Goal: Task Accomplishment & Management: Manage account settings

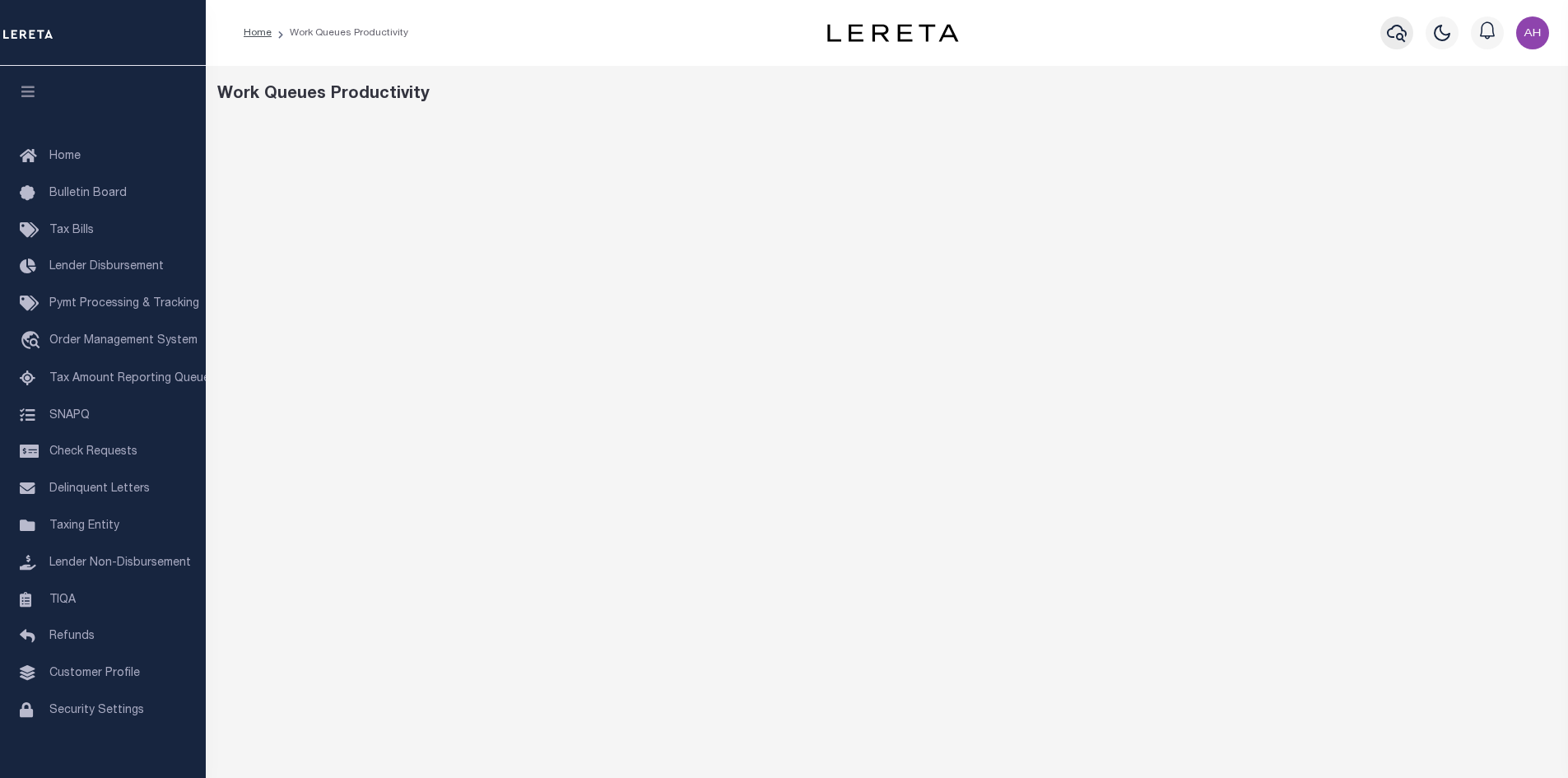
click at [1397, 33] on icon "button" at bounding box center [1396, 32] width 19 height 19
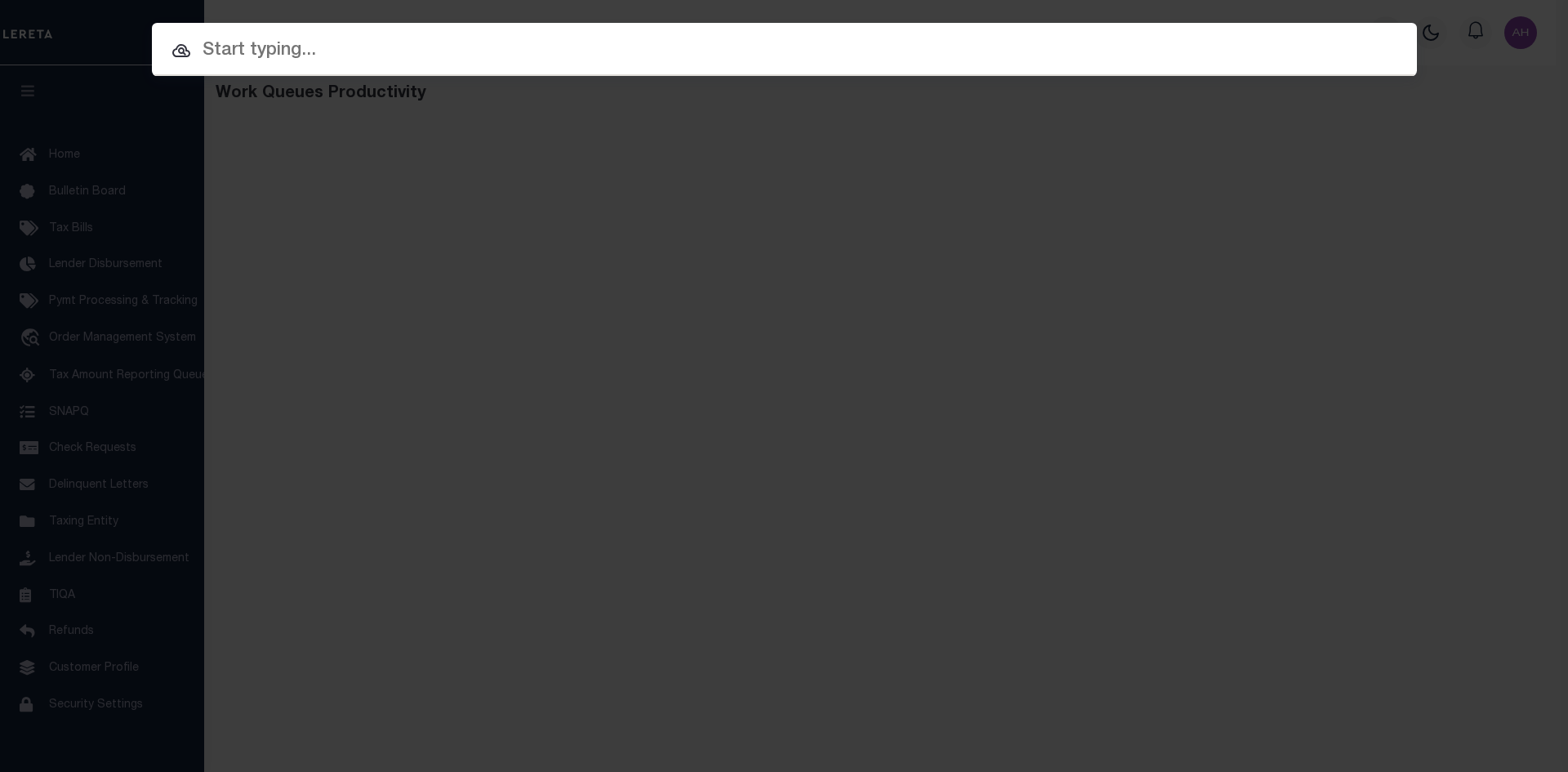
paste input "510030333"
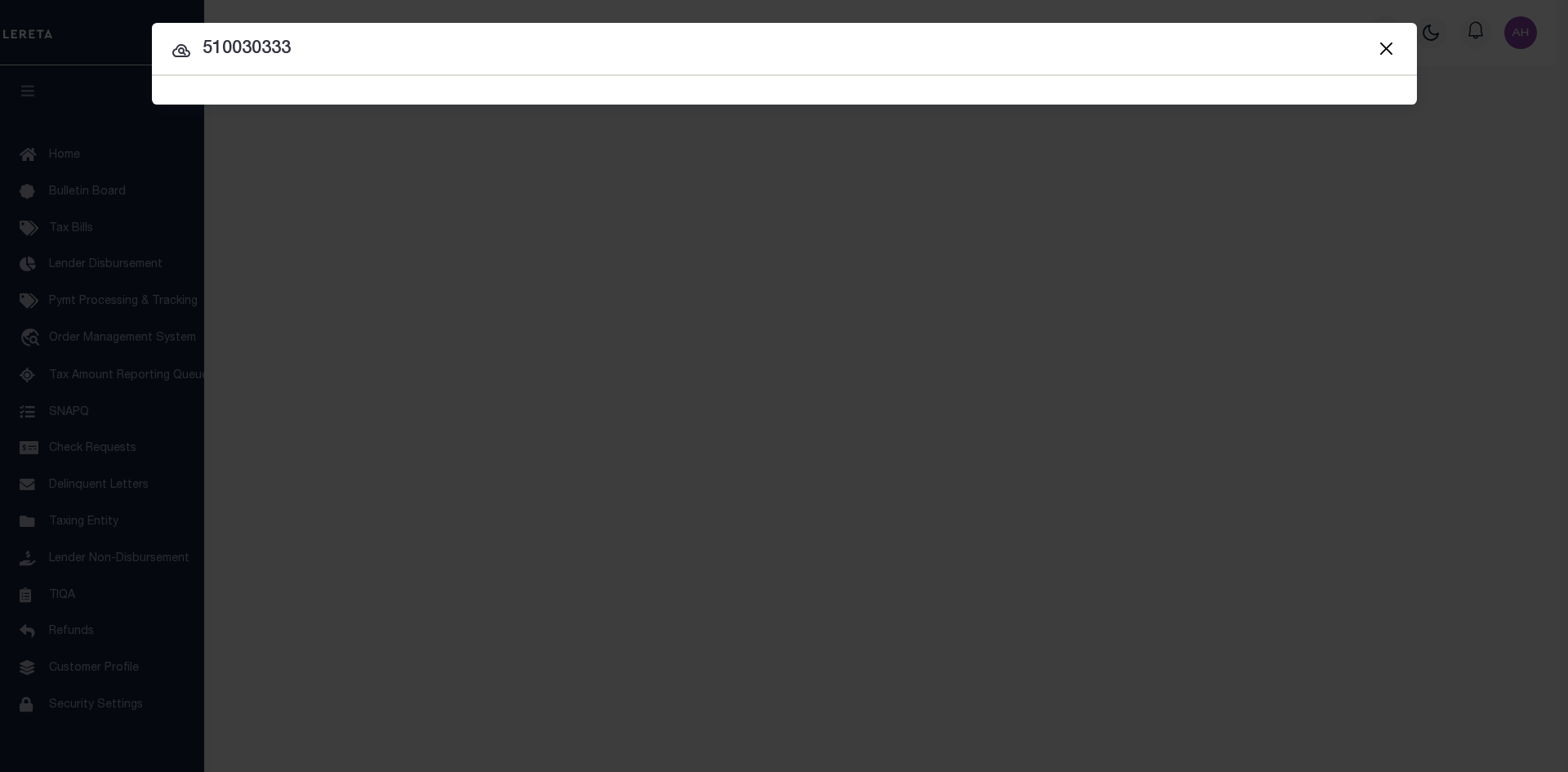
type input "510030333"
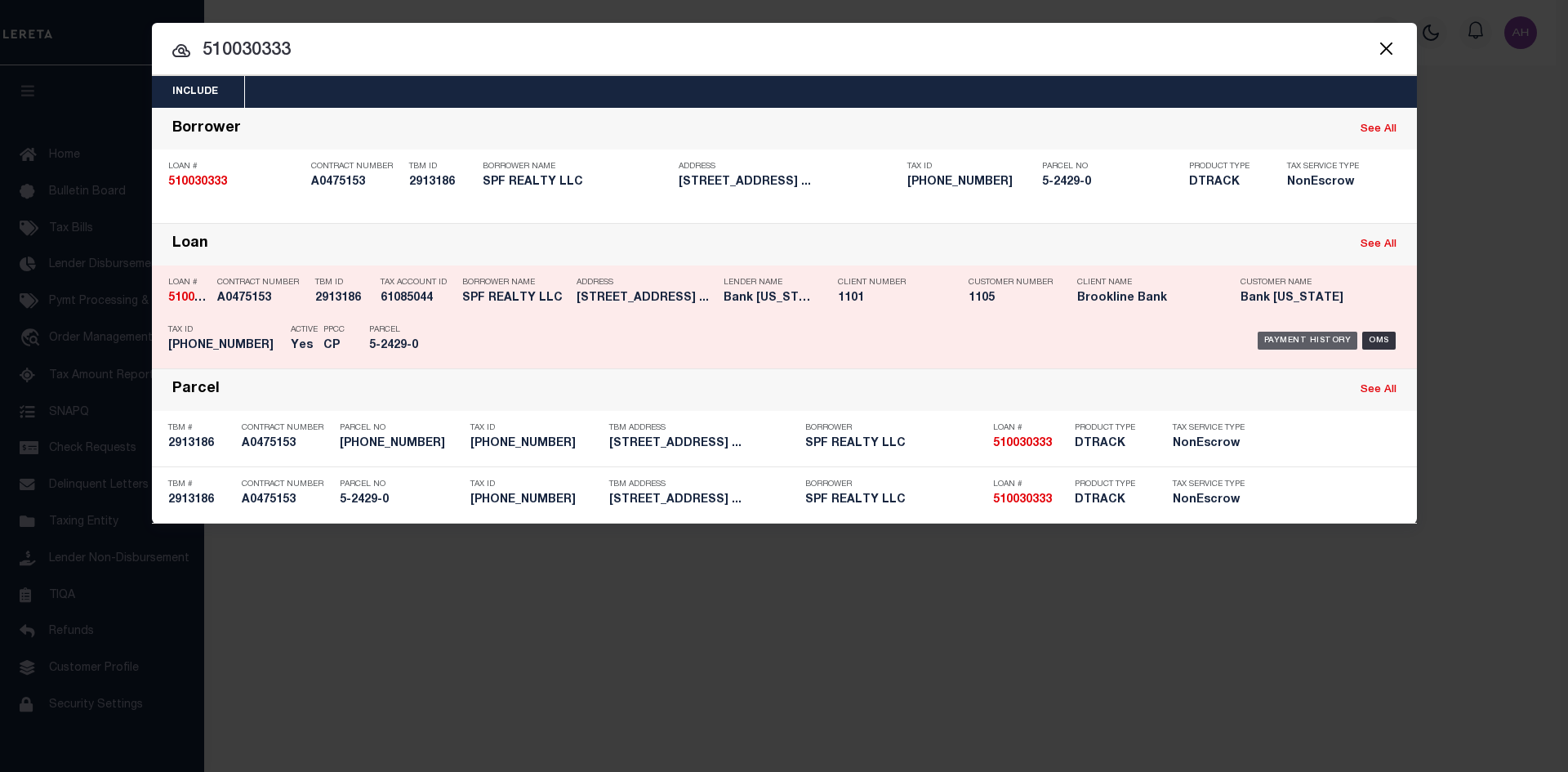
click at [1300, 344] on div "Payment History" at bounding box center [1307, 341] width 100 height 18
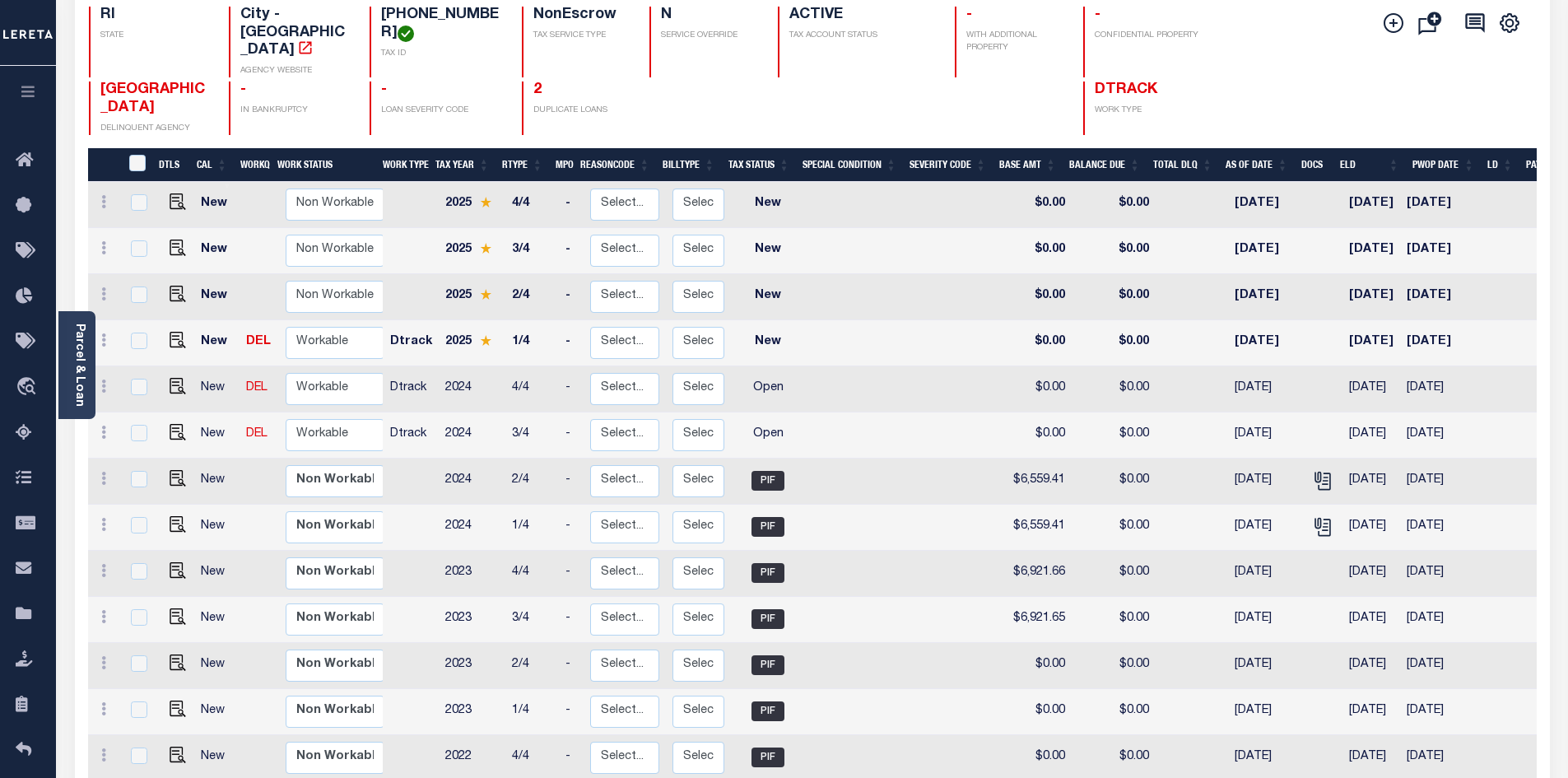
scroll to position [165, 0]
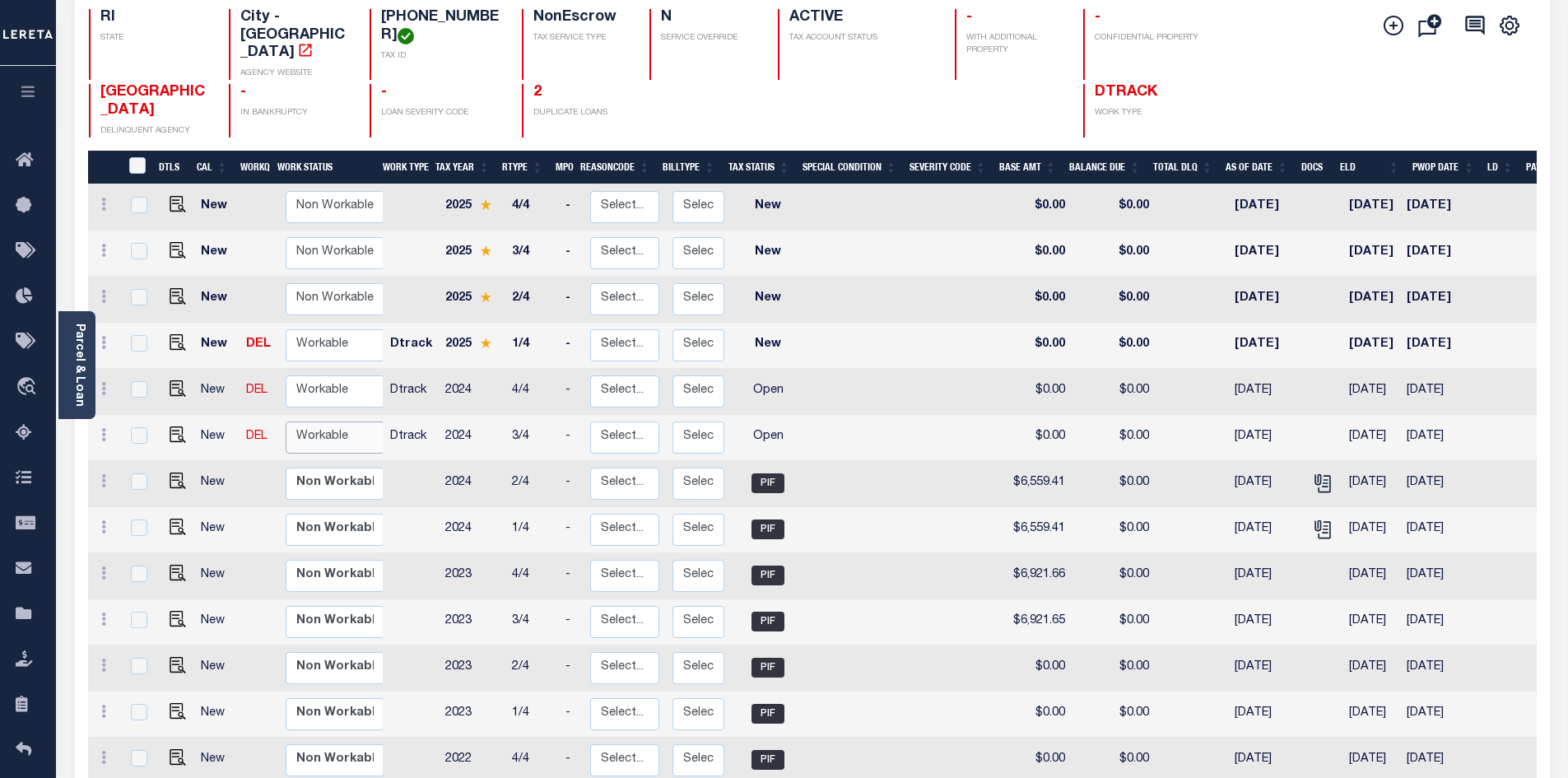
click at [307, 422] on select "Non Workable Workable" at bounding box center [335, 438] width 99 height 32
checkbox input "true"
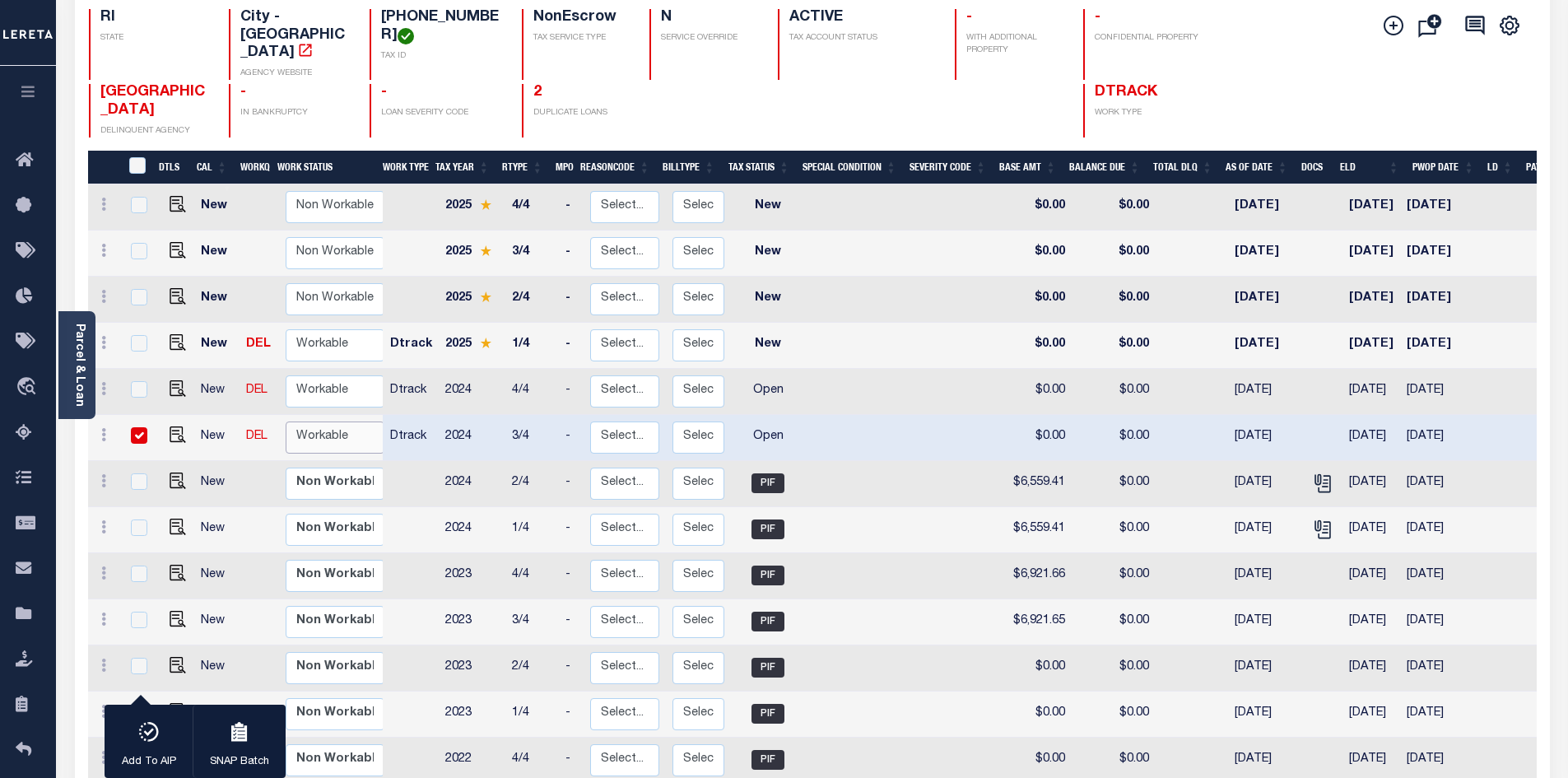
select select "true"
click at [285, 422] on select "Non Workable Workable" at bounding box center [335, 438] width 99 height 32
checkbox input "false"
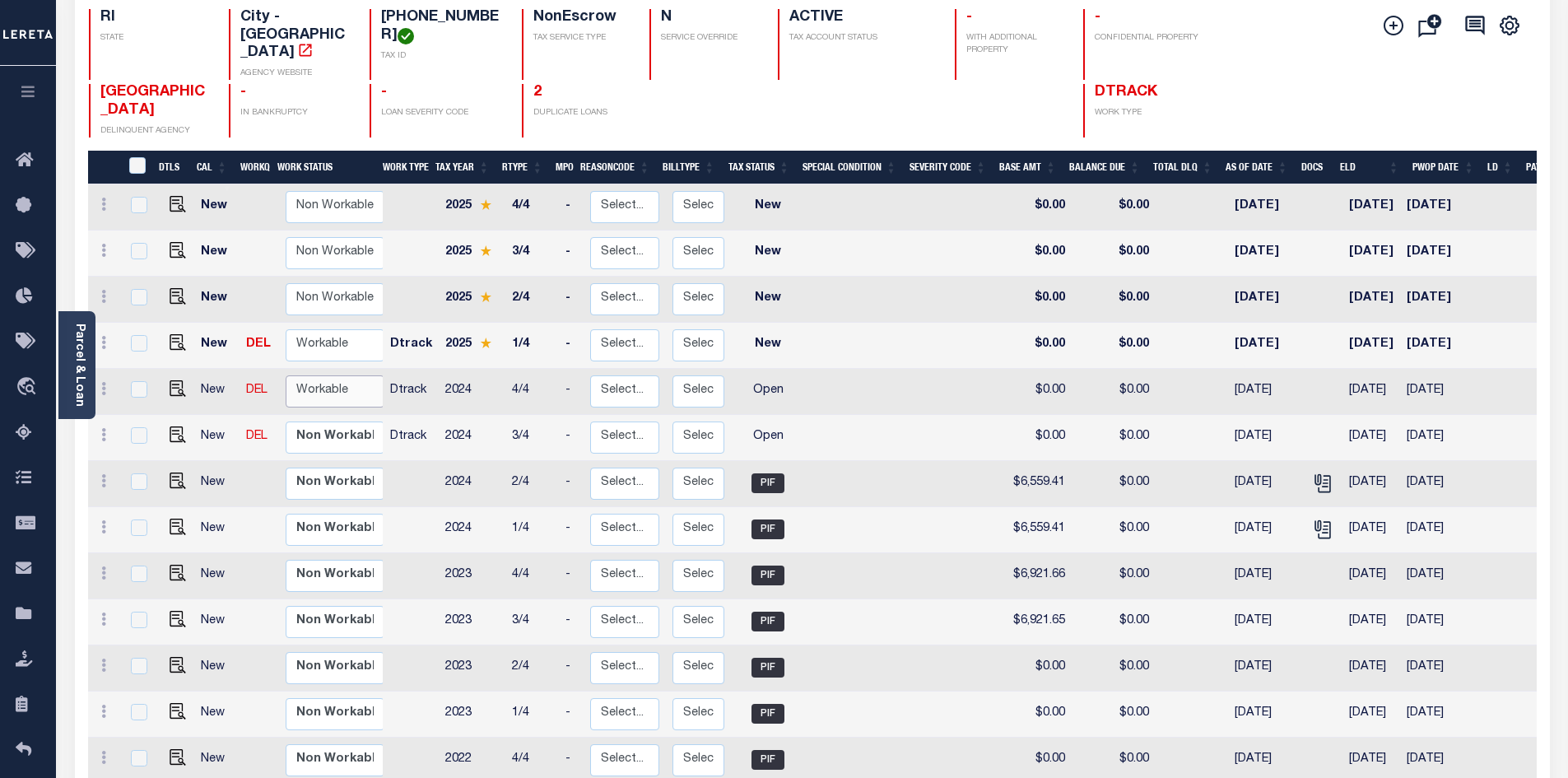
click at [314, 376] on select "Non Workable Workable" at bounding box center [335, 391] width 99 height 32
checkbox input "true"
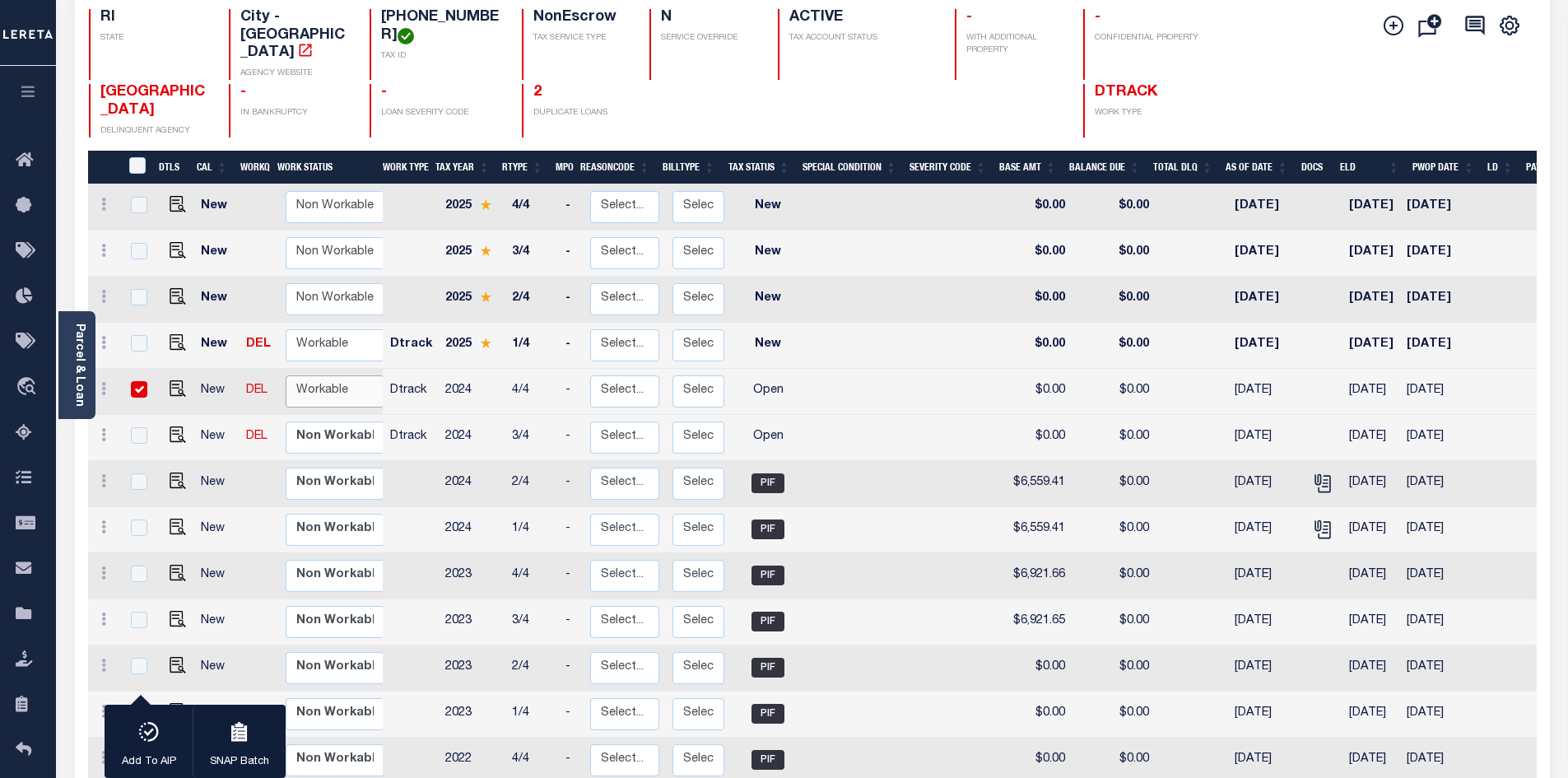
select select "true"
click at [285, 376] on select "Non Workable Workable" at bounding box center [335, 391] width 99 height 32
checkbox input "false"
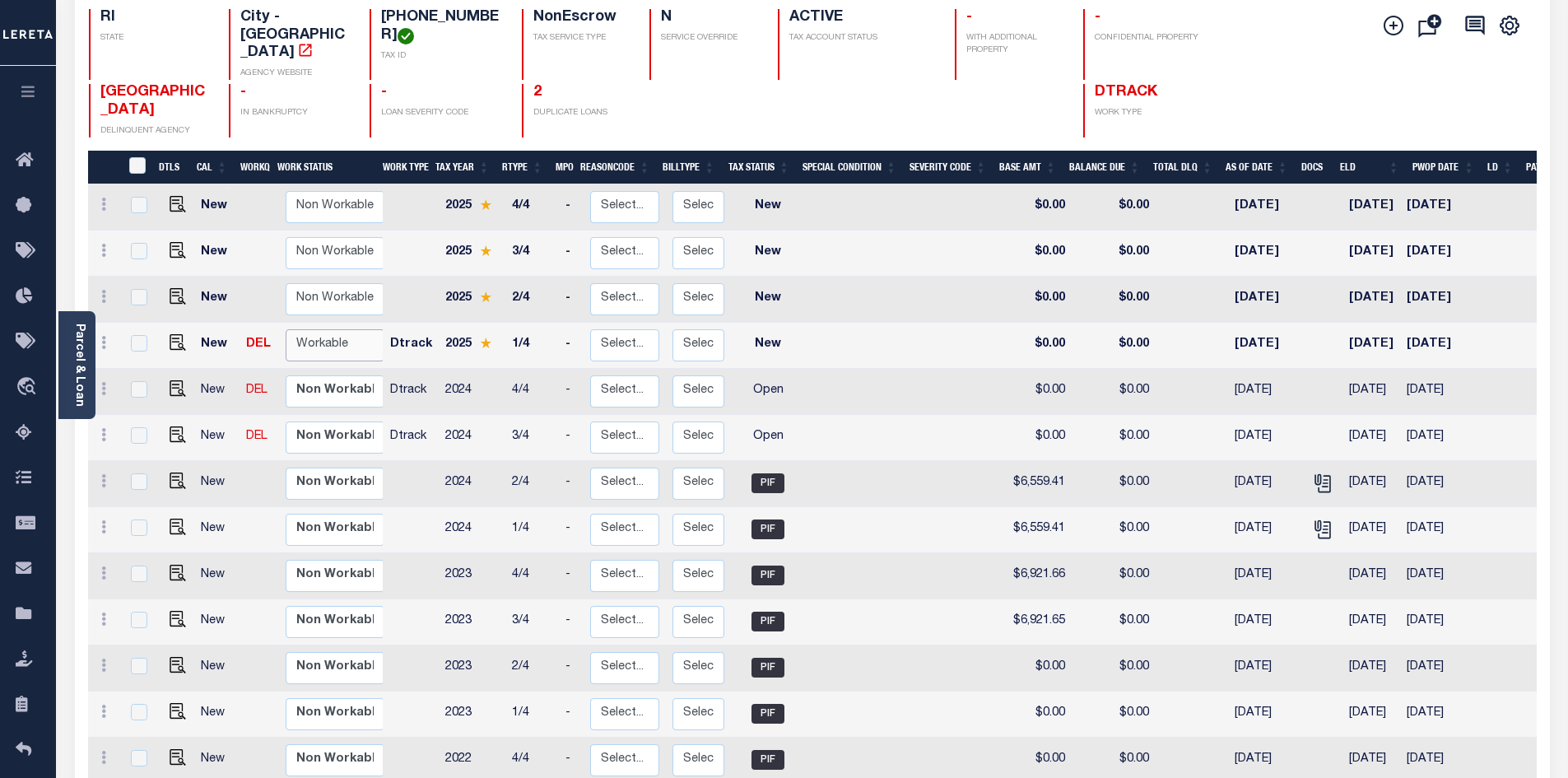
click at [327, 329] on select "Non Workable Workable" at bounding box center [335, 345] width 99 height 32
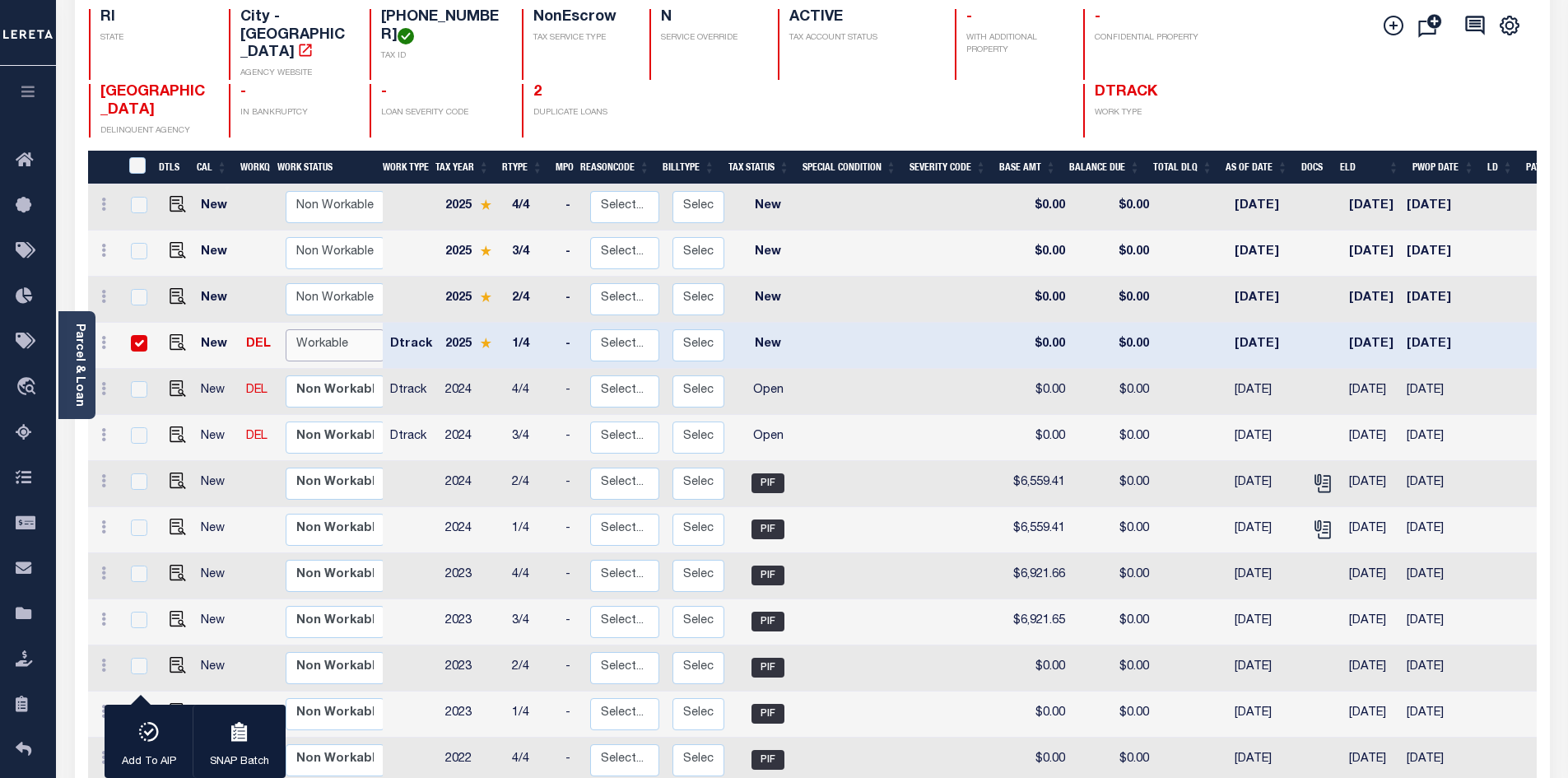
checkbox input "true"
select select "true"
click at [285, 329] on select "Non Workable Workable" at bounding box center [335, 345] width 99 height 32
checkbox input "false"
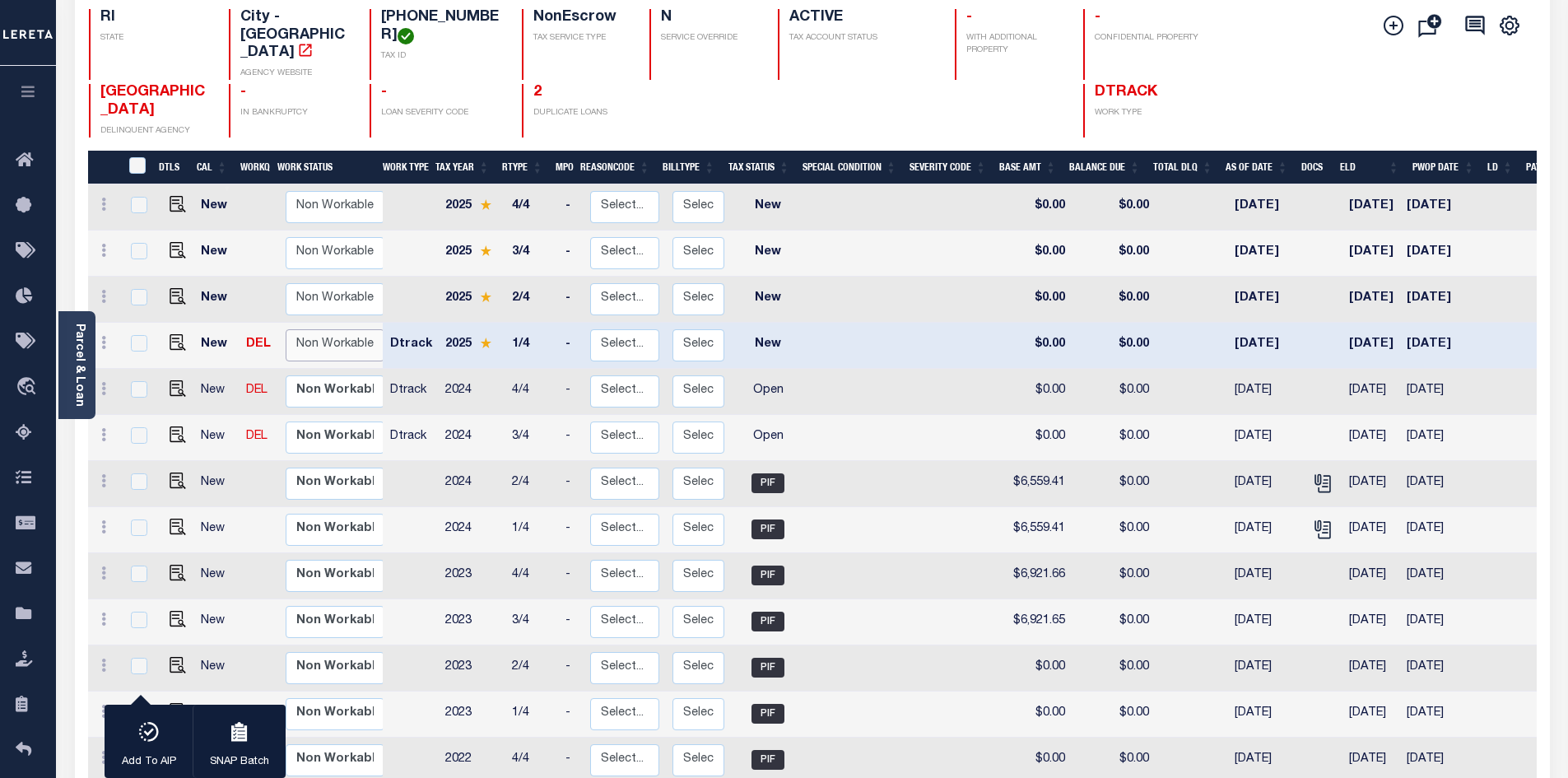
checkbox input "false"
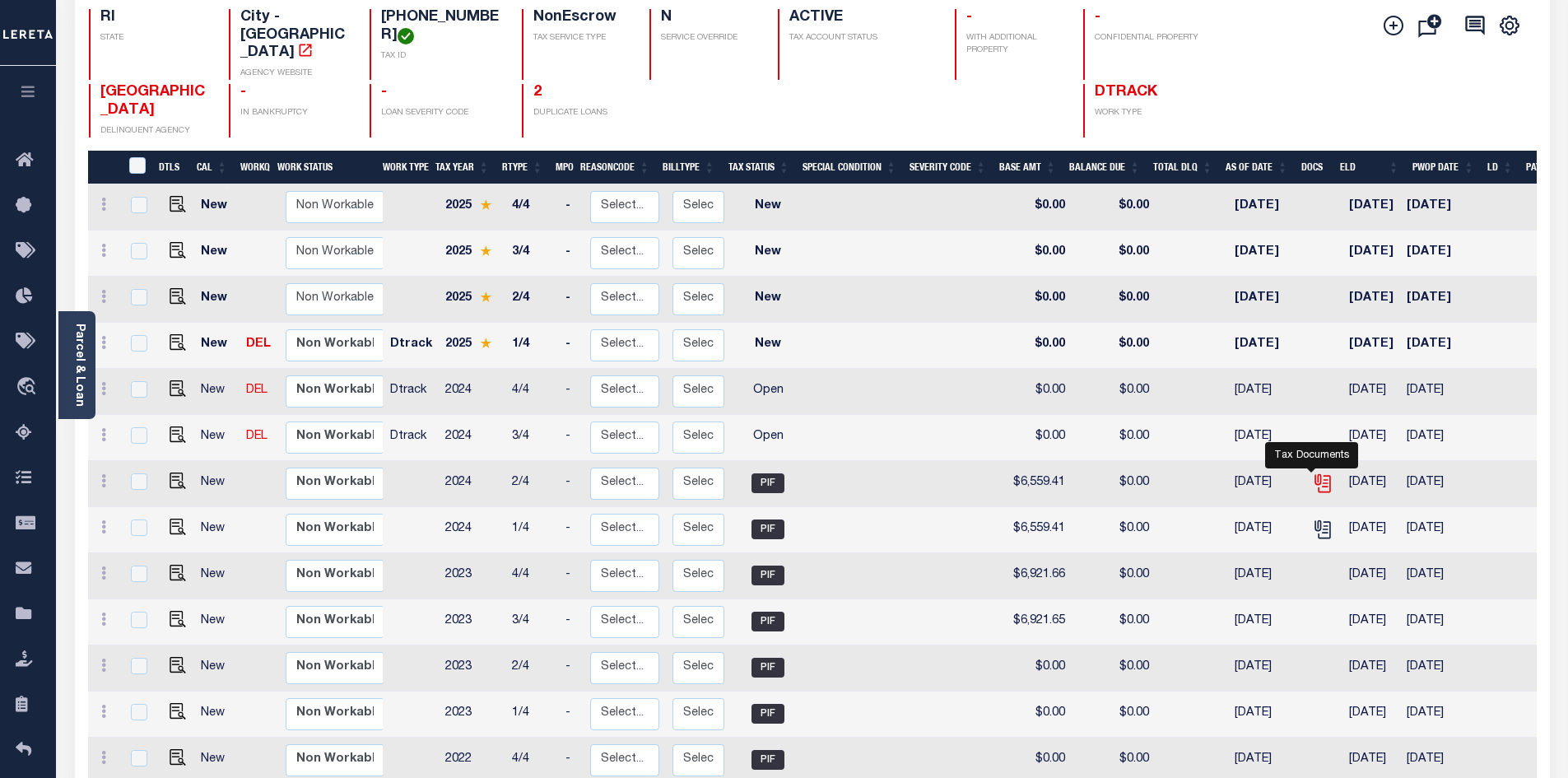
click at [1311, 473] on icon "" at bounding box center [1321, 483] width 21 height 21
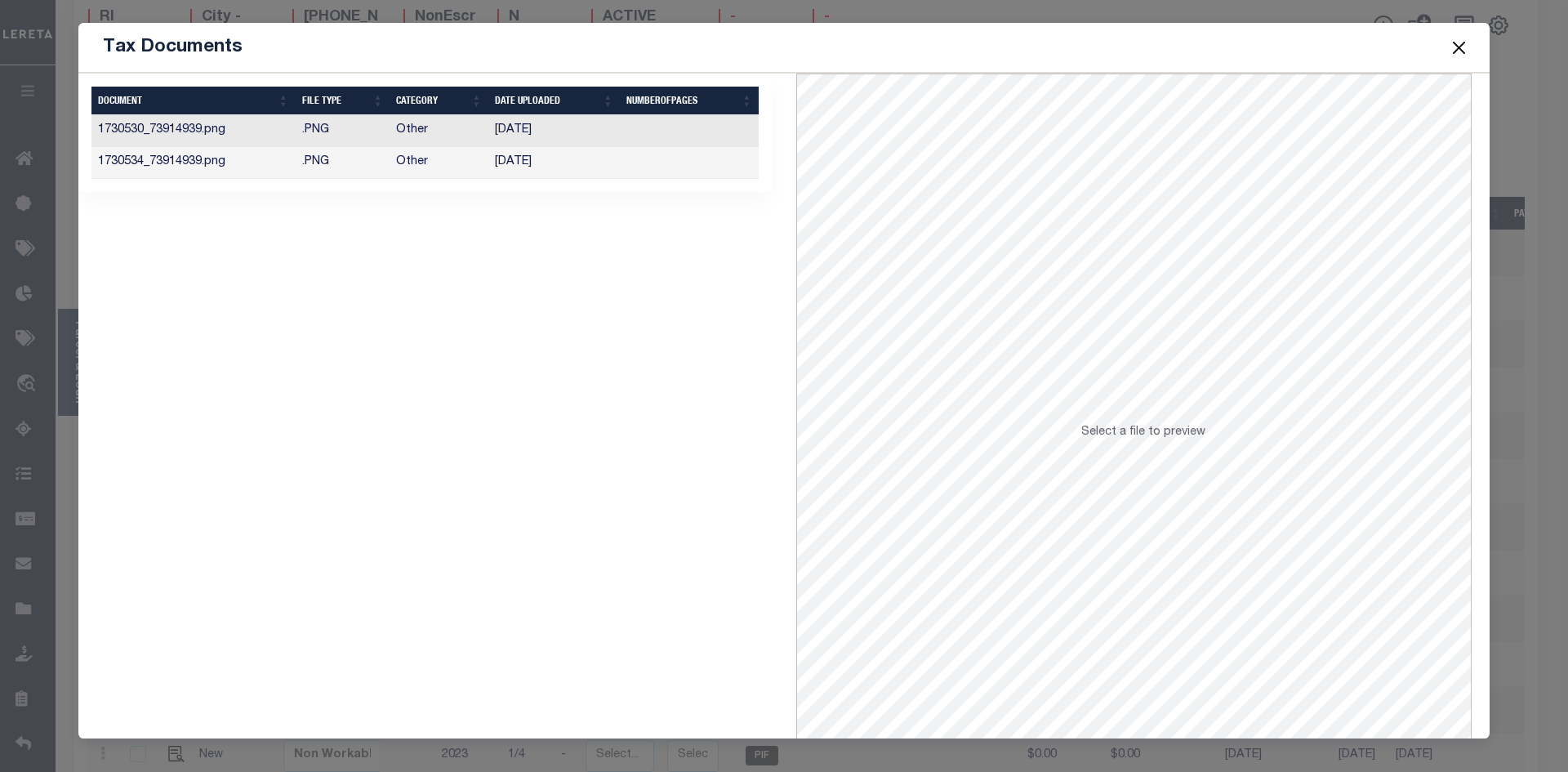
click at [501, 124] on td "[DATE]" at bounding box center [554, 131] width 132 height 32
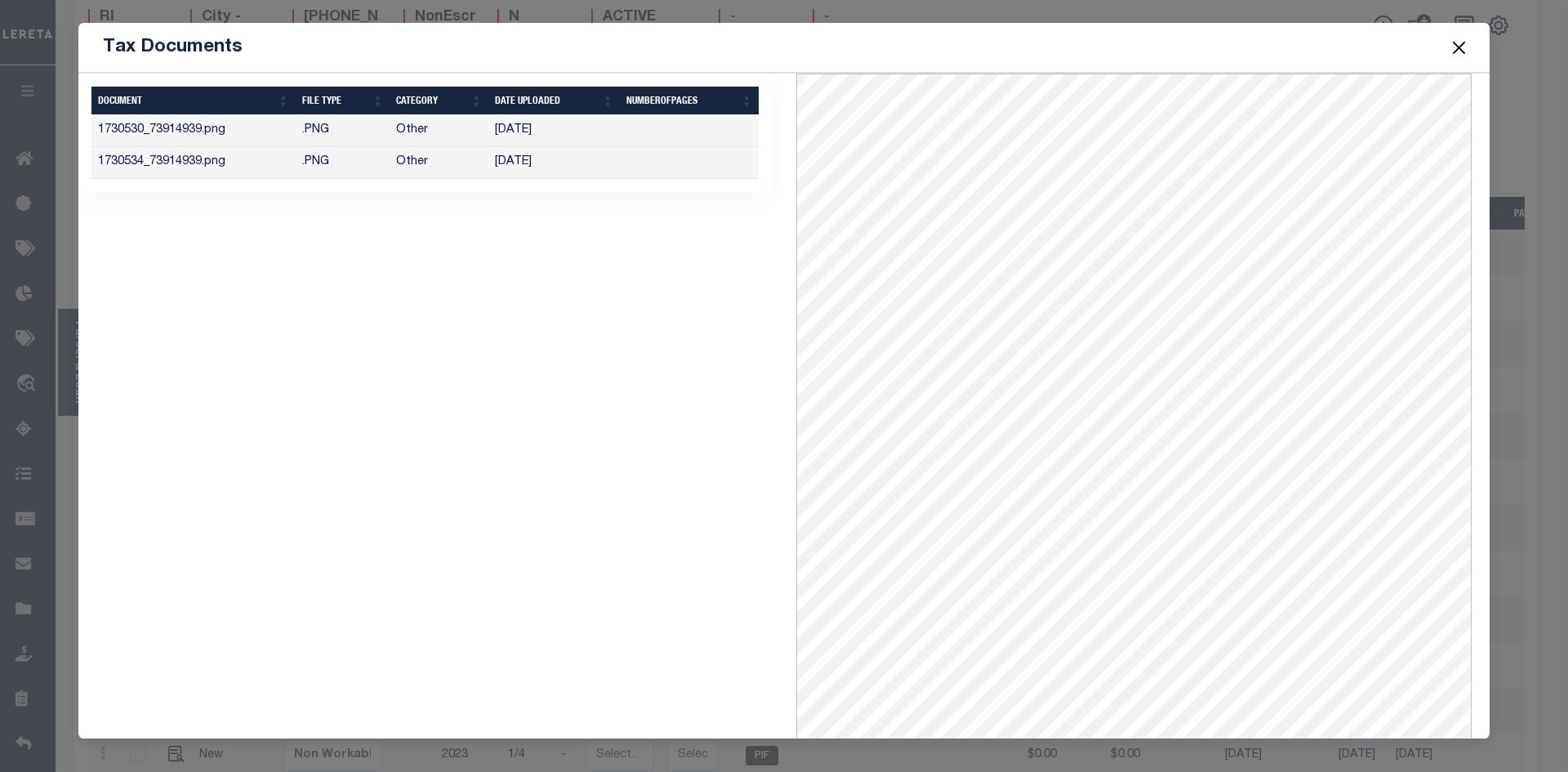
click at [480, 165] on td "Other" at bounding box center [439, 163] width 98 height 32
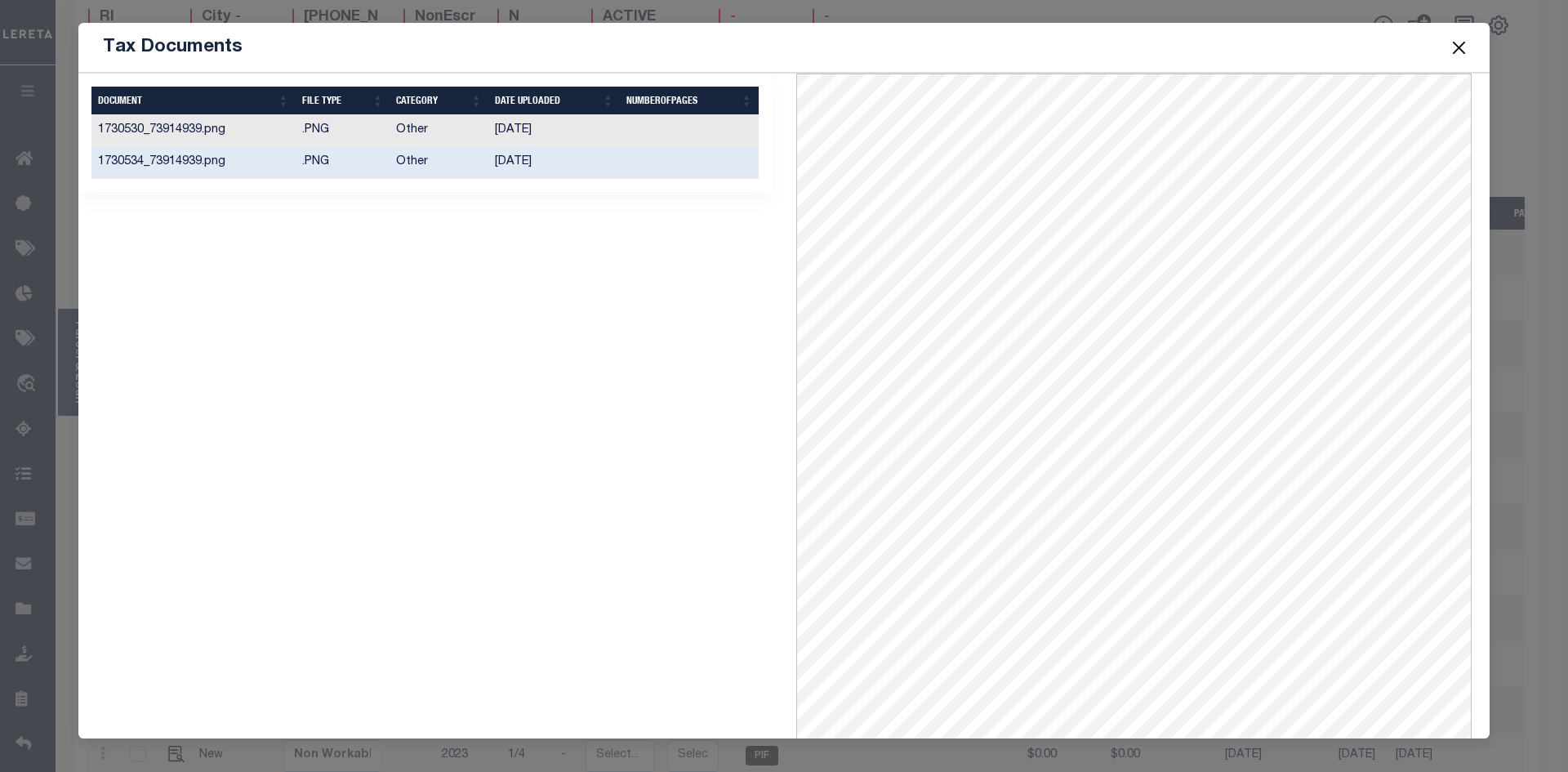
click at [1461, 45] on button "Close" at bounding box center [1459, 47] width 21 height 21
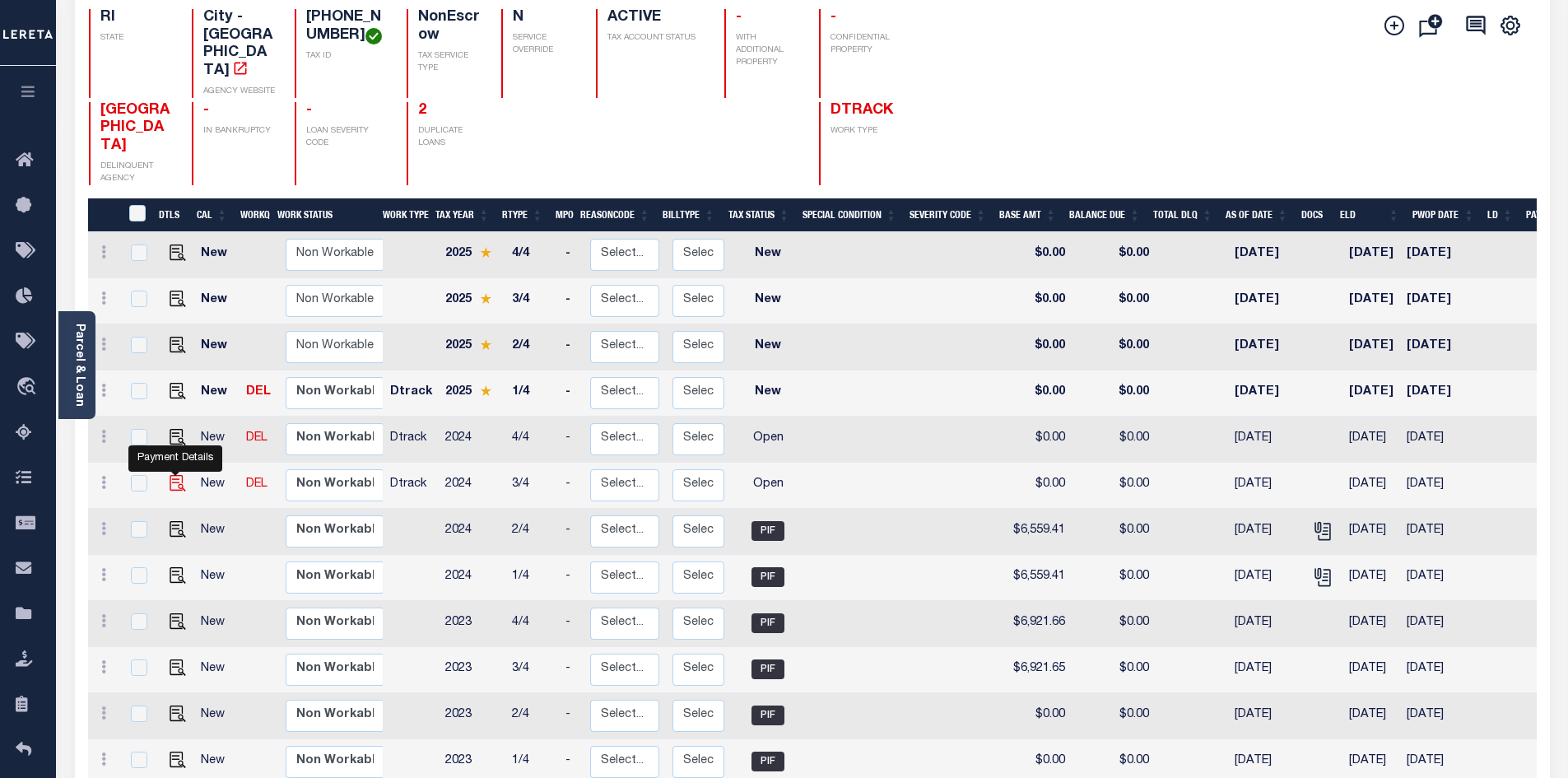
click at [174, 475] on img "" at bounding box center [178, 483] width 17 height 17
checkbox input "true"
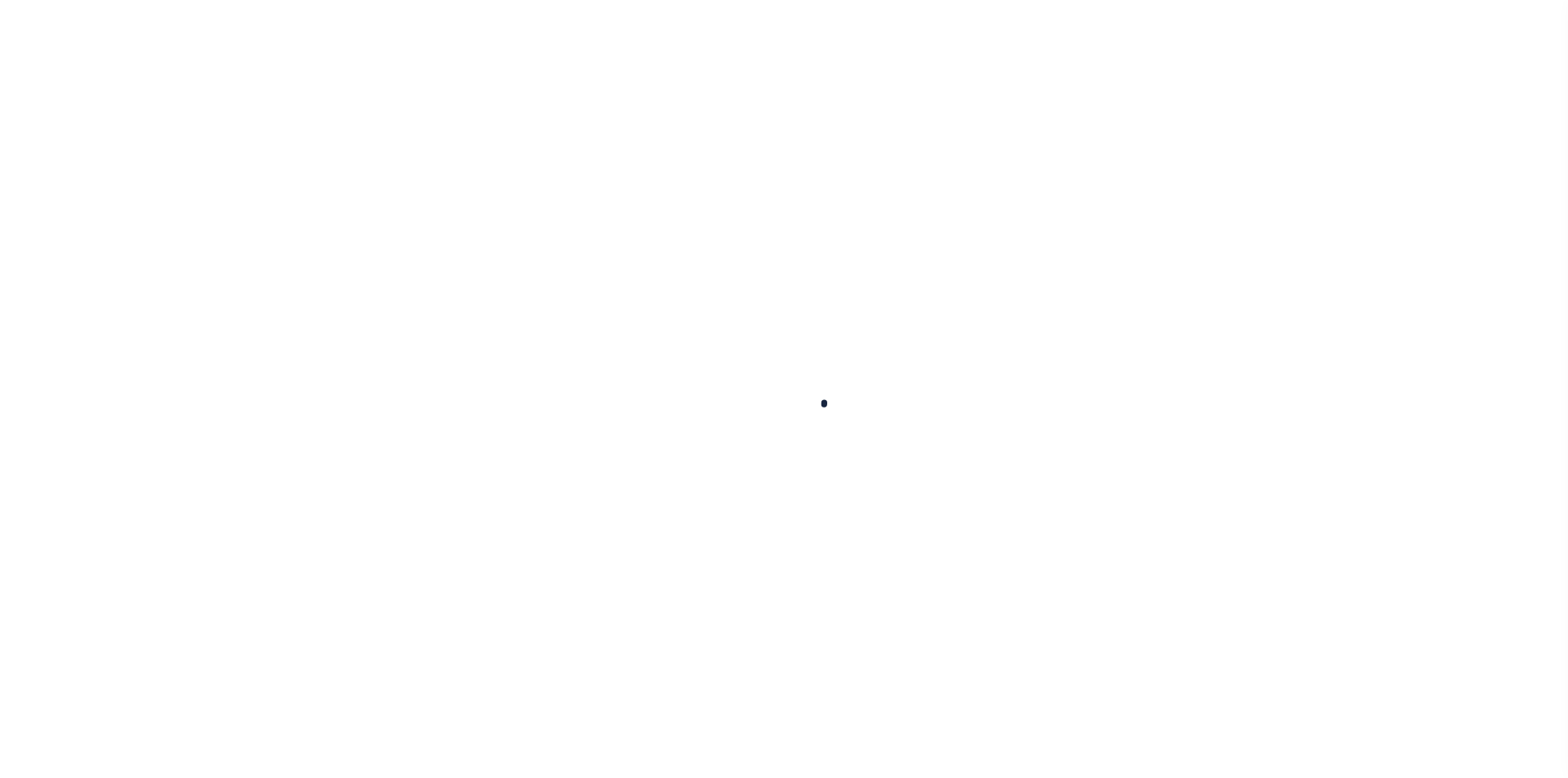
checkbox input "false"
type input "01/16/2025"
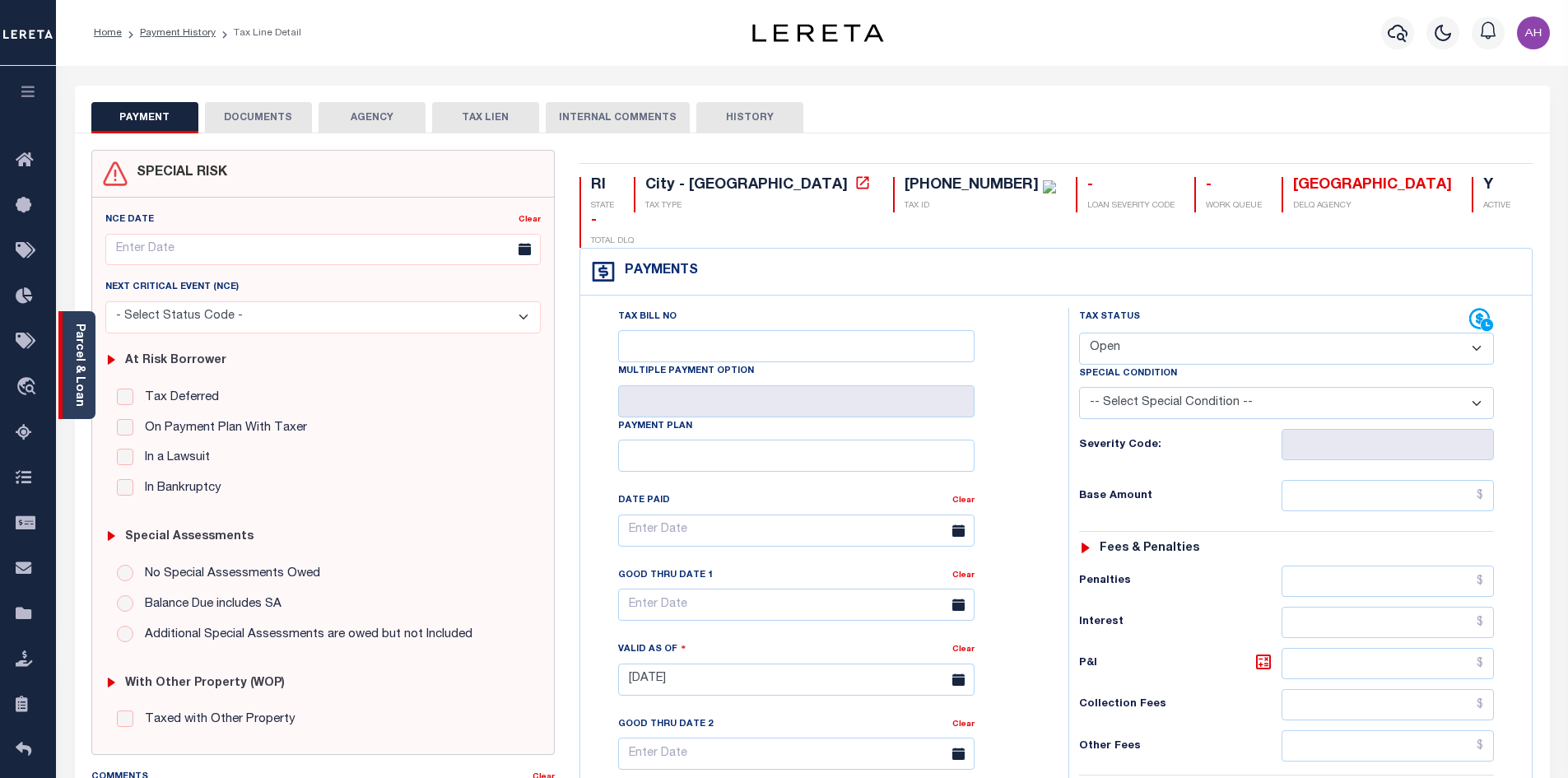
click at [84, 382] on link "Parcel & Loan" at bounding box center [79, 365] width 11 height 83
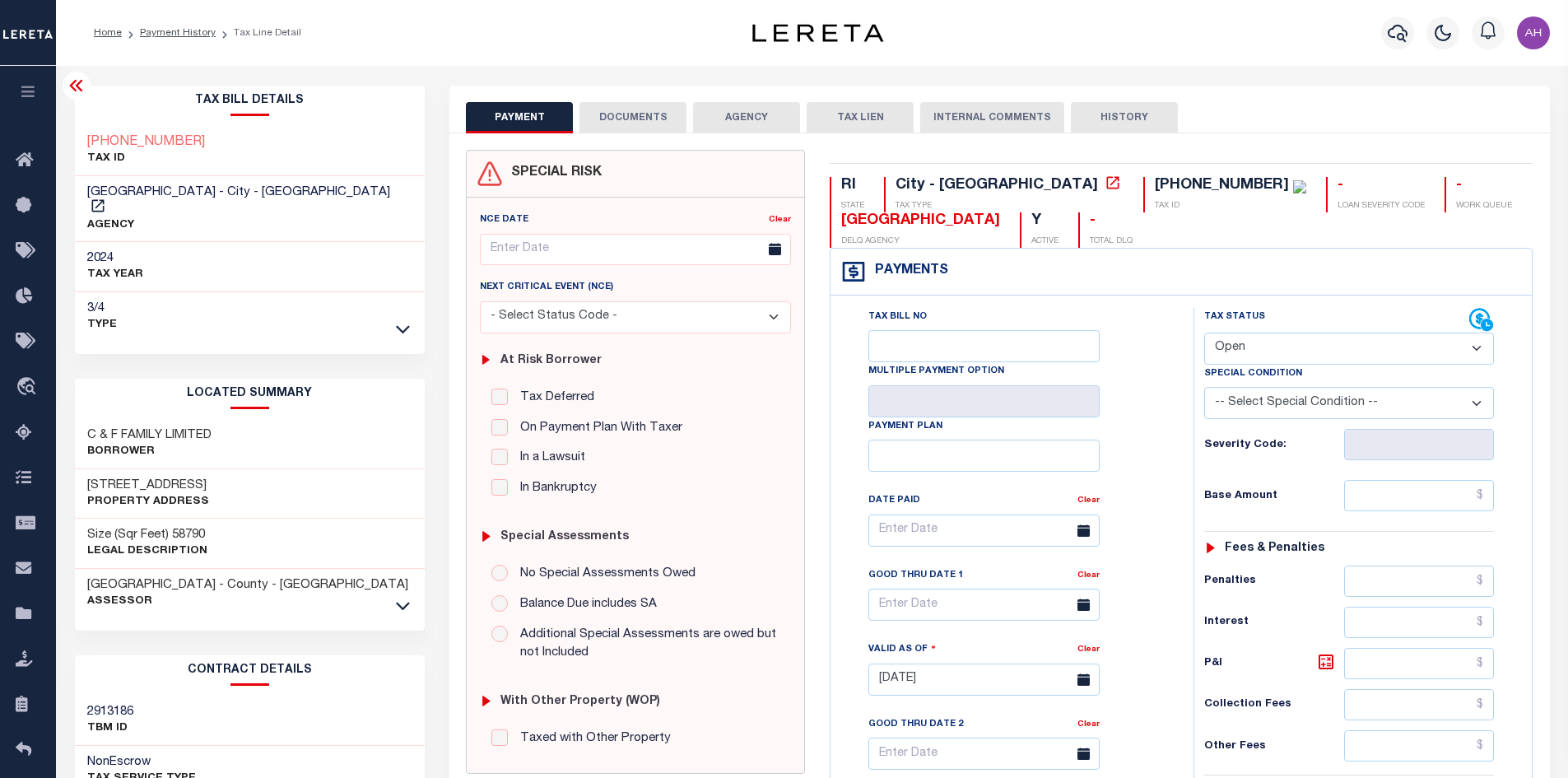
click at [1229, 350] on select "- Select Status Code - Open Due/Unpaid Paid Incomplete No Tax Due Internal Refu…" at bounding box center [1348, 349] width 290 height 32
select select "PYD"
click at [1204, 334] on select "- Select Status Code - Open Due/Unpaid Paid Incomplete No Tax Due Internal Refu…" at bounding box center [1348, 349] width 290 height 32
type input "[DATE]"
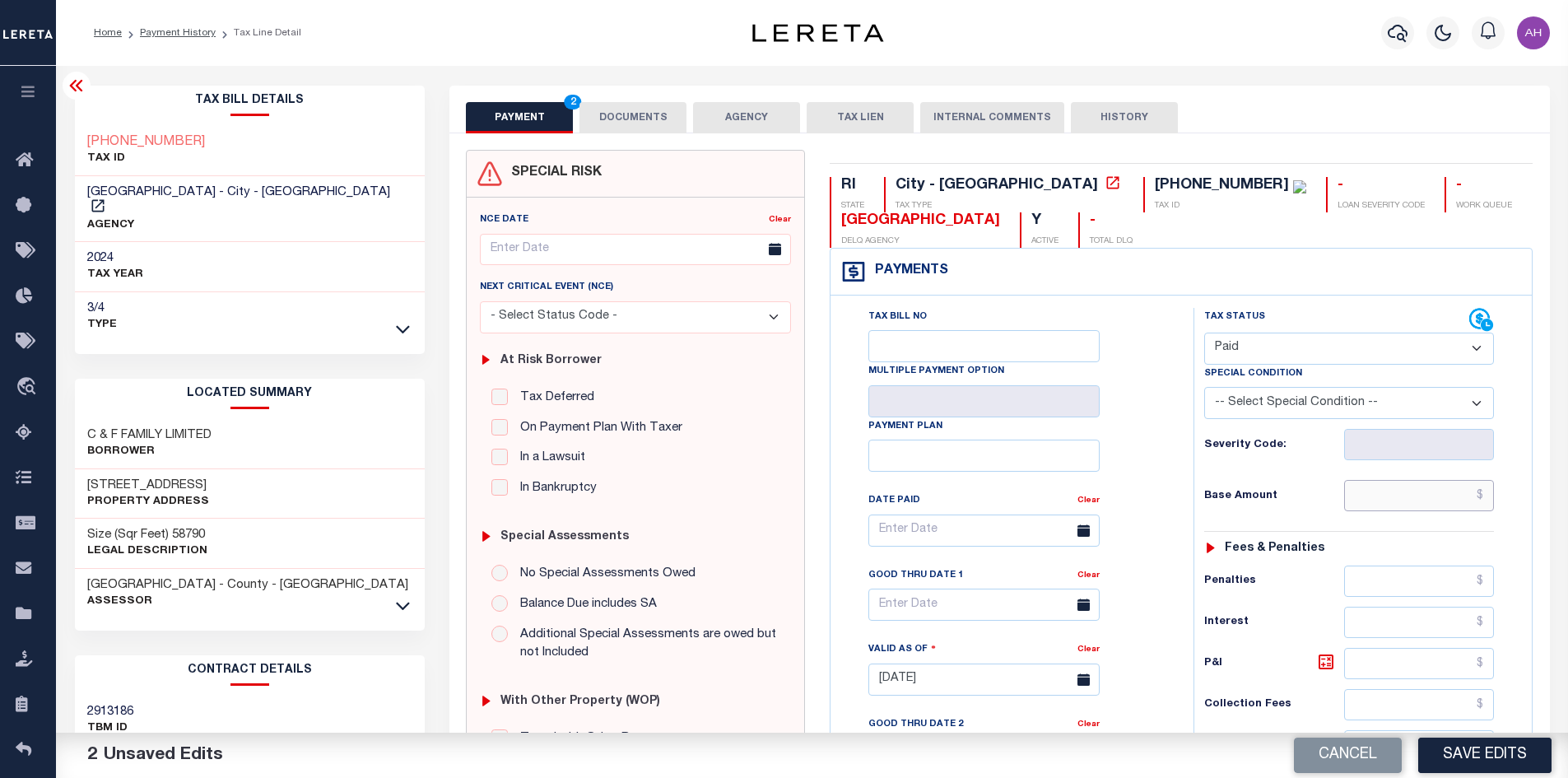
click at [1421, 489] on input "text" at bounding box center [1419, 496] width 150 height 32
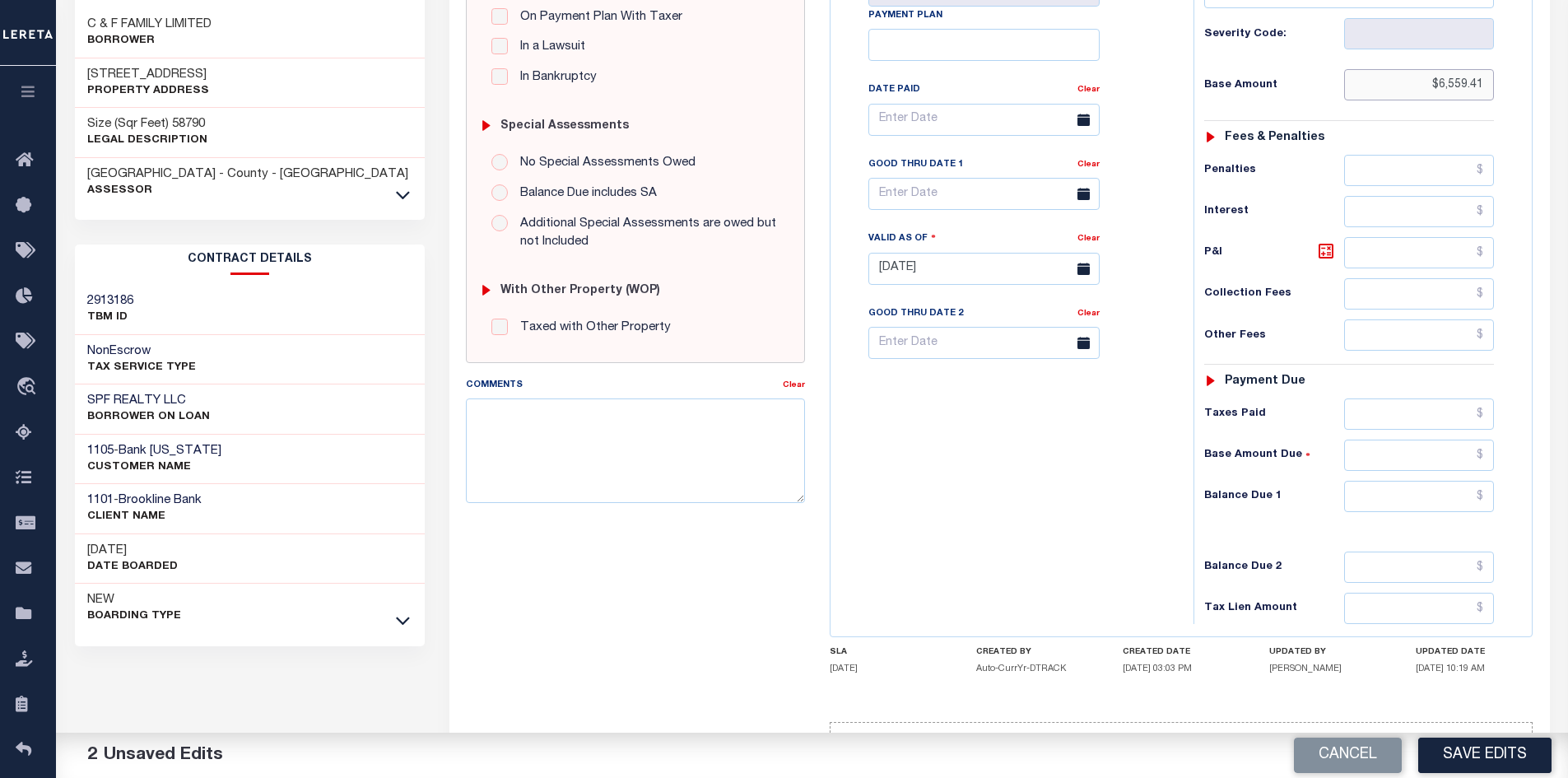
scroll to position [412, 0]
type input "$6,559.41"
click at [1395, 499] on input "text" at bounding box center [1419, 496] width 150 height 32
type input "$0.00"
click at [1441, 763] on button "Save Edits" at bounding box center [1485, 756] width 133 height 35
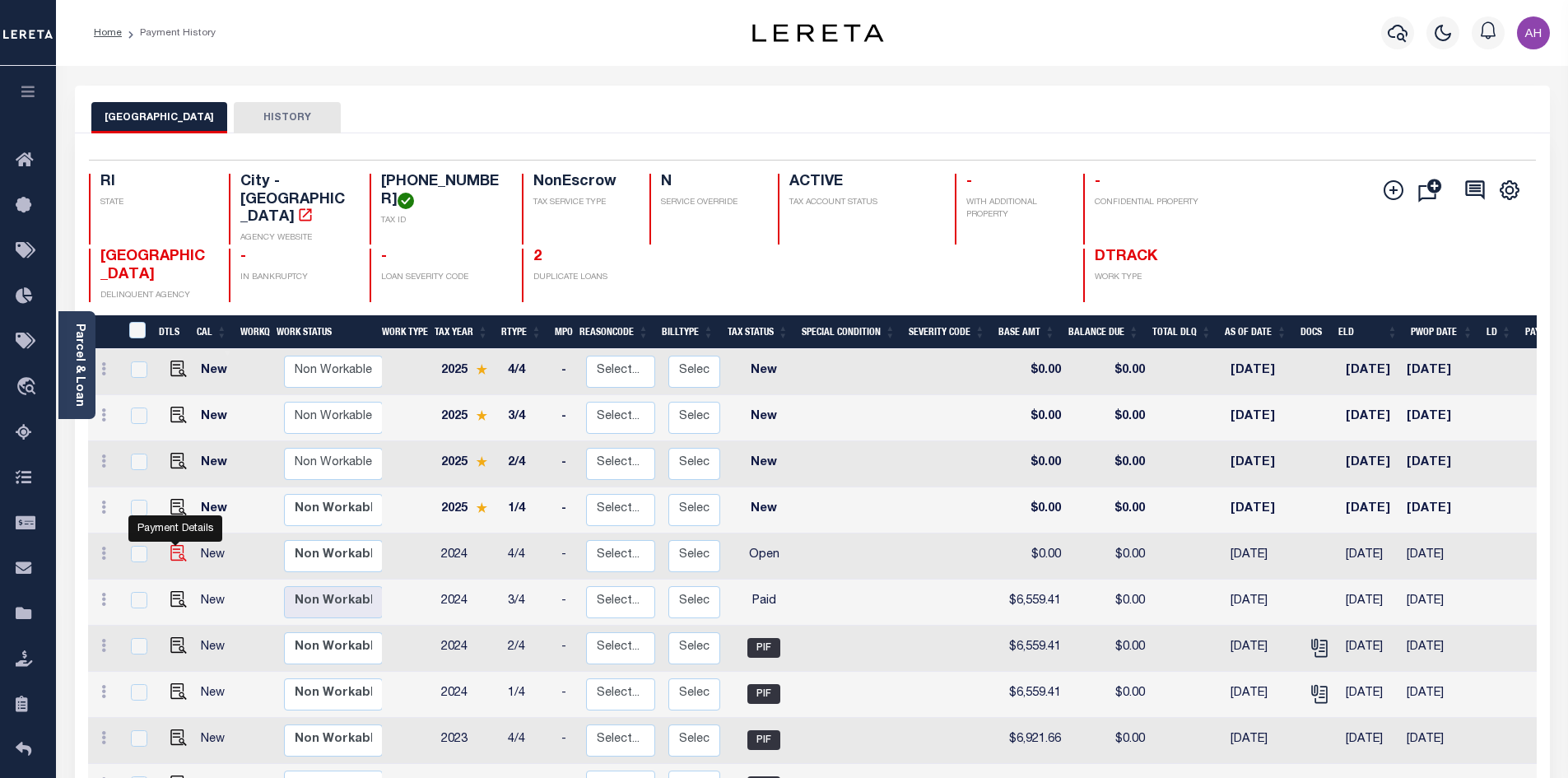
click at [171, 545] on img "" at bounding box center [179, 554] width 17 height 17
checkbox input "true"
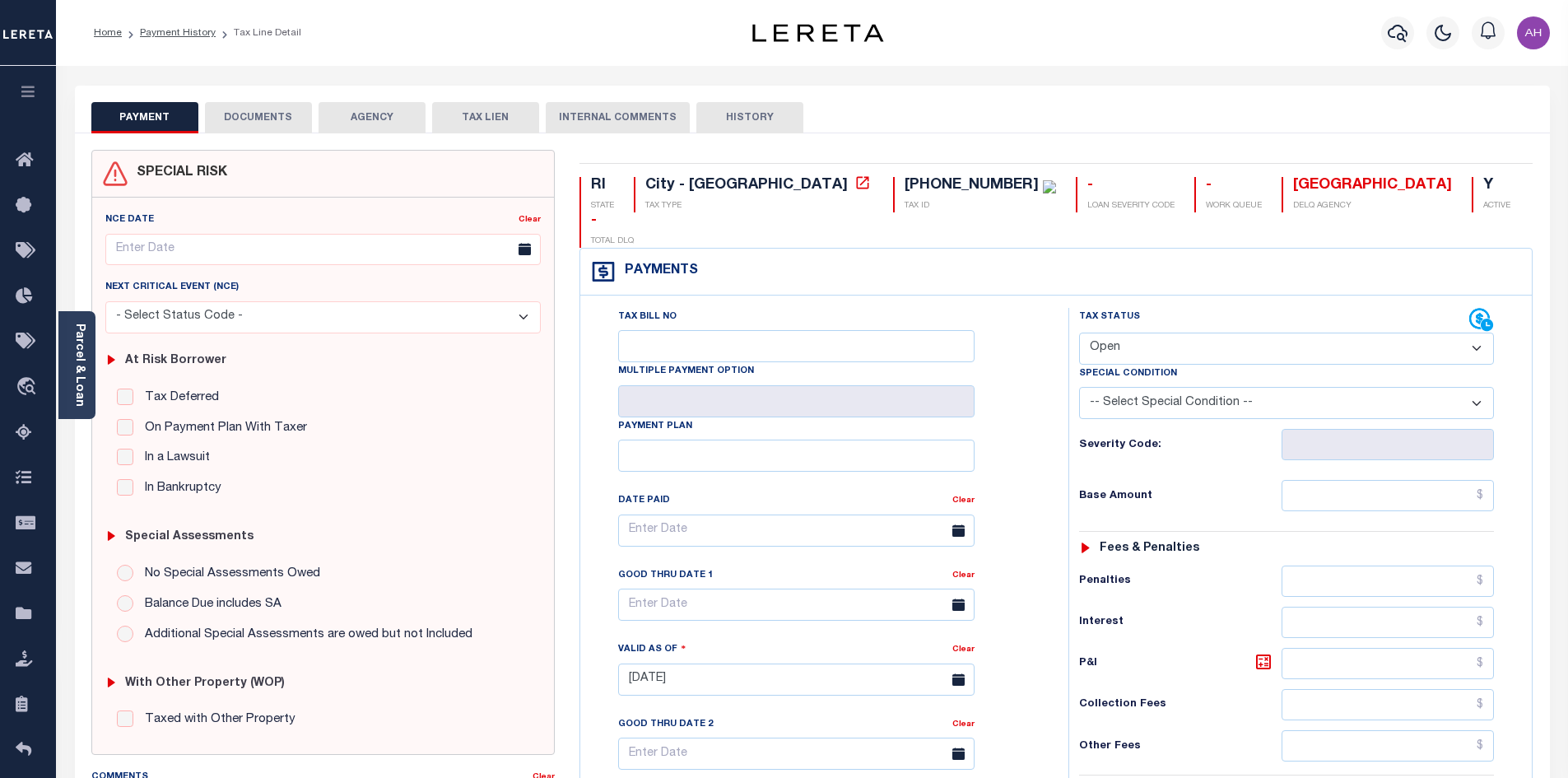
click at [1142, 333] on select "- Select Status Code - Open Due/Unpaid Paid Incomplete No Tax Due Internal Refu…" at bounding box center [1286, 349] width 415 height 32
select select "PYD"
click at [1079, 333] on select "- Select Status Code - Open Due/Unpaid Paid Incomplete No Tax Due Internal Refu…" at bounding box center [1286, 349] width 415 height 32
type input "[DATE]"
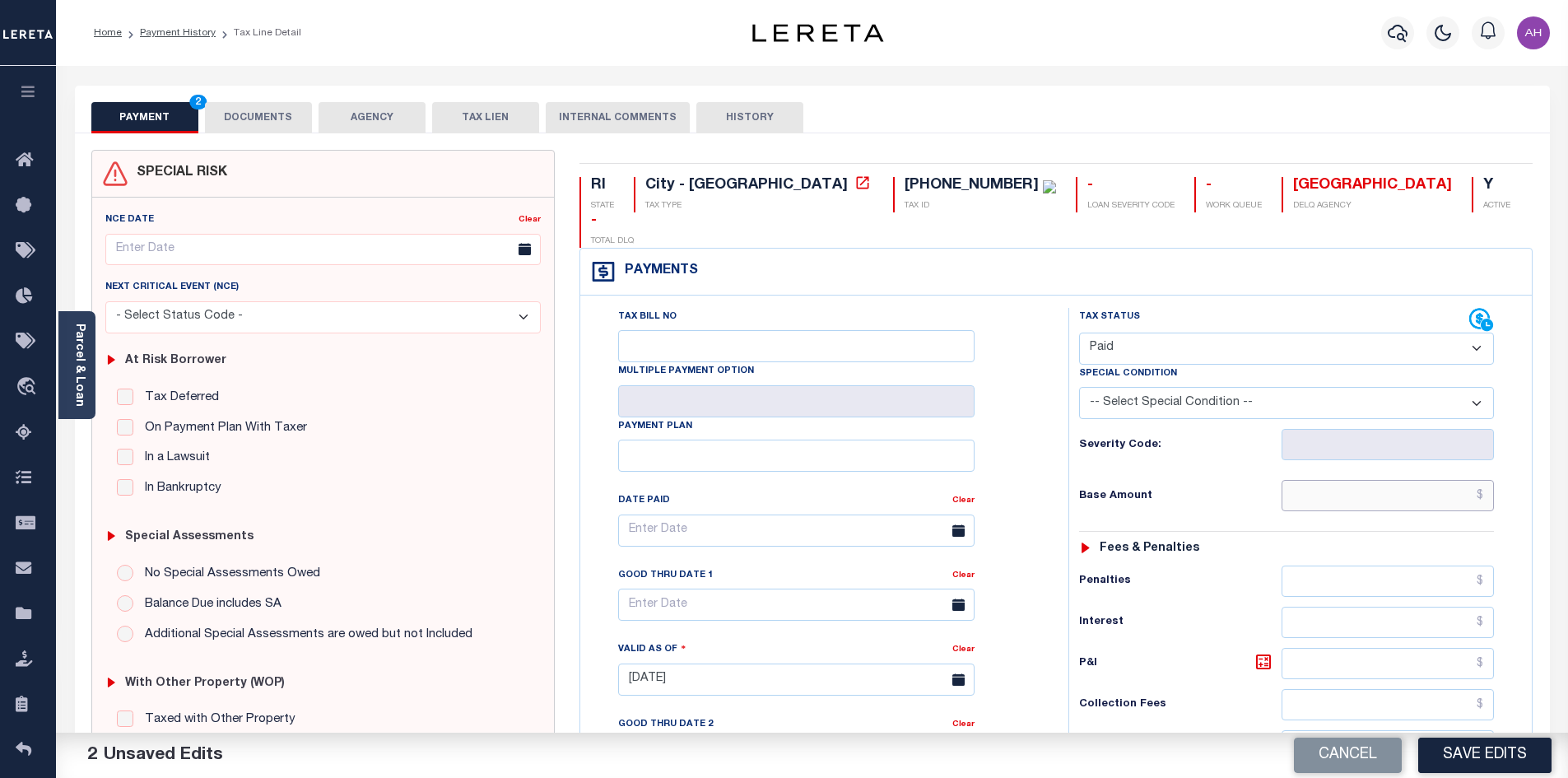
click at [1377, 480] on input "text" at bounding box center [1388, 496] width 213 height 32
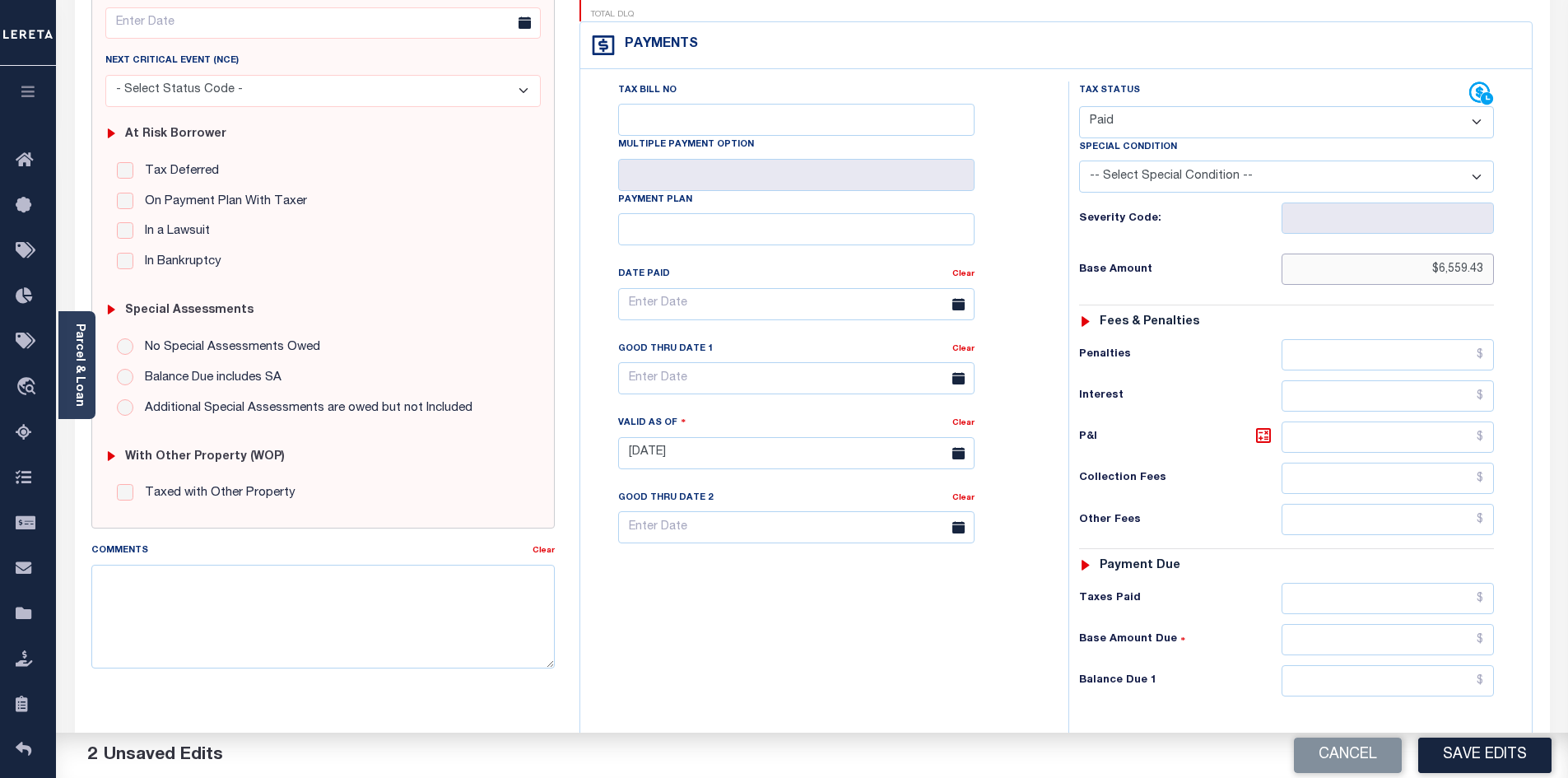
scroll to position [412, 0]
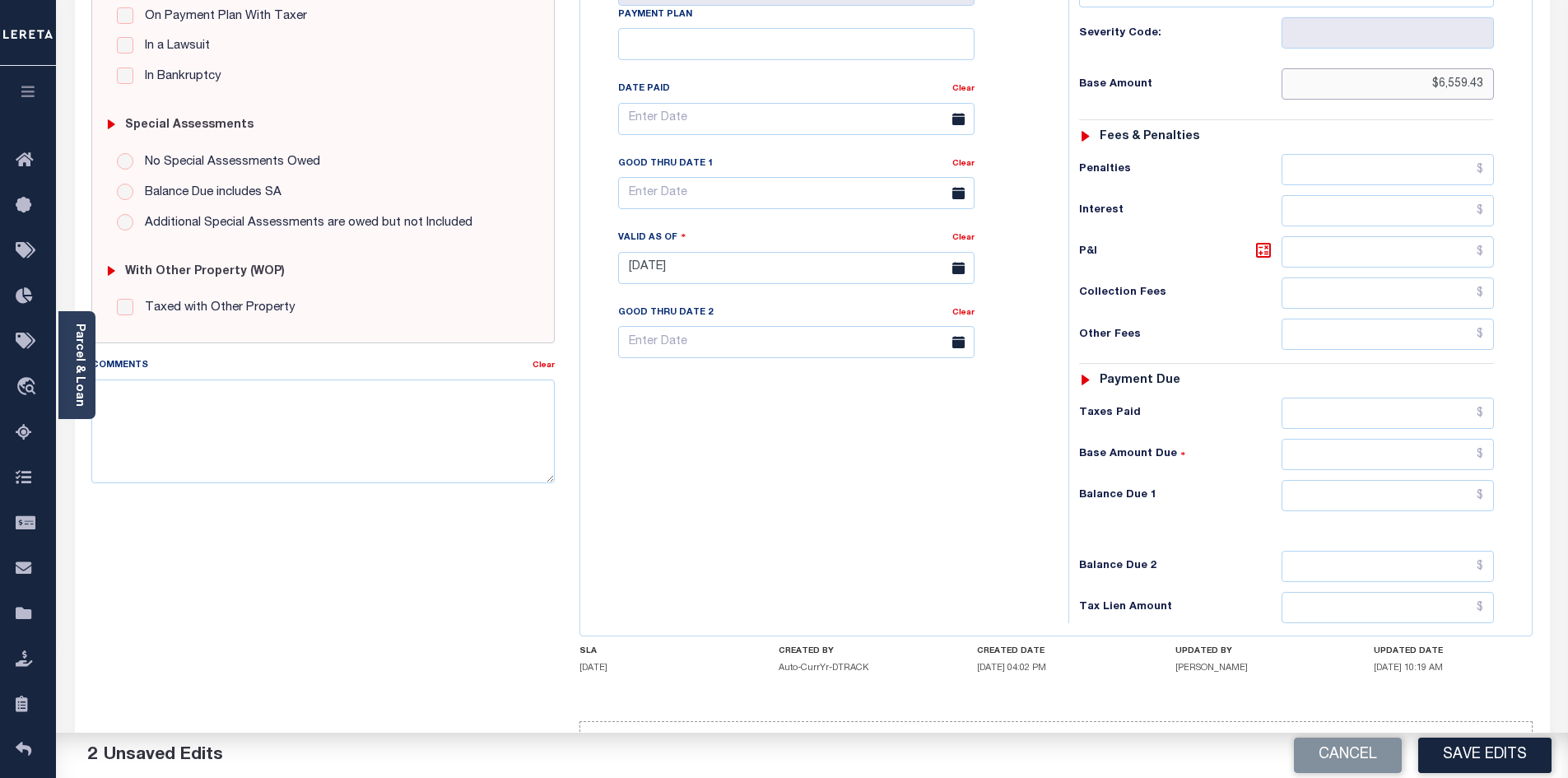
type input "$6,559.43"
click at [1348, 480] on input "text" at bounding box center [1388, 496] width 213 height 32
type input "$0.00"
click at [1495, 746] on button "Save Edits" at bounding box center [1485, 756] width 133 height 35
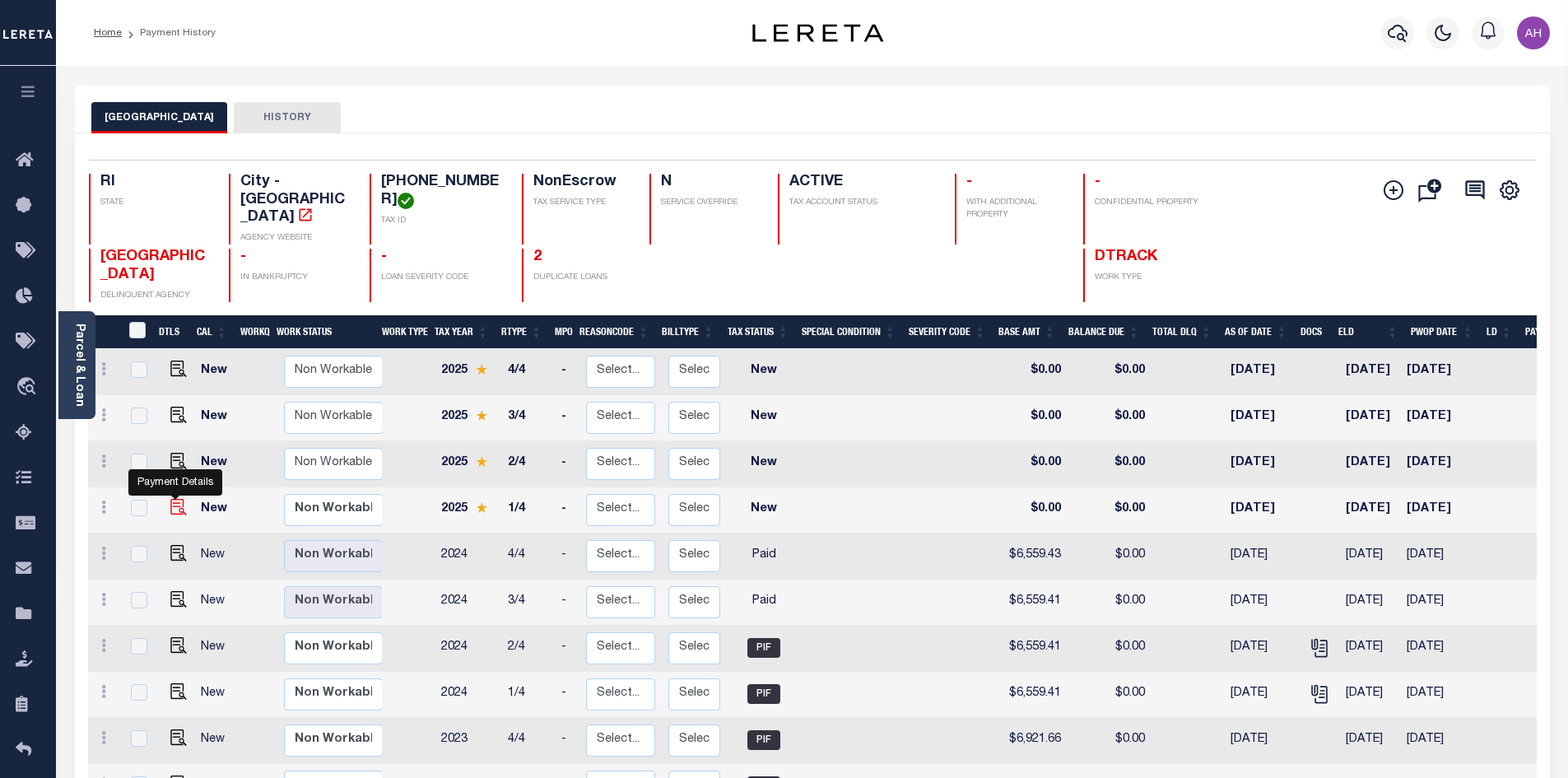
click at [171, 499] on img "" at bounding box center [179, 507] width 17 height 17
checkbox input "true"
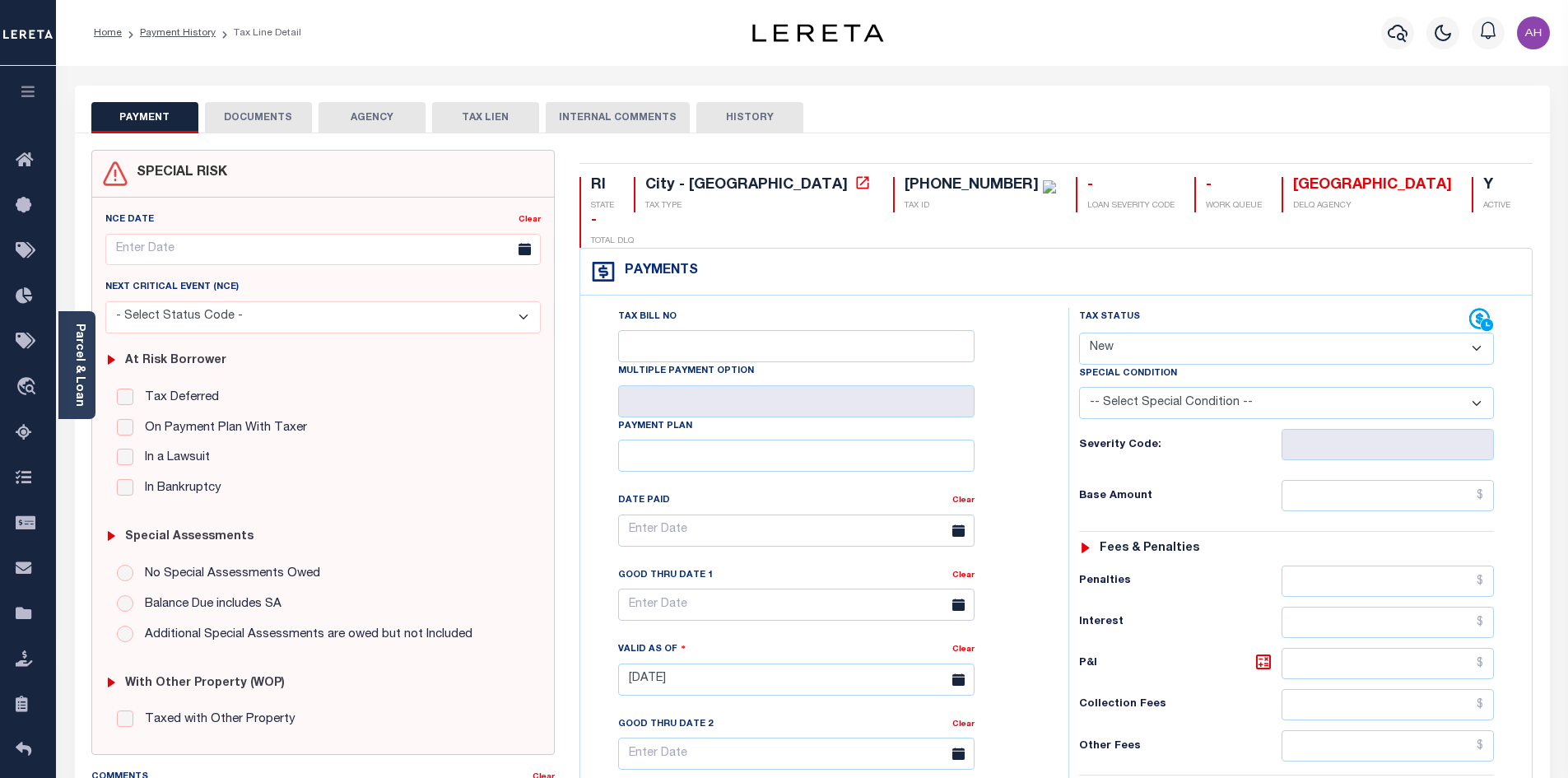
click at [1094, 333] on select "- Select Status Code - Open Due/Unpaid Paid Incomplete No Tax Due Internal Refu…" at bounding box center [1286, 349] width 415 height 32
select select "PYD"
click at [1079, 333] on select "- Select Status Code - Open Due/Unpaid Paid Incomplete No Tax Due Internal Refu…" at bounding box center [1286, 349] width 415 height 32
type input "[DATE]"
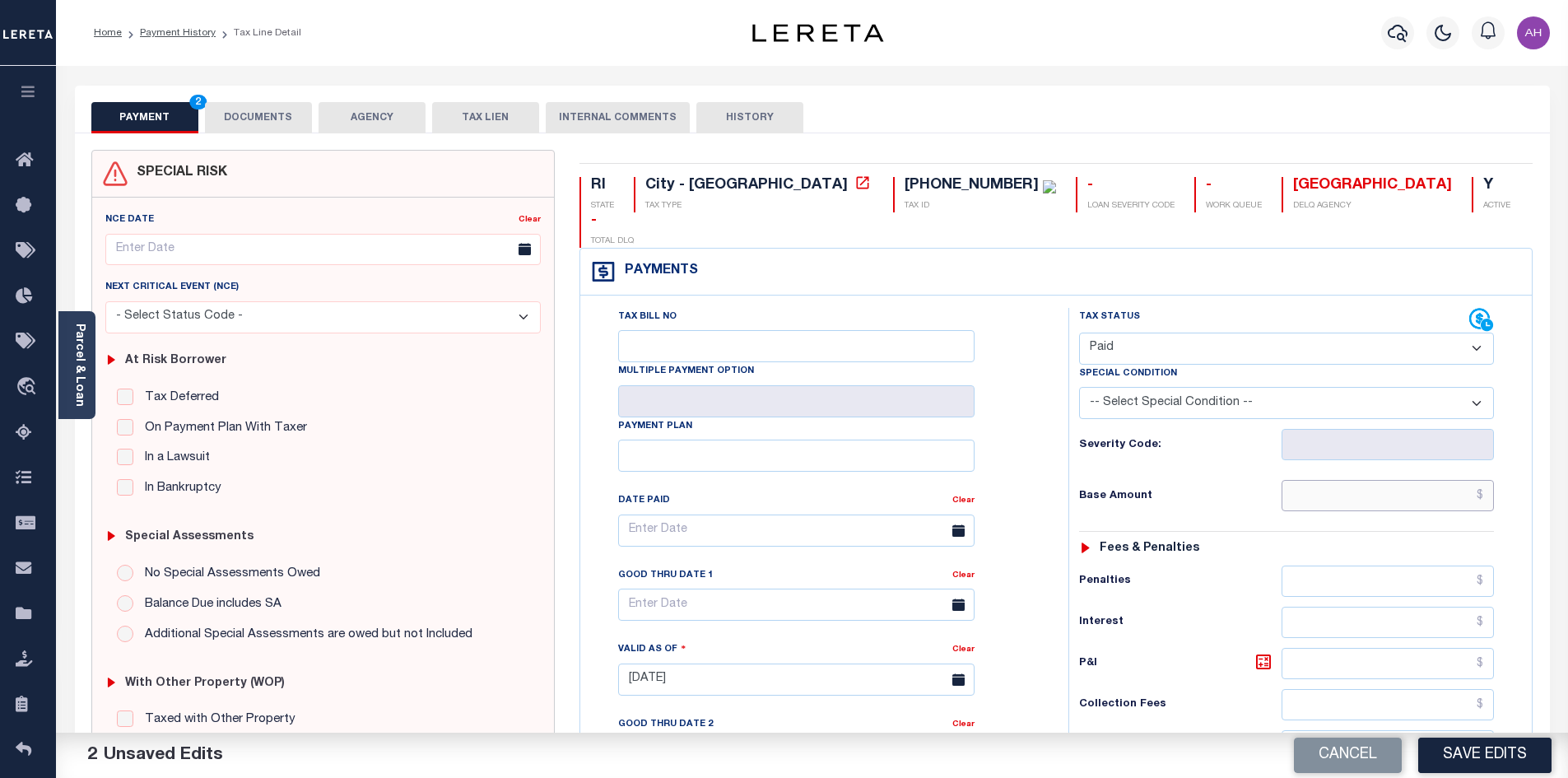
click at [1378, 480] on input "text" at bounding box center [1388, 496] width 213 height 32
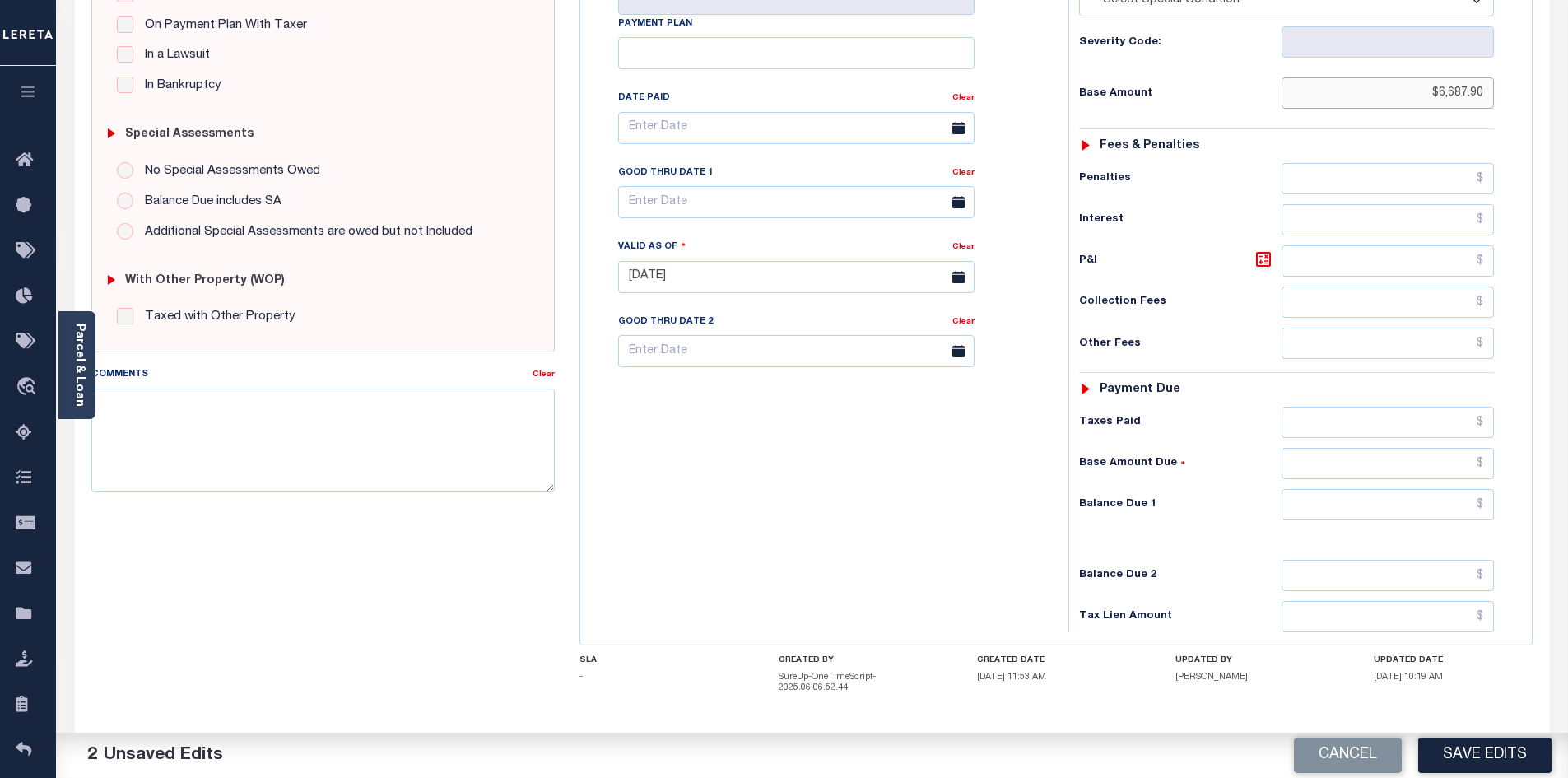
scroll to position [412, 0]
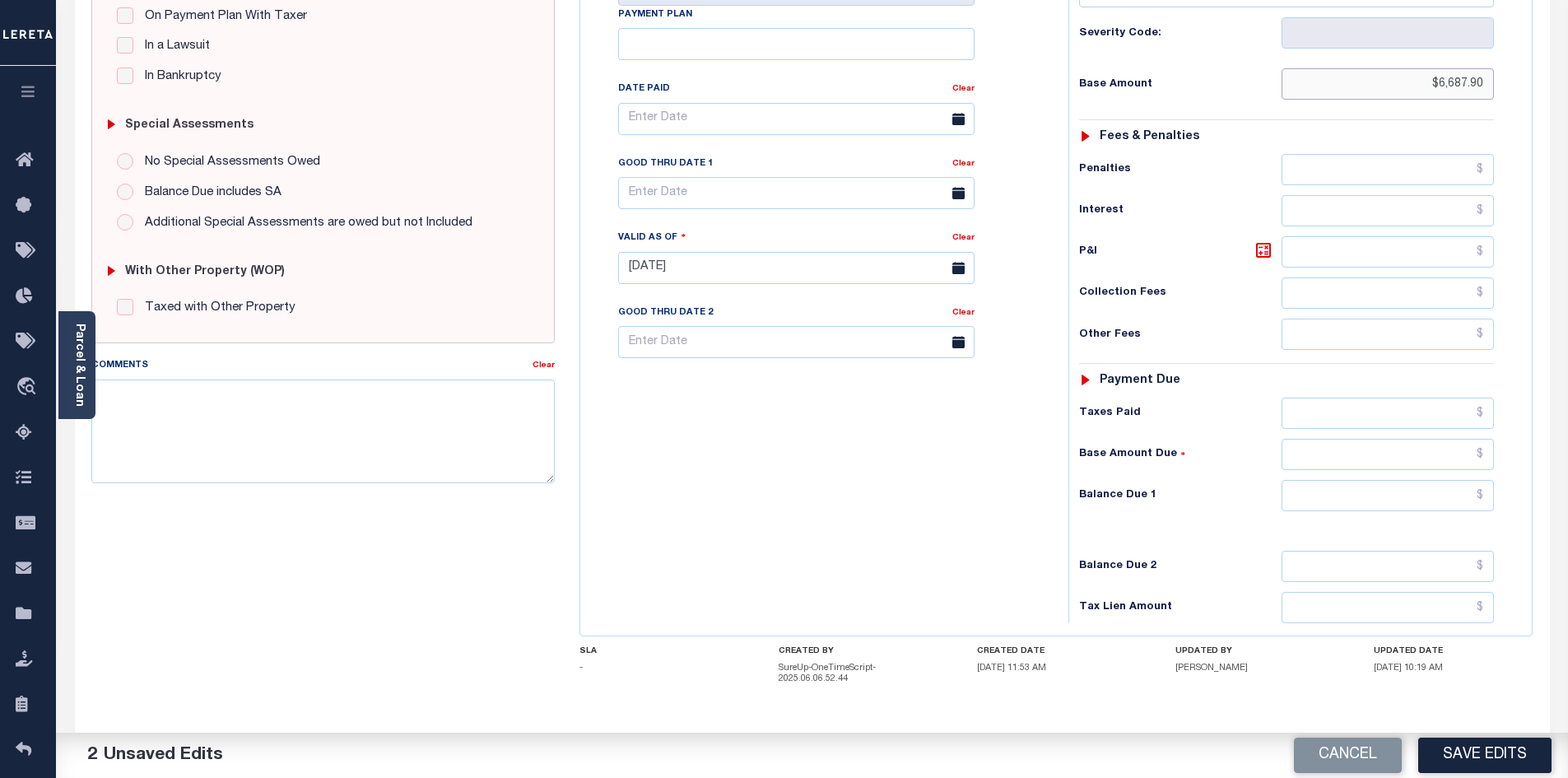
type input "$6,687.90"
click at [1362, 480] on input "text" at bounding box center [1388, 496] width 213 height 32
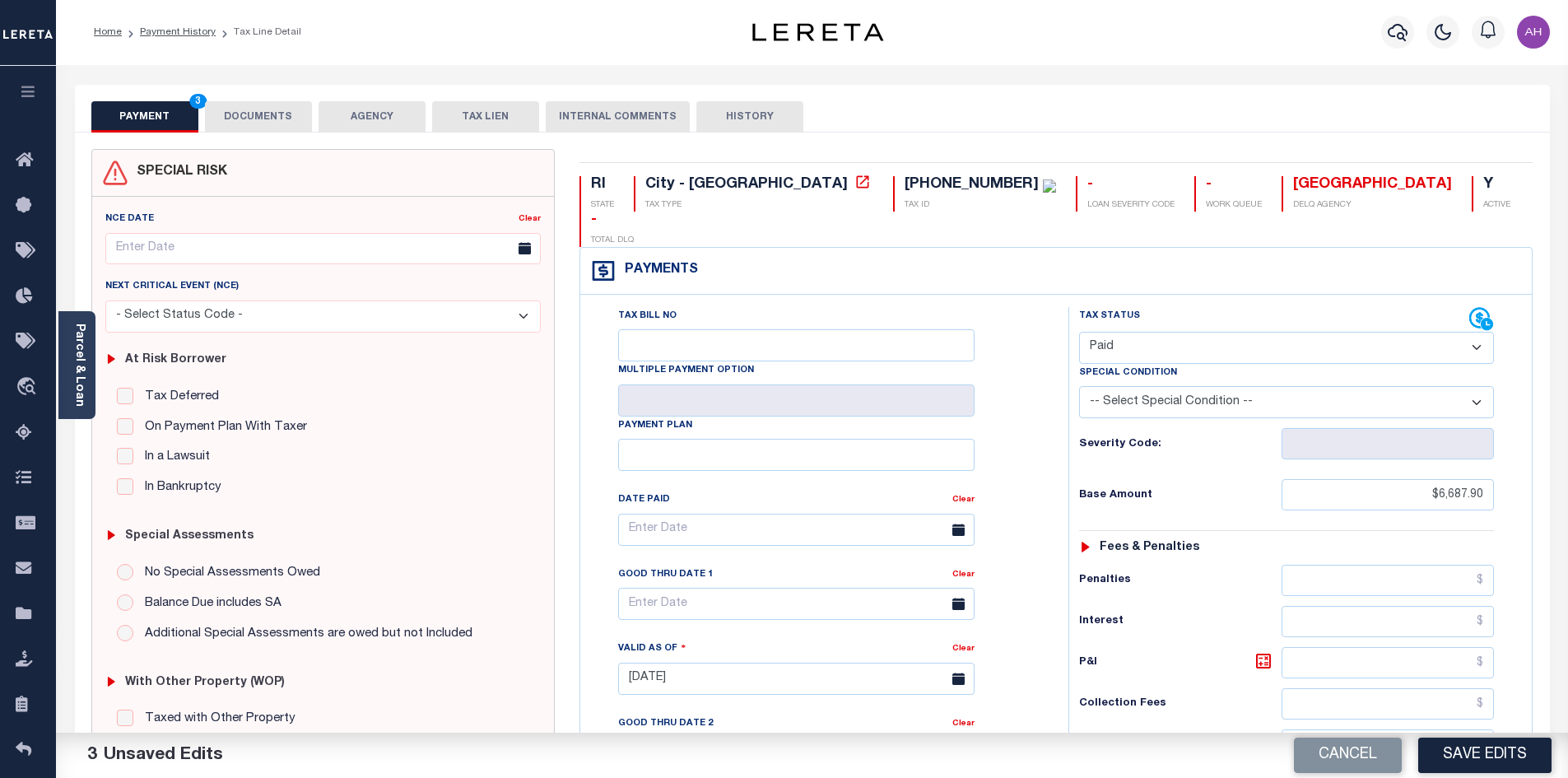
scroll to position [0, 0]
type input "$0.00"
click at [259, 112] on button "DOCUMENTS" at bounding box center [258, 118] width 107 height 32
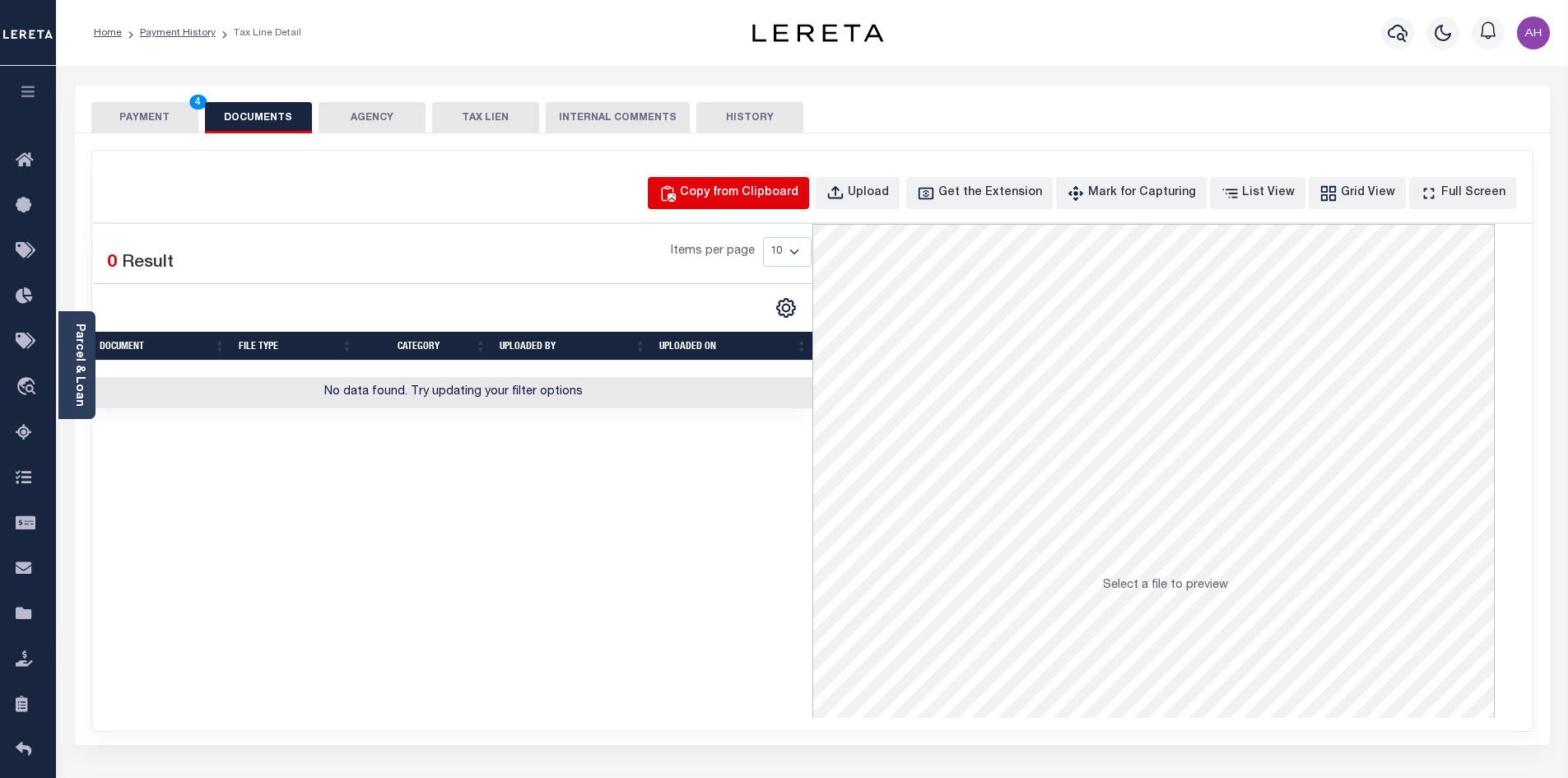
click at [725, 202] on button "Copy from Clipboard" at bounding box center [728, 193] width 161 height 32
select select "POP"
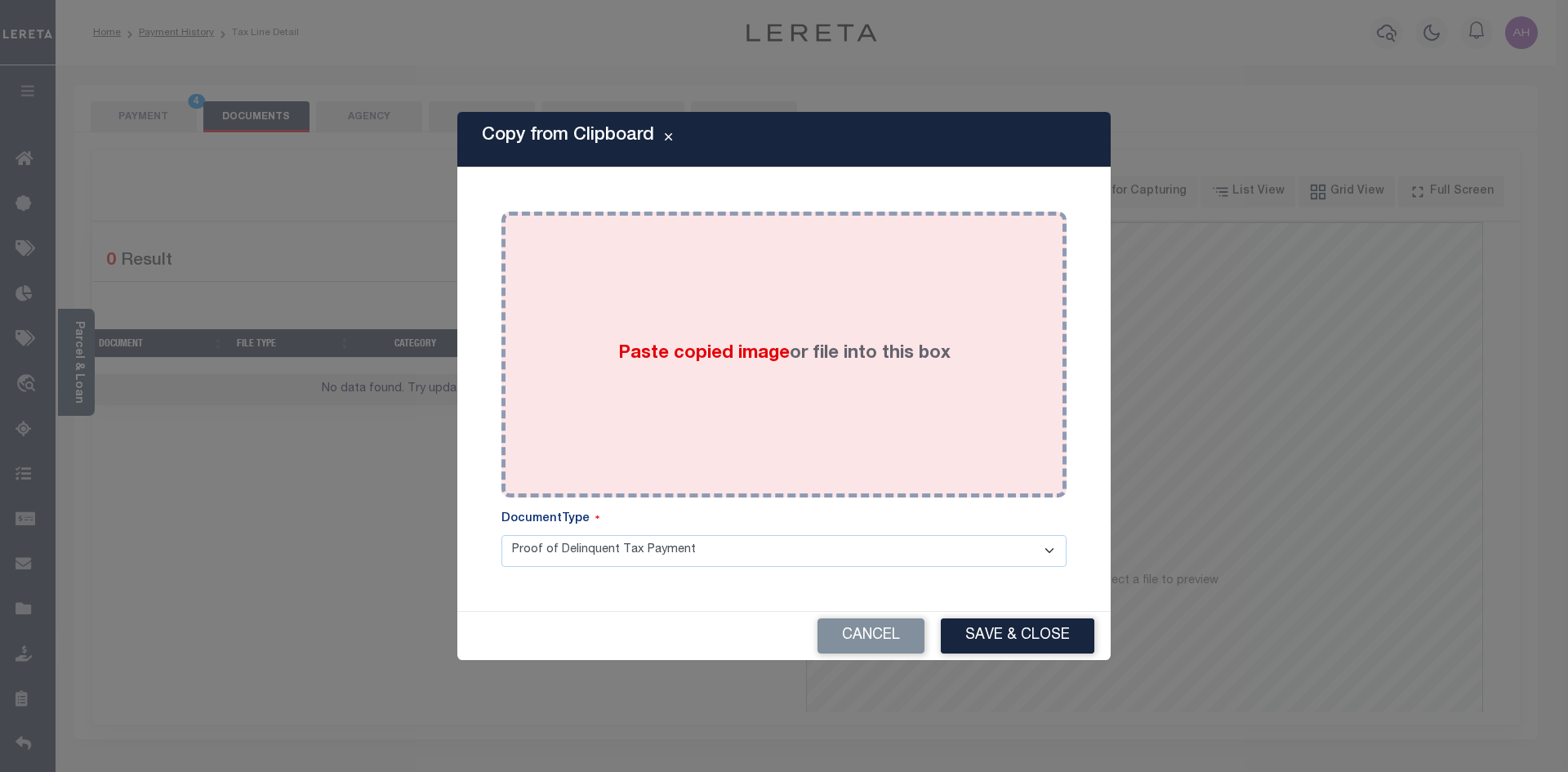
click at [674, 356] on span "Paste copied image" at bounding box center [704, 354] width 171 height 18
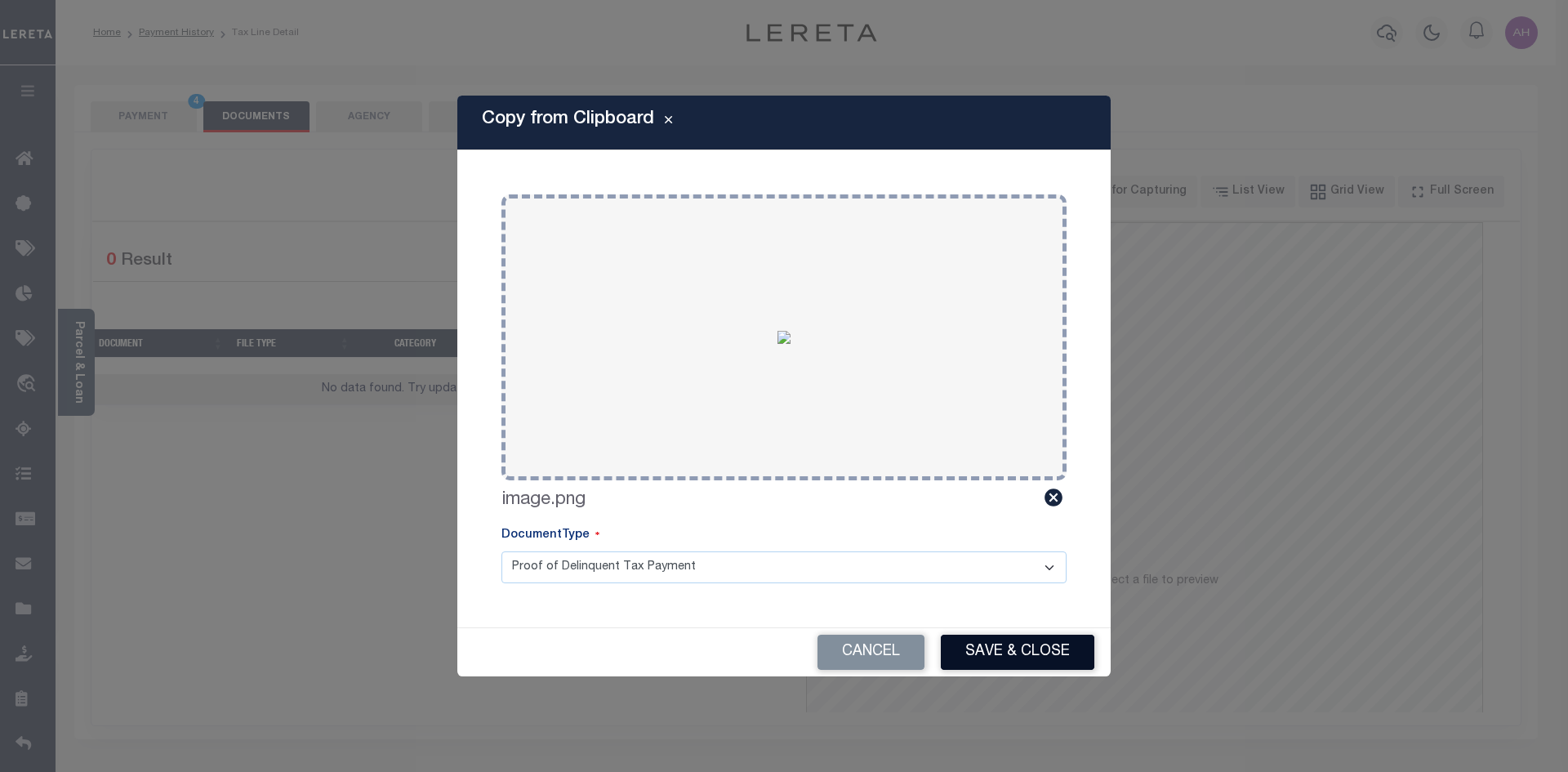
click at [1047, 660] on button "Save & Close" at bounding box center [1017, 652] width 154 height 35
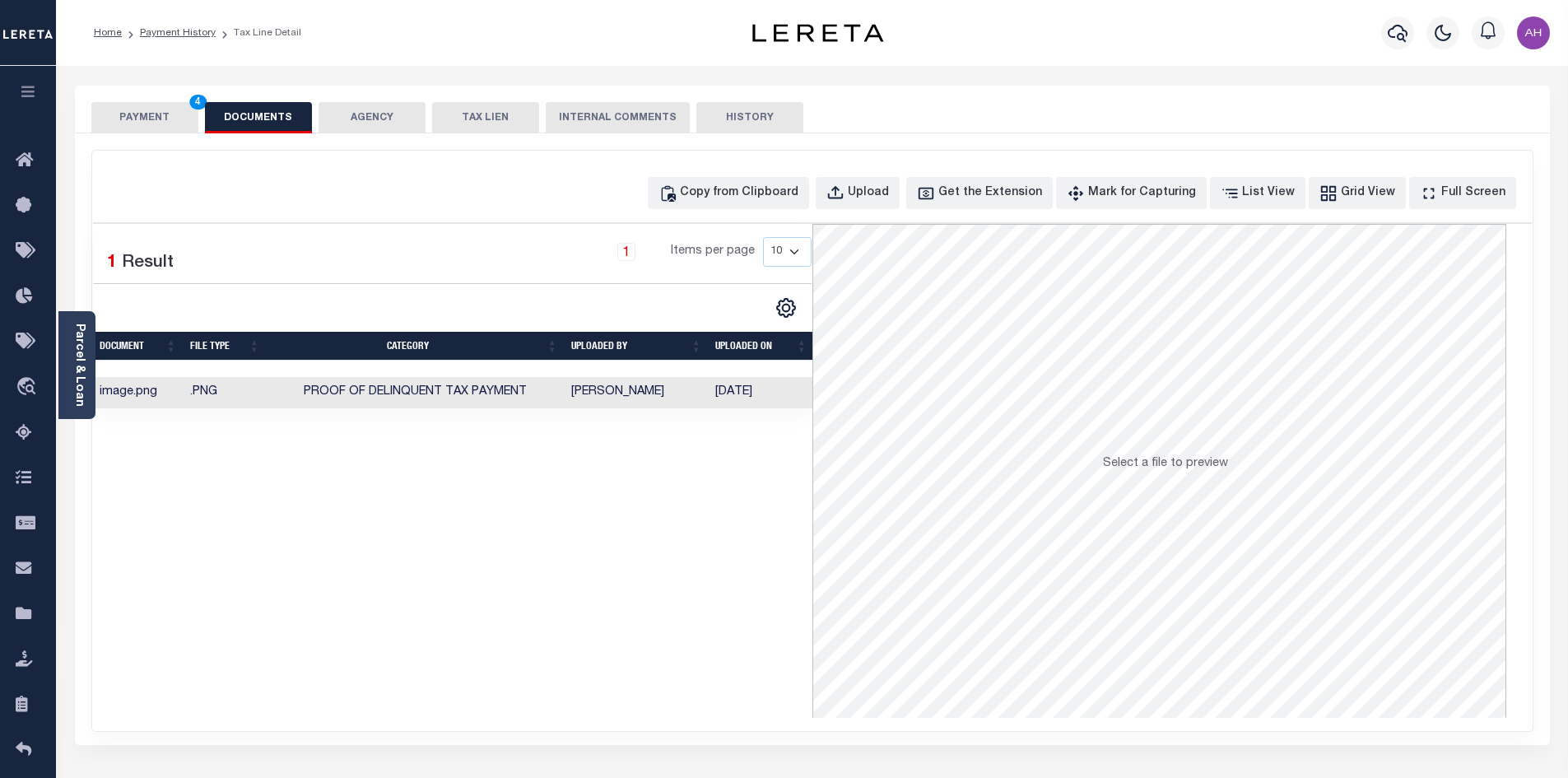
click at [165, 115] on button "PAYMENT 4" at bounding box center [145, 118] width 107 height 32
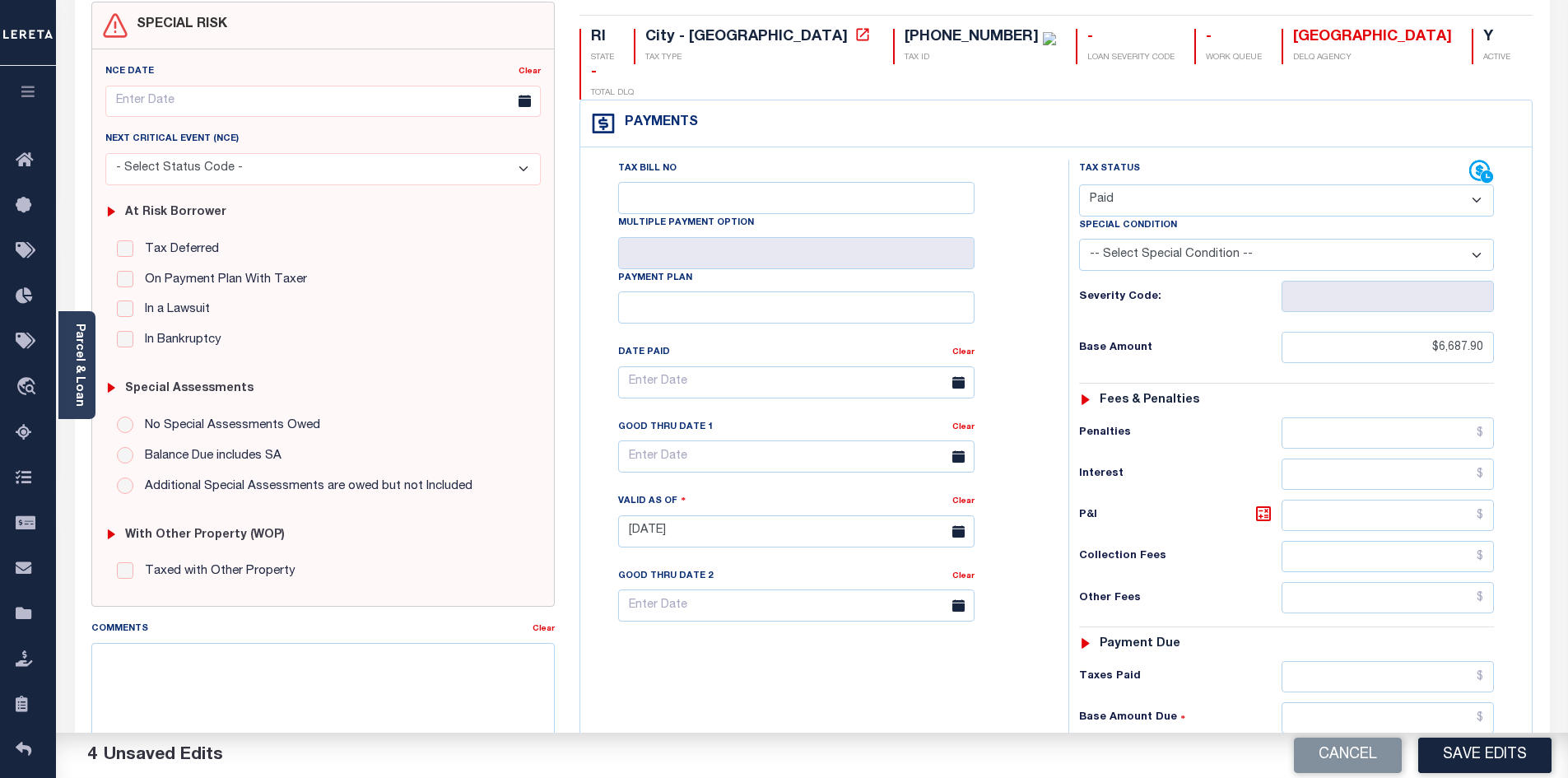
scroll to position [329, 0]
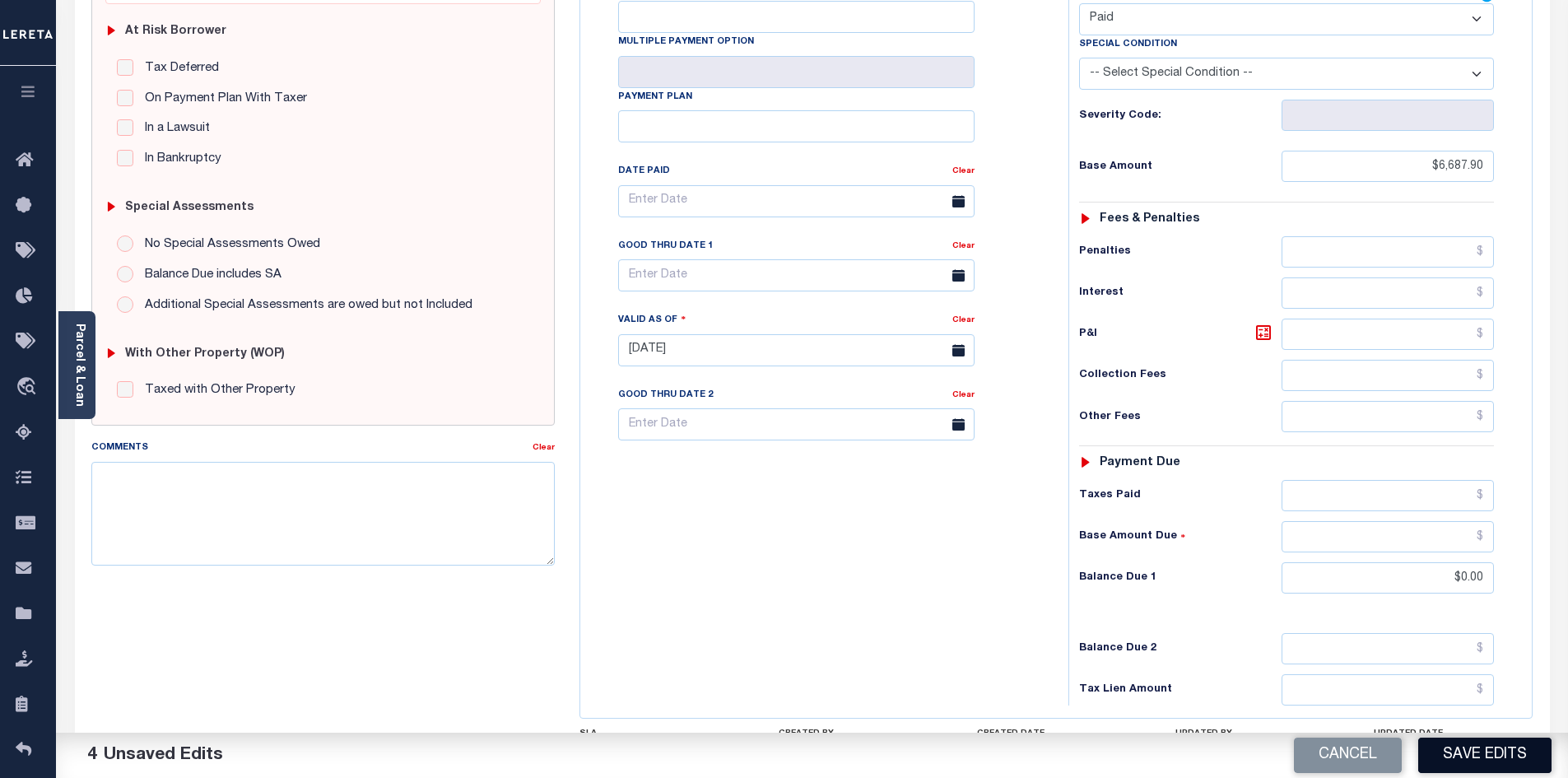
click at [1518, 759] on button "Save Edits" at bounding box center [1485, 756] width 133 height 35
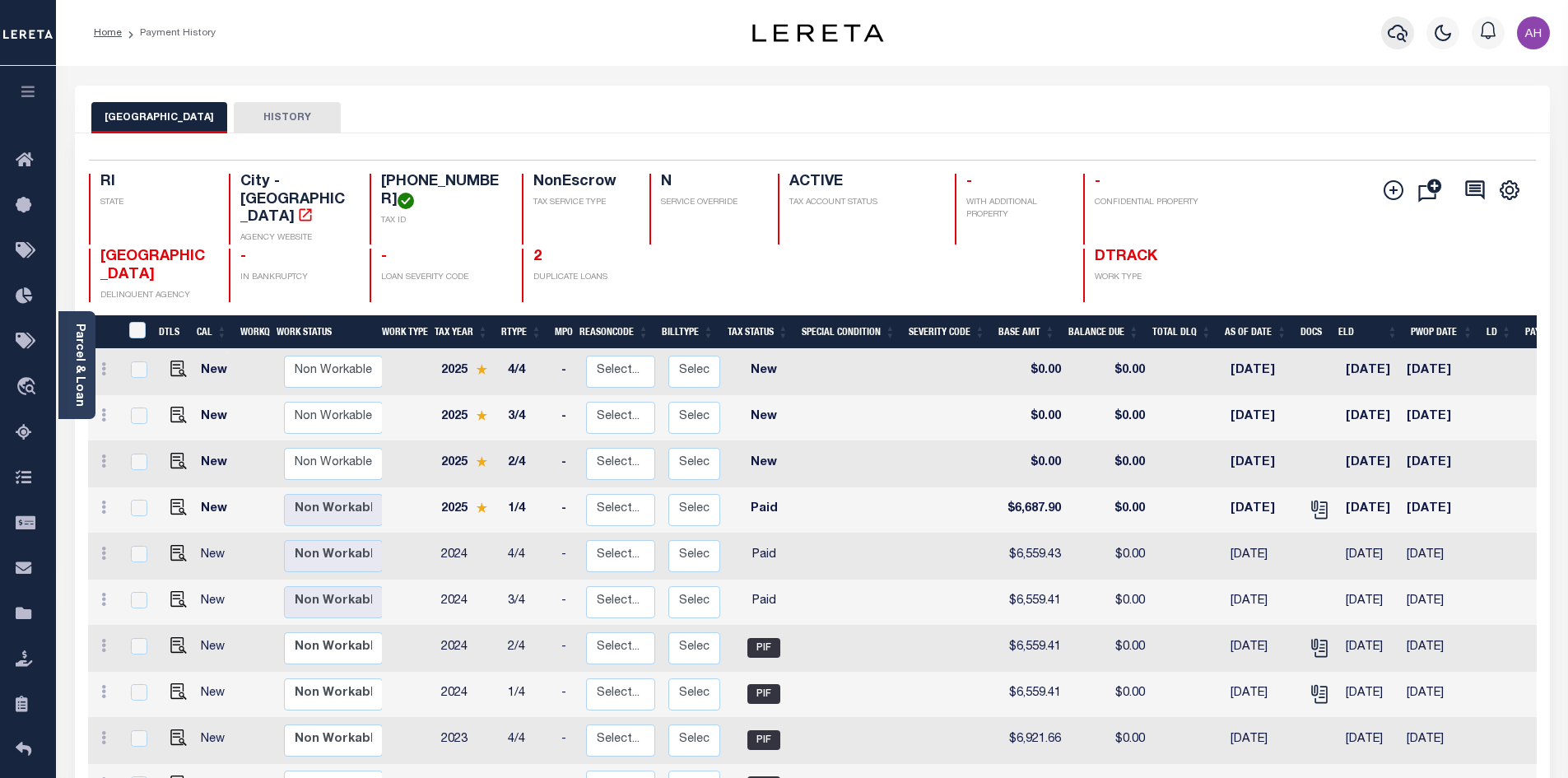
click at [1399, 33] on icon "button" at bounding box center [1397, 32] width 19 height 19
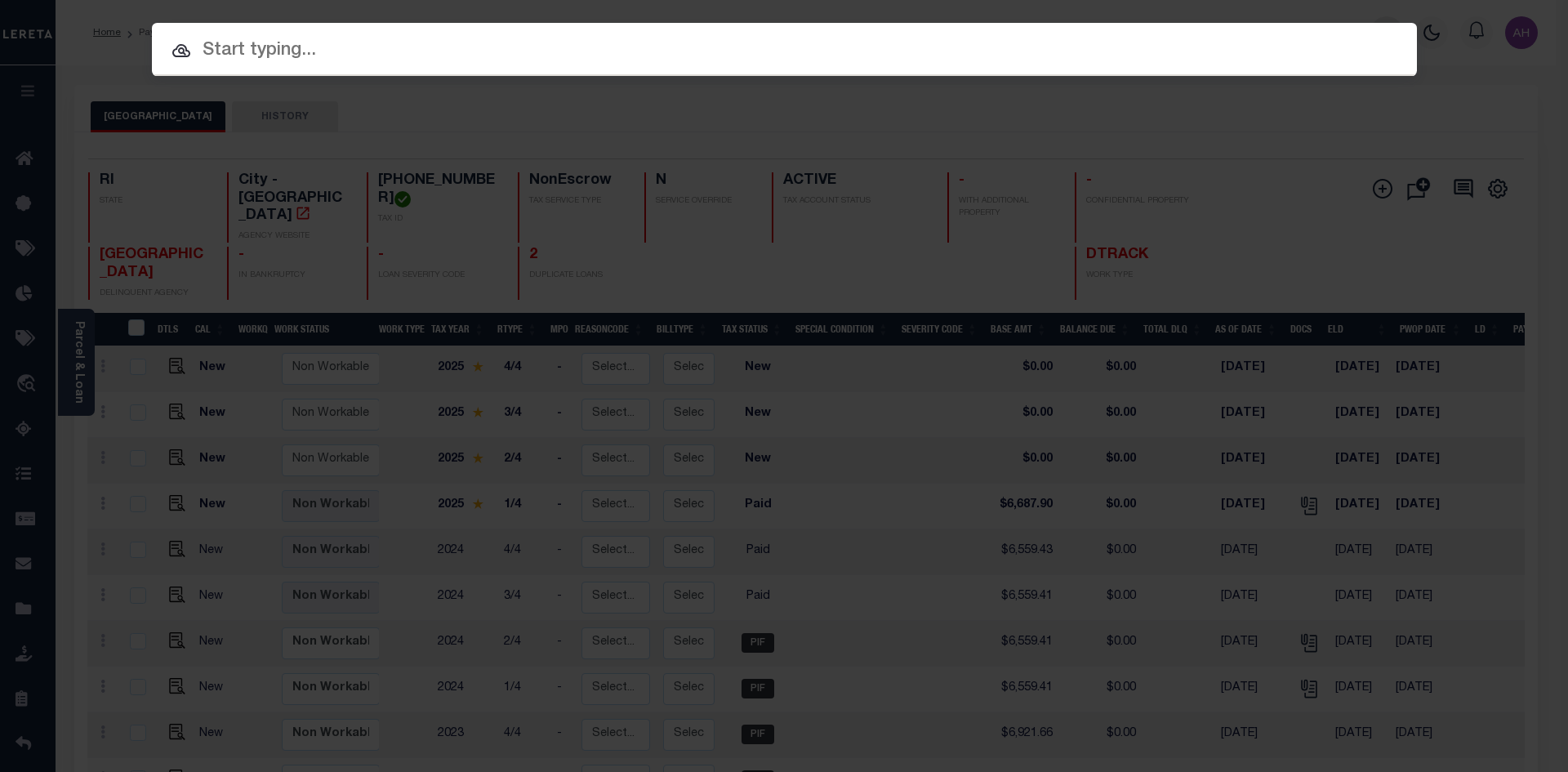
paste input "530028126"
type input "530028126"
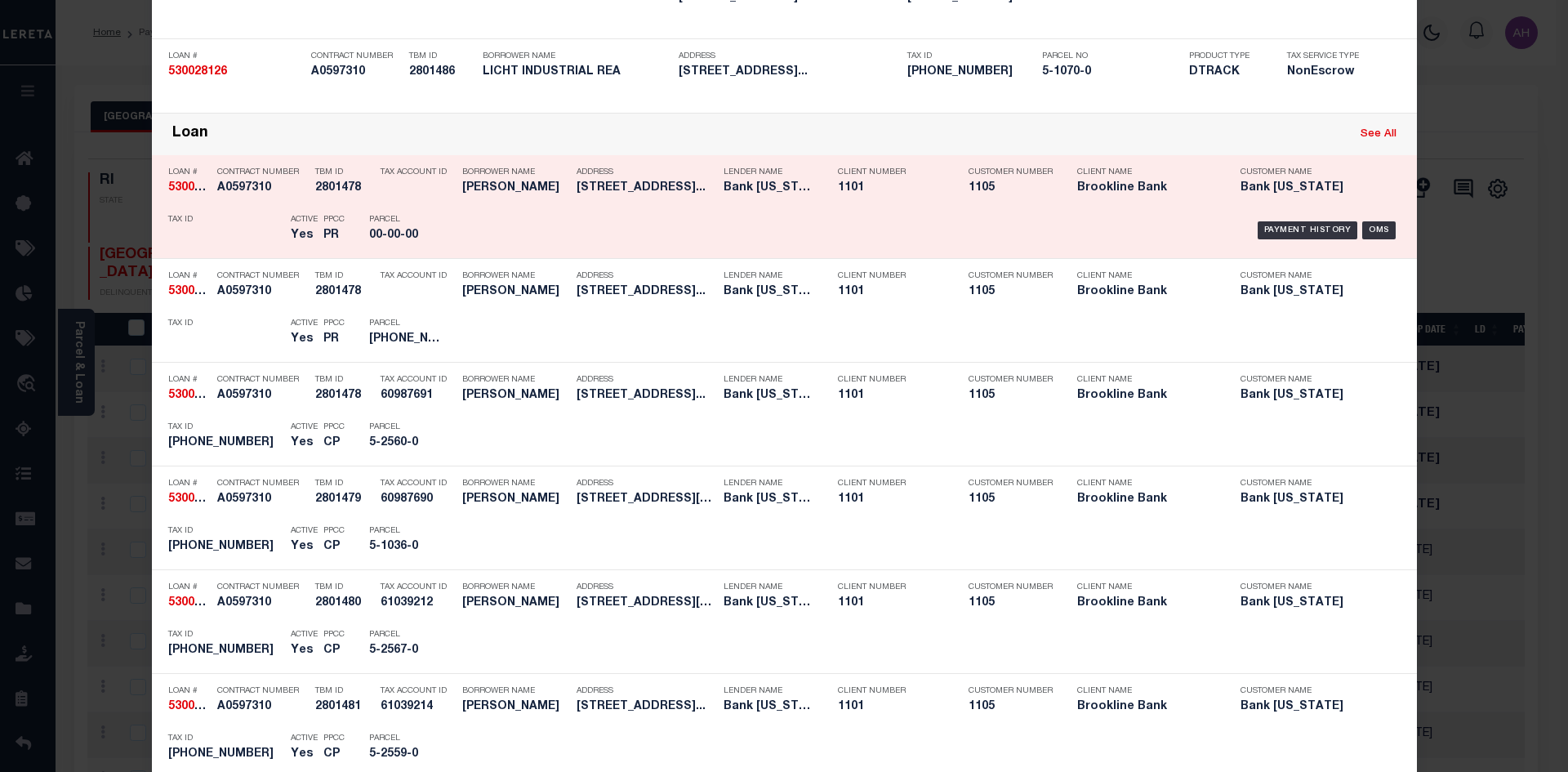
scroll to position [817, 0]
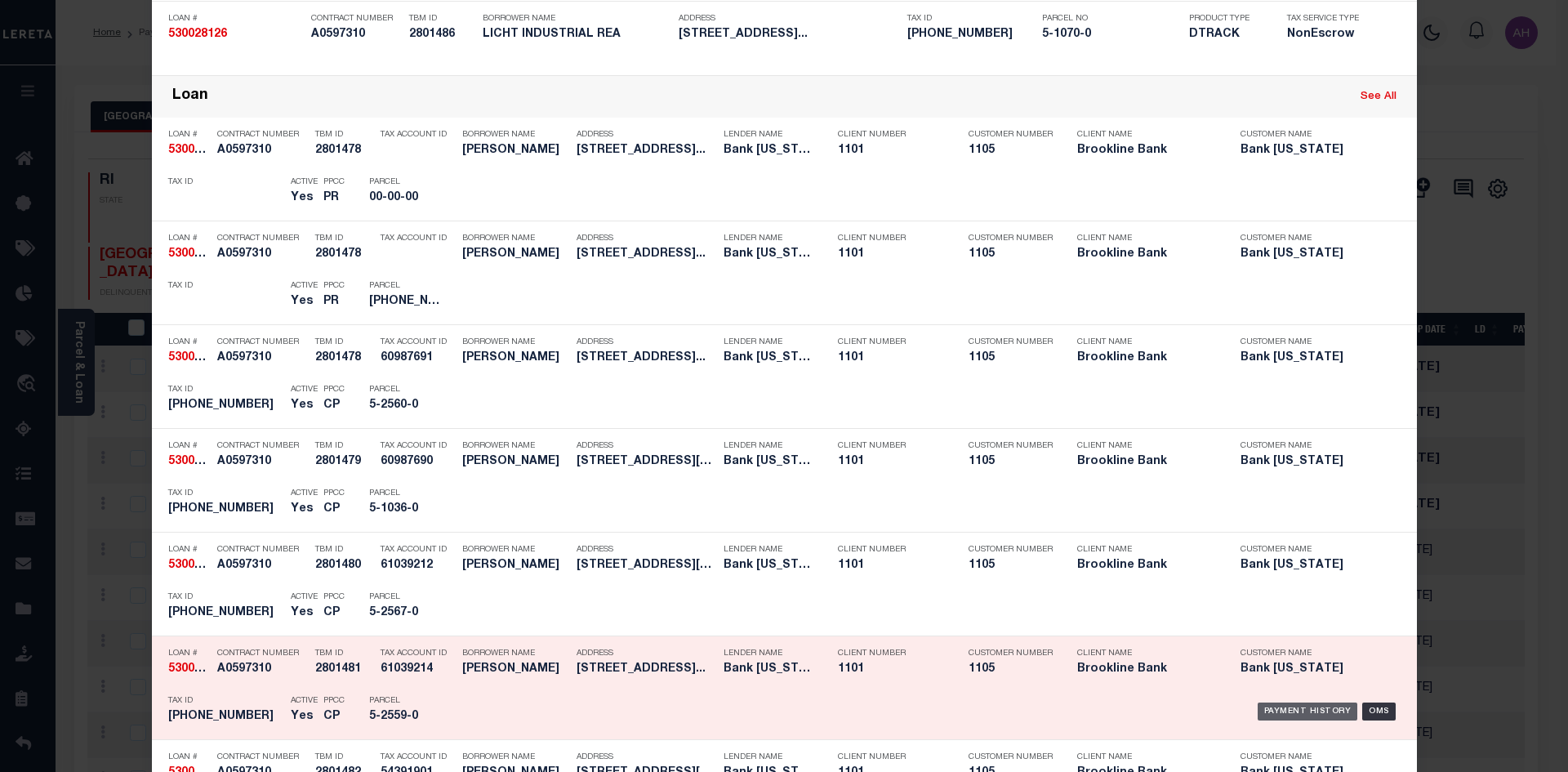
click at [1273, 713] on div "Payment History" at bounding box center [1307, 712] width 100 height 18
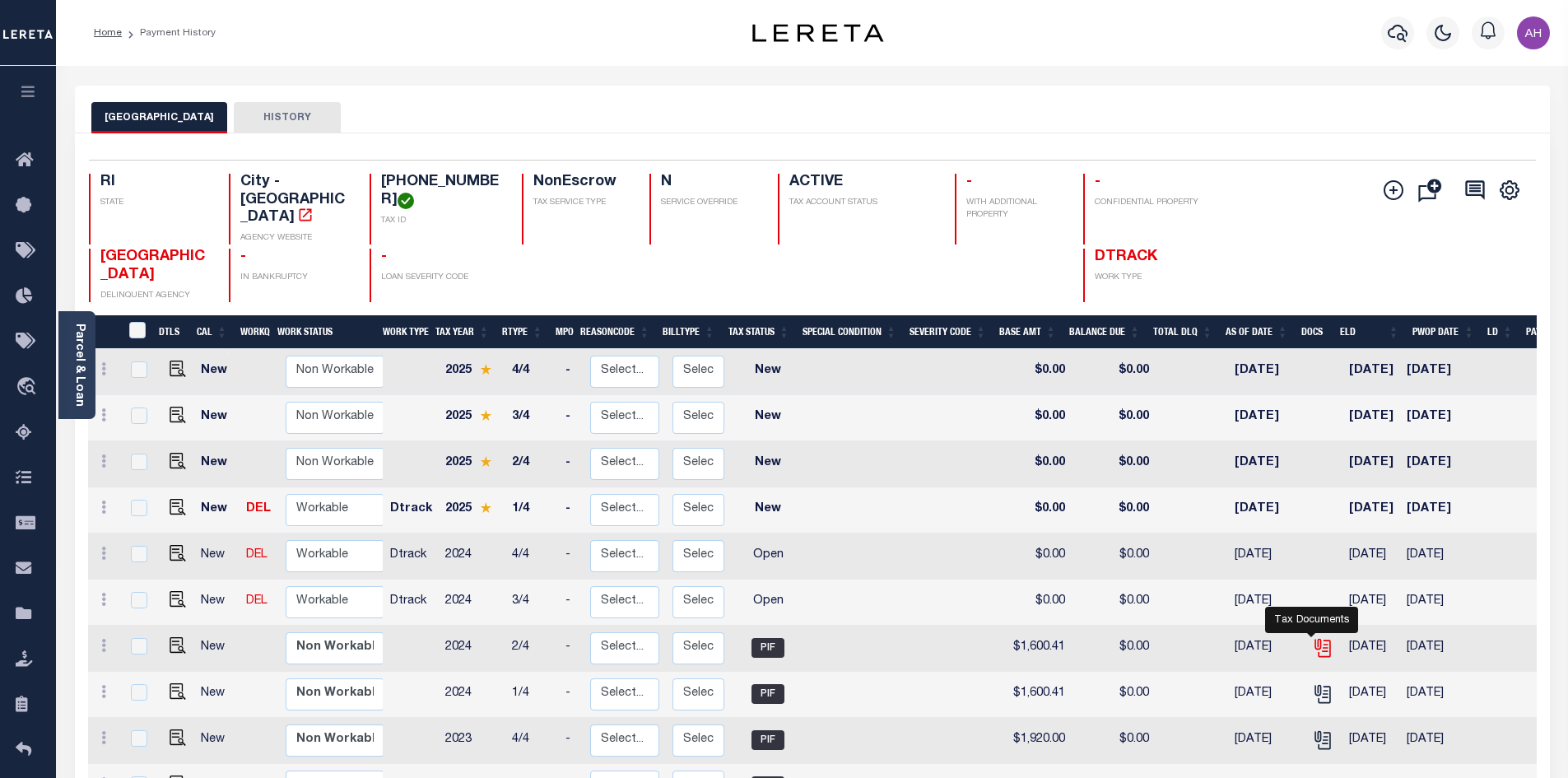
click at [1311, 637] on icon "" at bounding box center [1321, 647] width 21 height 21
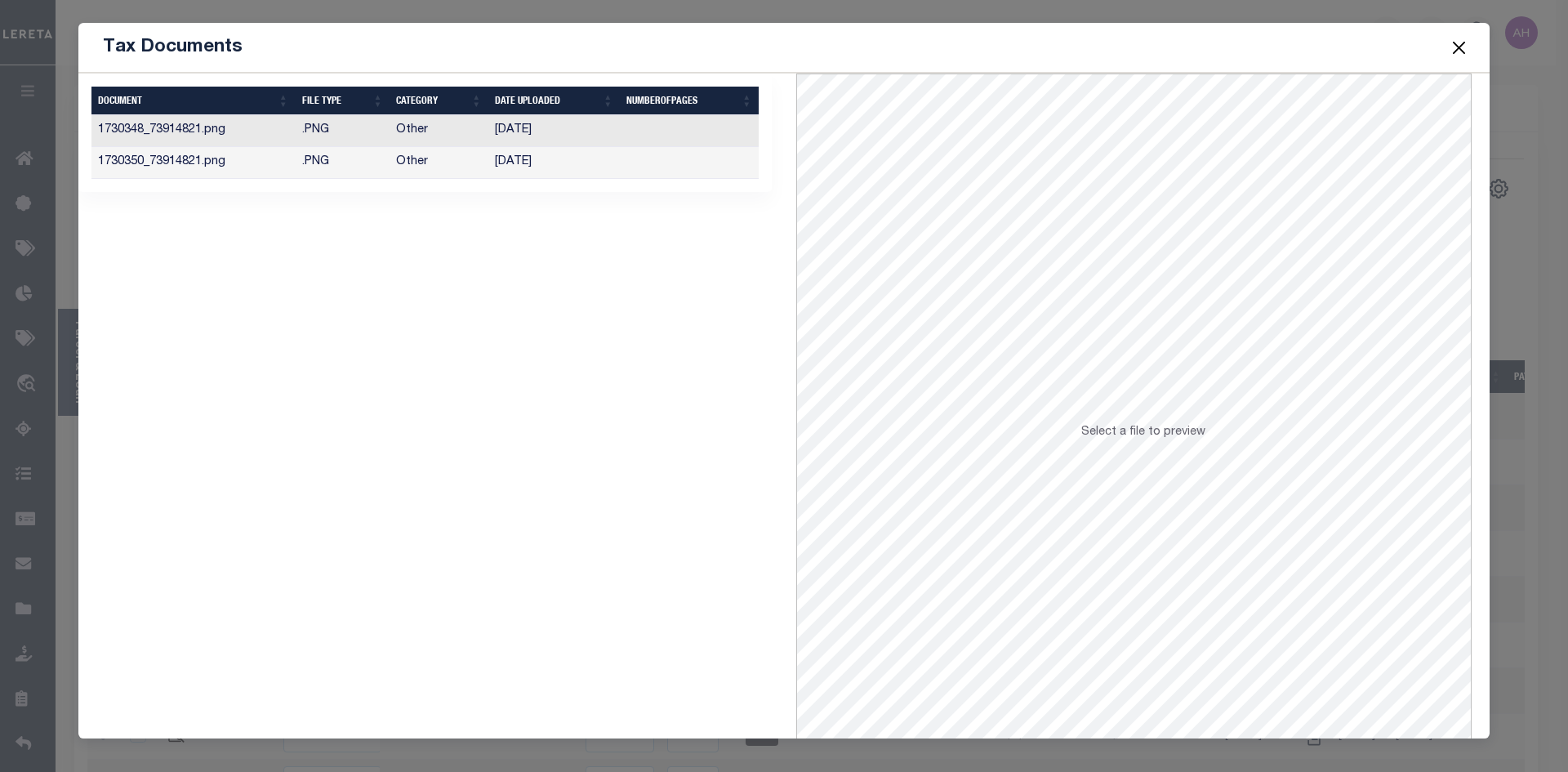
click at [546, 129] on td "11/12/2024" at bounding box center [554, 131] width 132 height 32
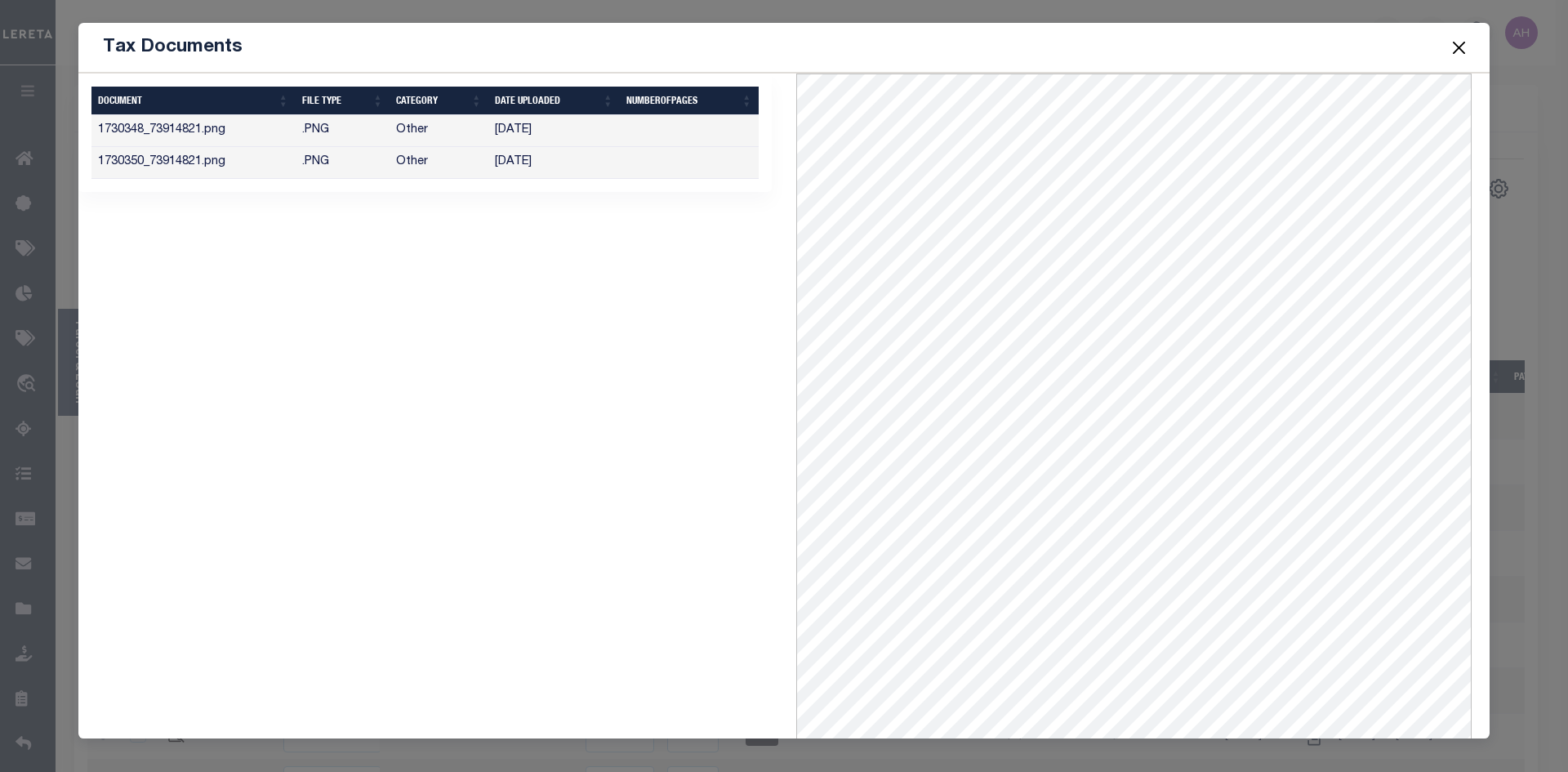
click at [1463, 38] on button "Close" at bounding box center [1459, 47] width 21 height 21
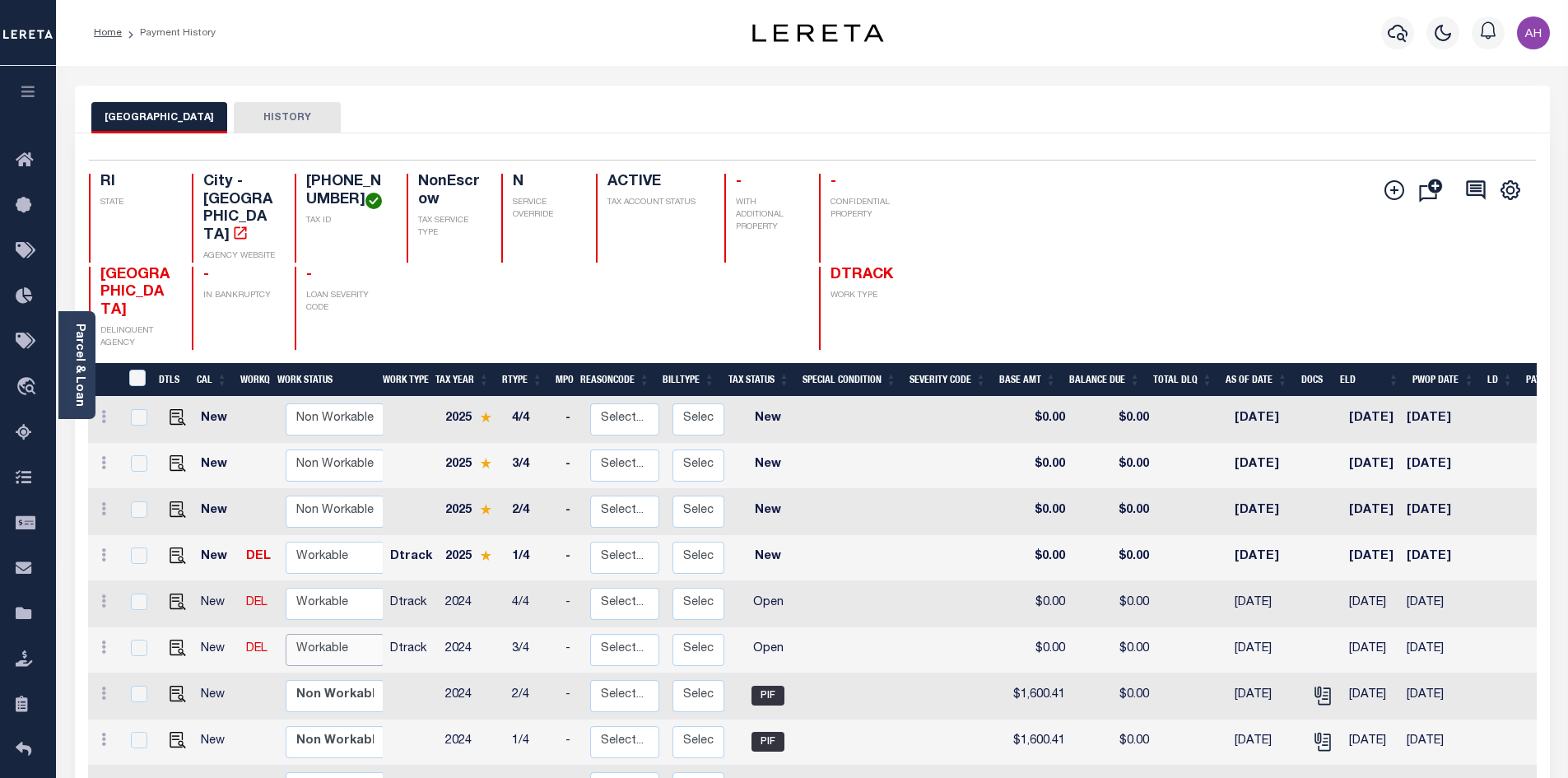
click at [315, 639] on select "Non Workable Workable" at bounding box center [335, 650] width 99 height 32
checkbox input "true"
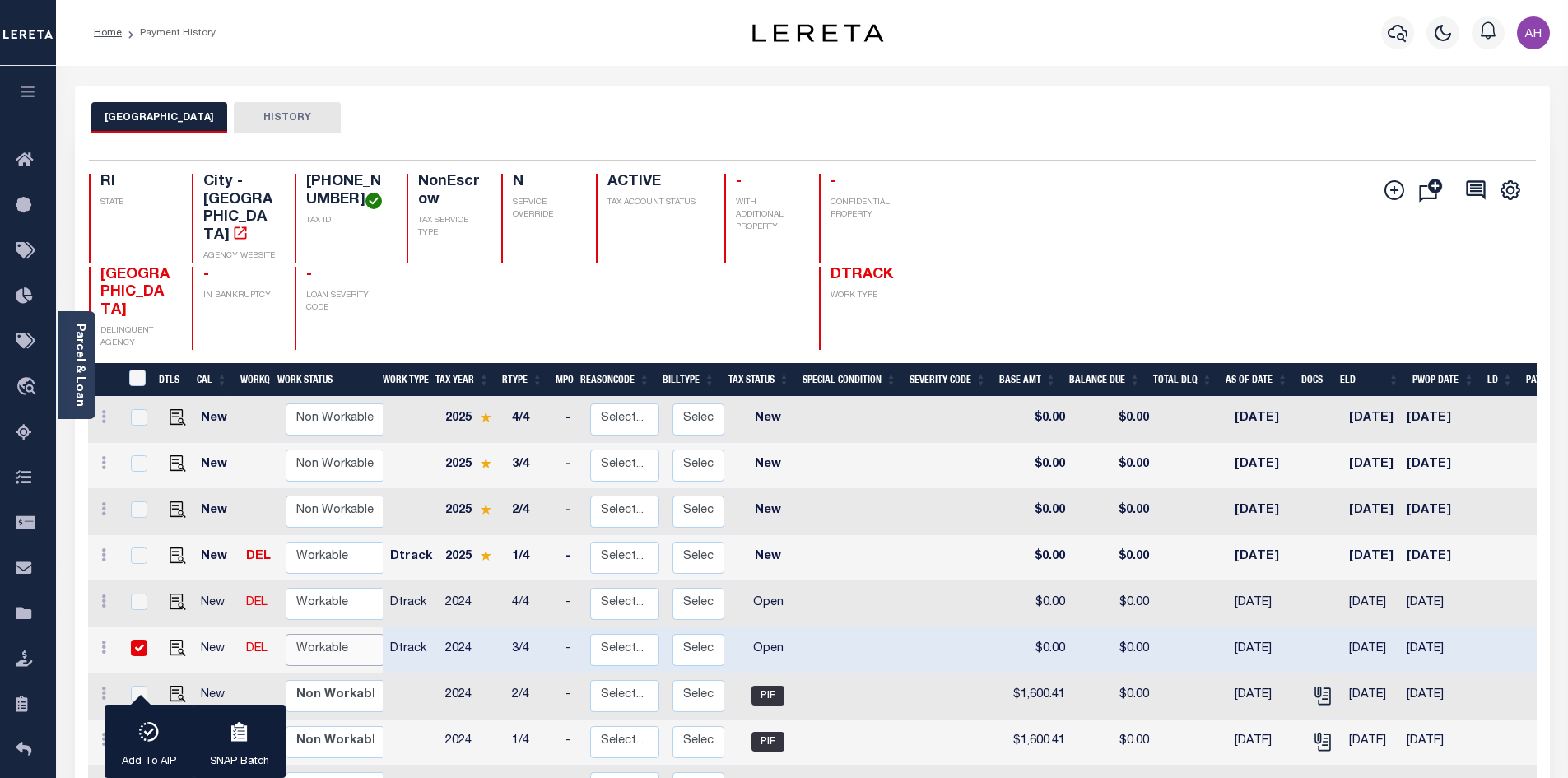
select select "true"
click at [285, 634] on select "Non Workable Workable" at bounding box center [335, 650] width 99 height 32
checkbox input "false"
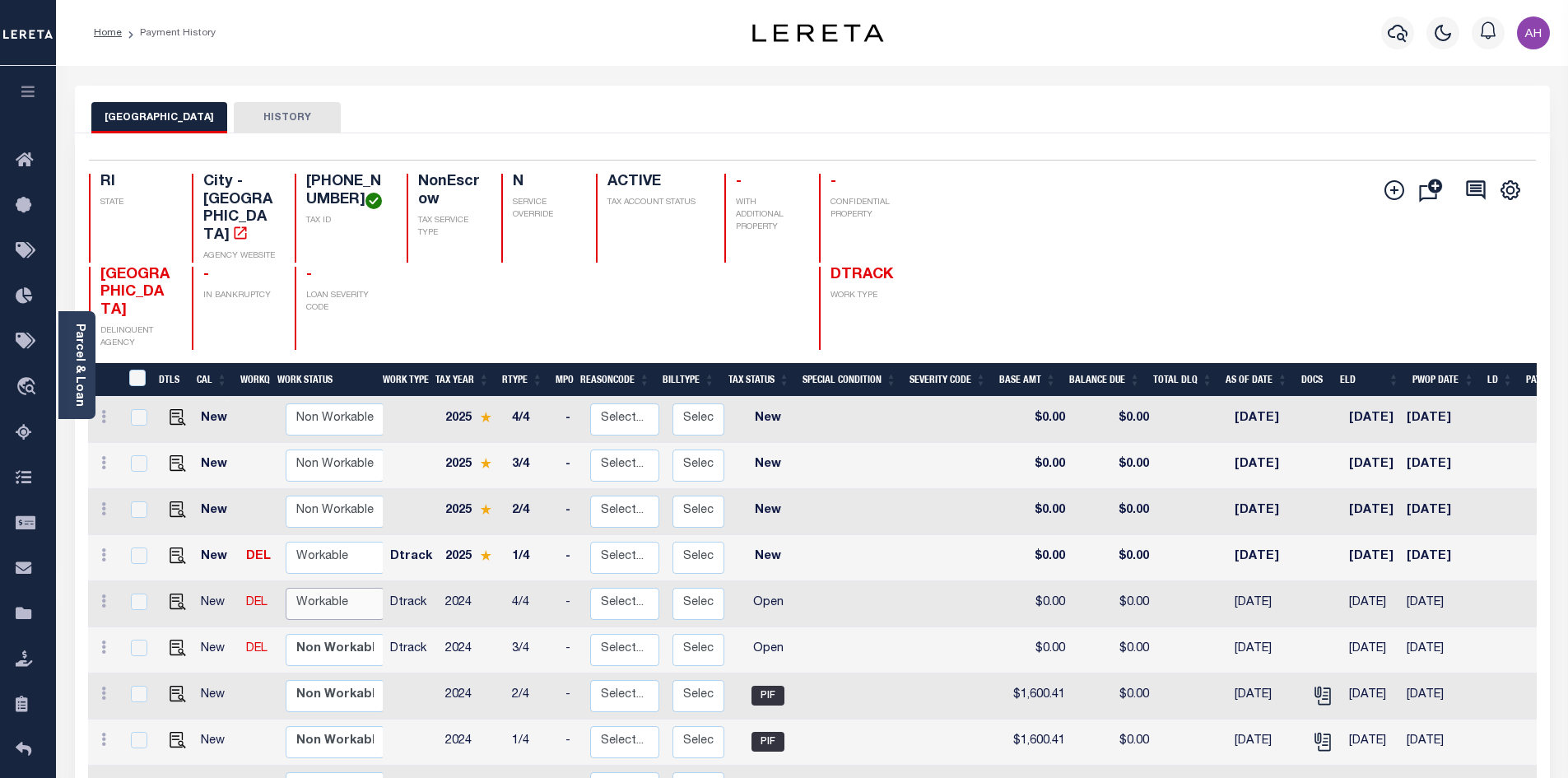
click at [322, 592] on select "Non Workable Workable" at bounding box center [335, 604] width 99 height 32
checkbox input "true"
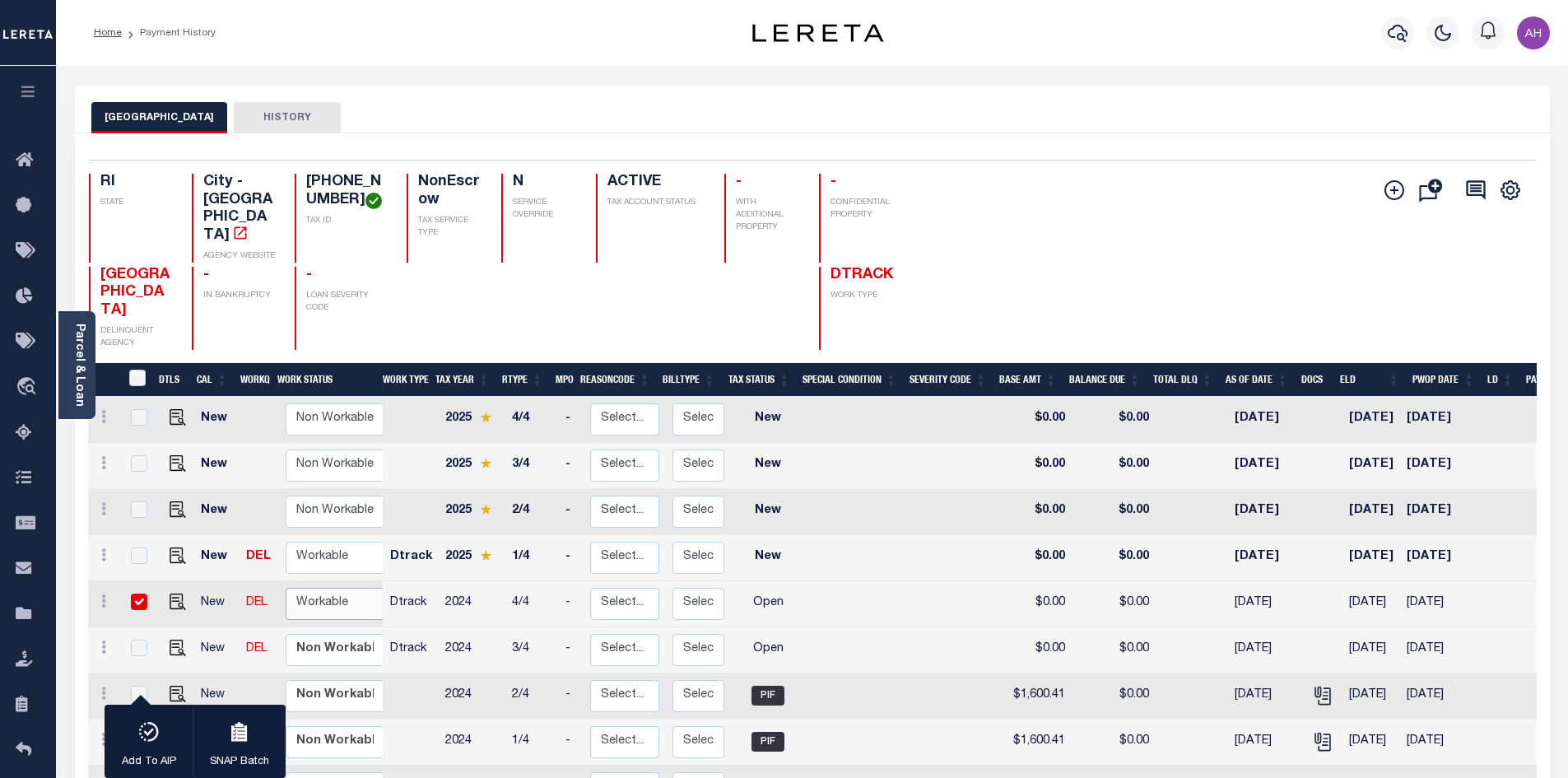
select select "true"
click at [285, 588] on select "Non Workable Workable" at bounding box center [335, 604] width 99 height 32
checkbox input "false"
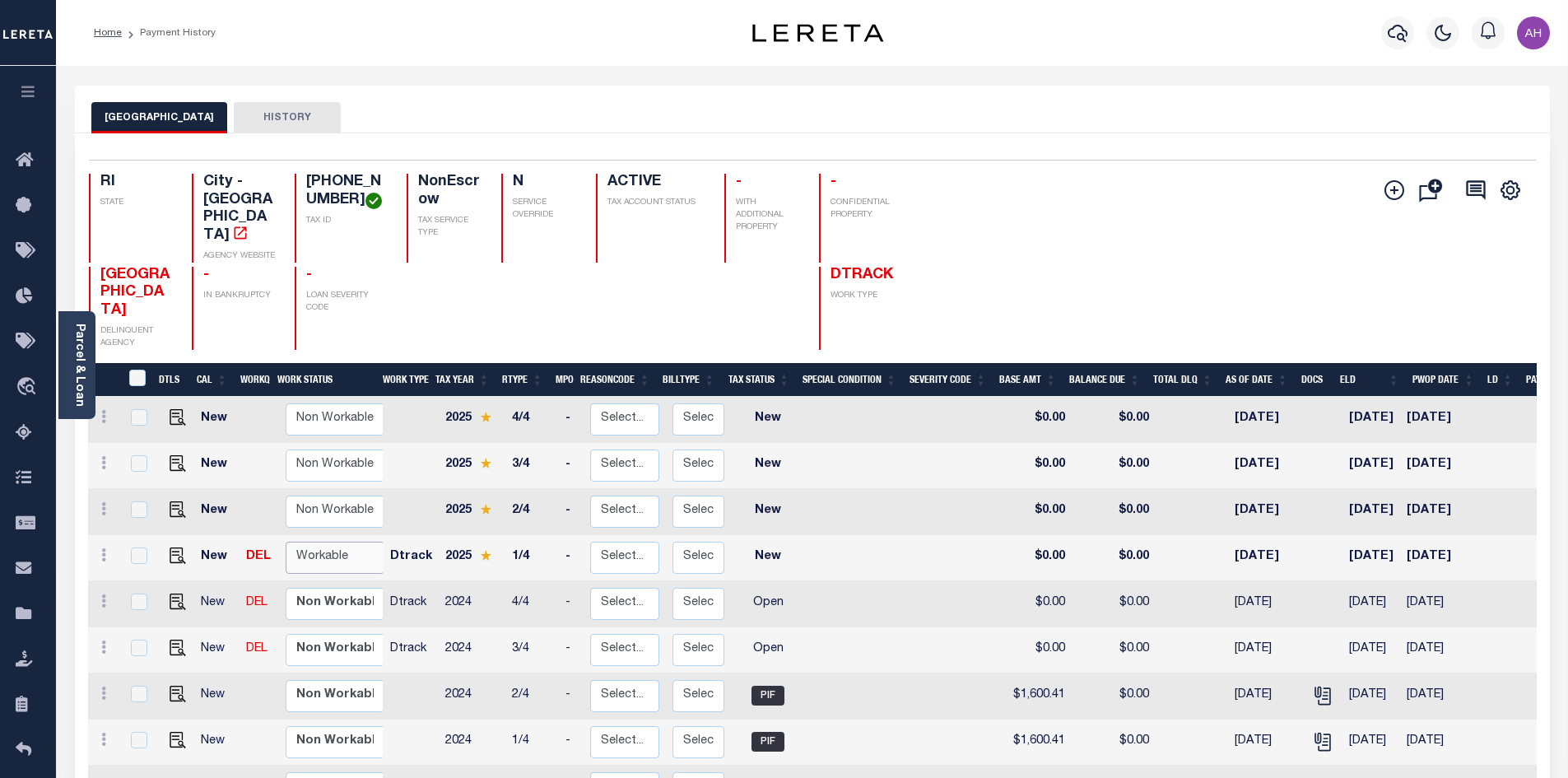
click at [318, 542] on select "Non Workable Workable" at bounding box center [335, 557] width 99 height 32
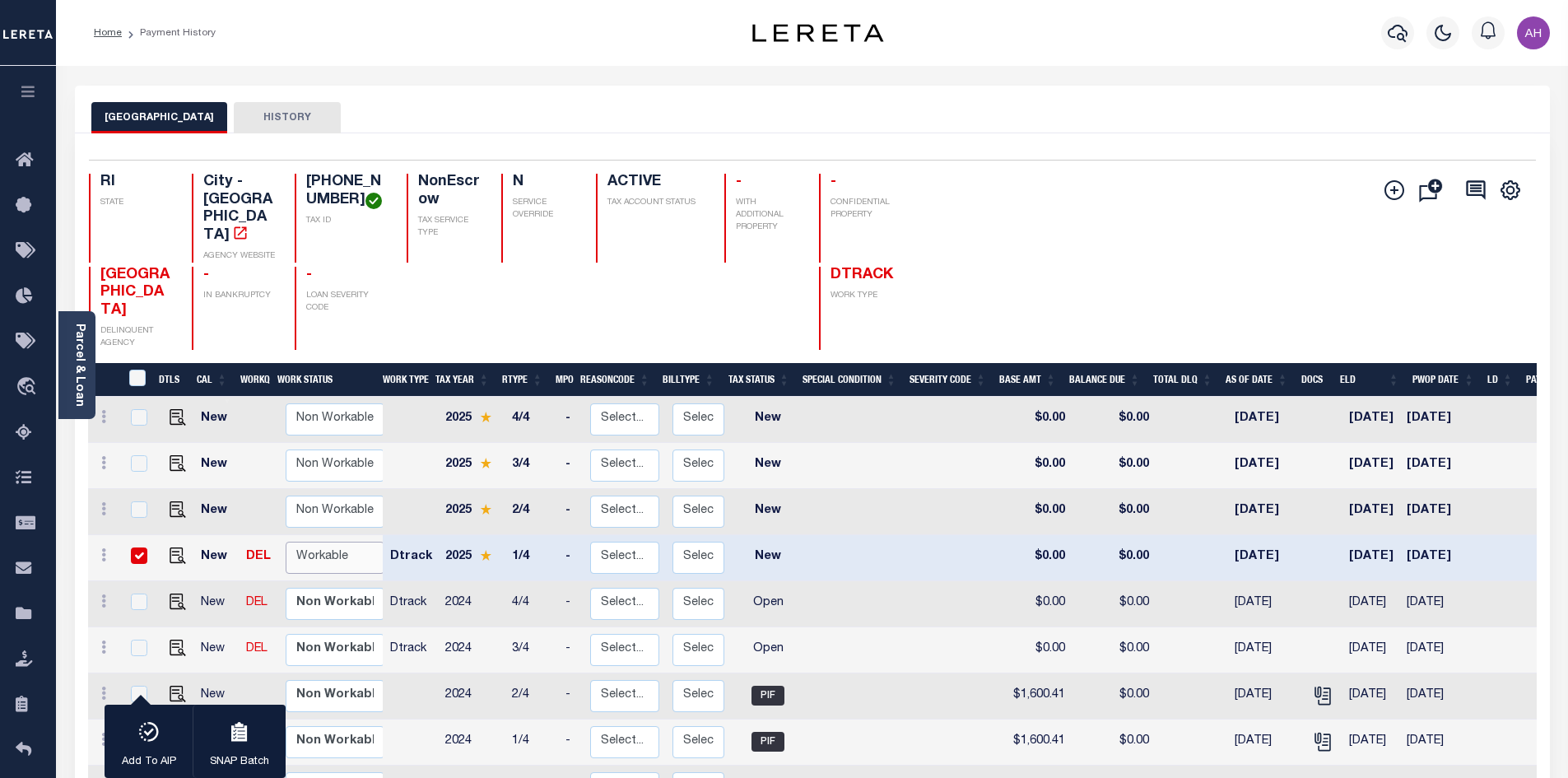
checkbox input "true"
select select "true"
click at [285, 542] on select "Non Workable Workable" at bounding box center [335, 557] width 99 height 32
checkbox input "false"
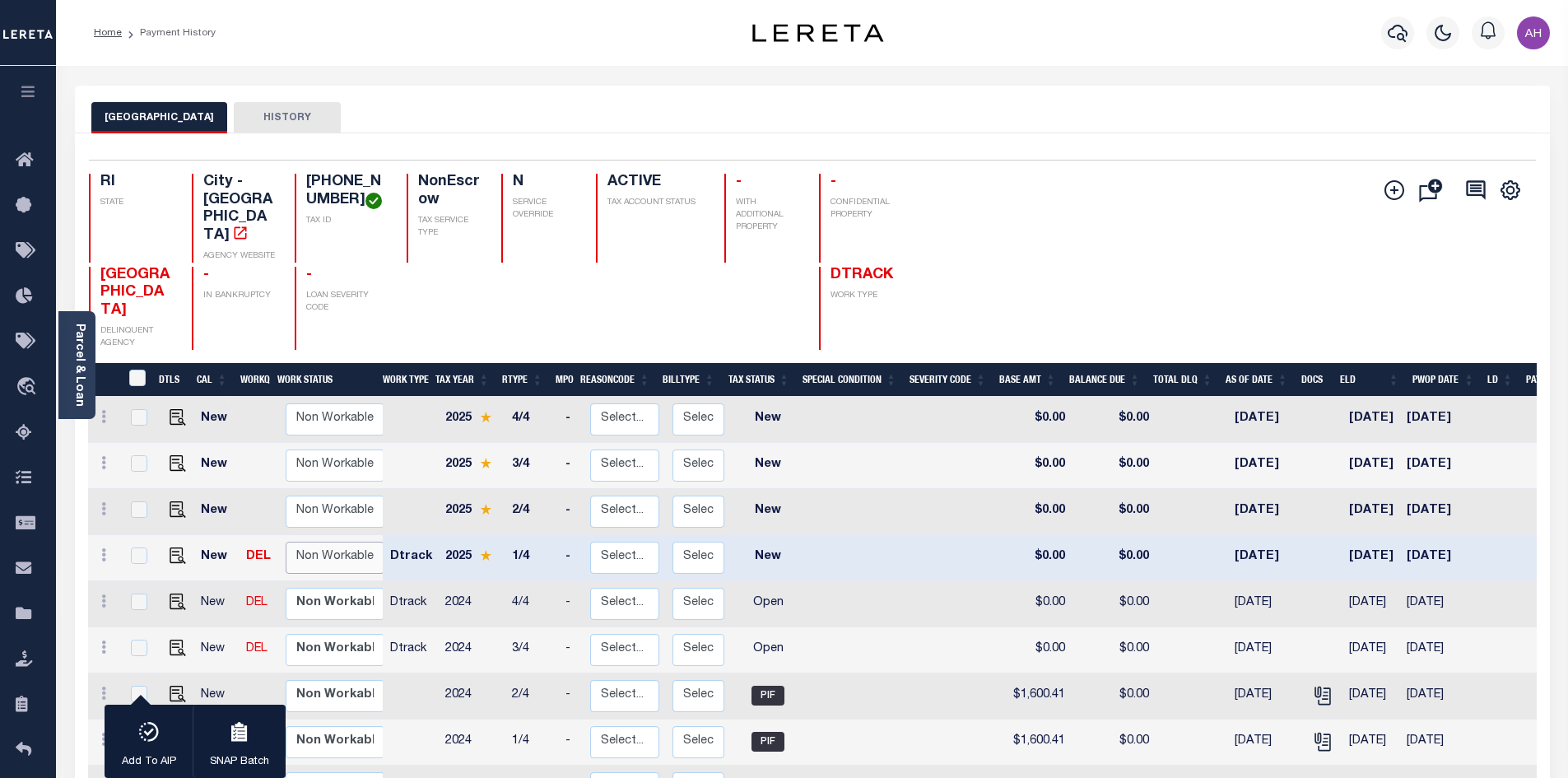
checkbox input "false"
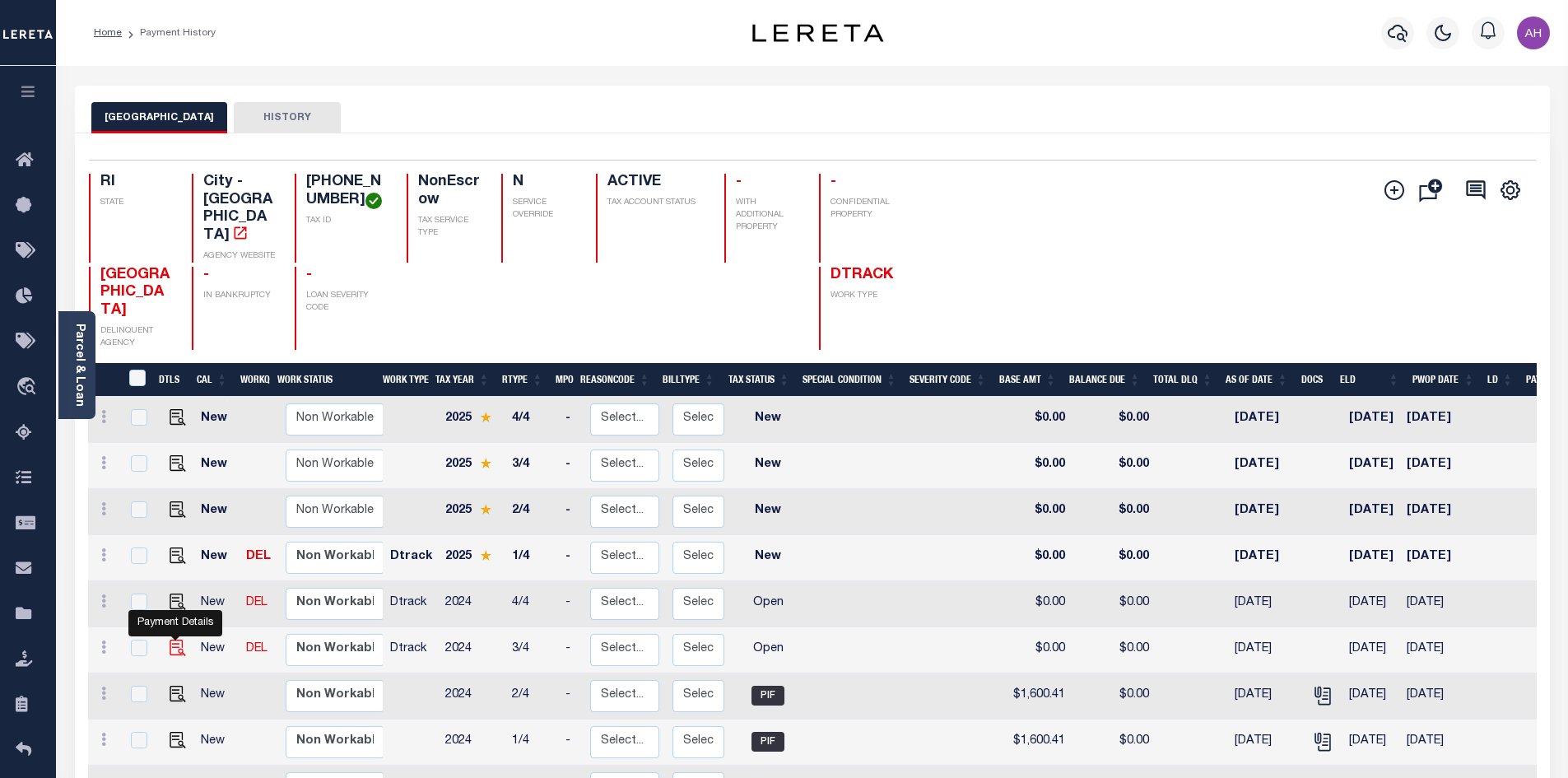
click at [177, 640] on img "" at bounding box center [178, 648] width 17 height 17
checkbox input "true"
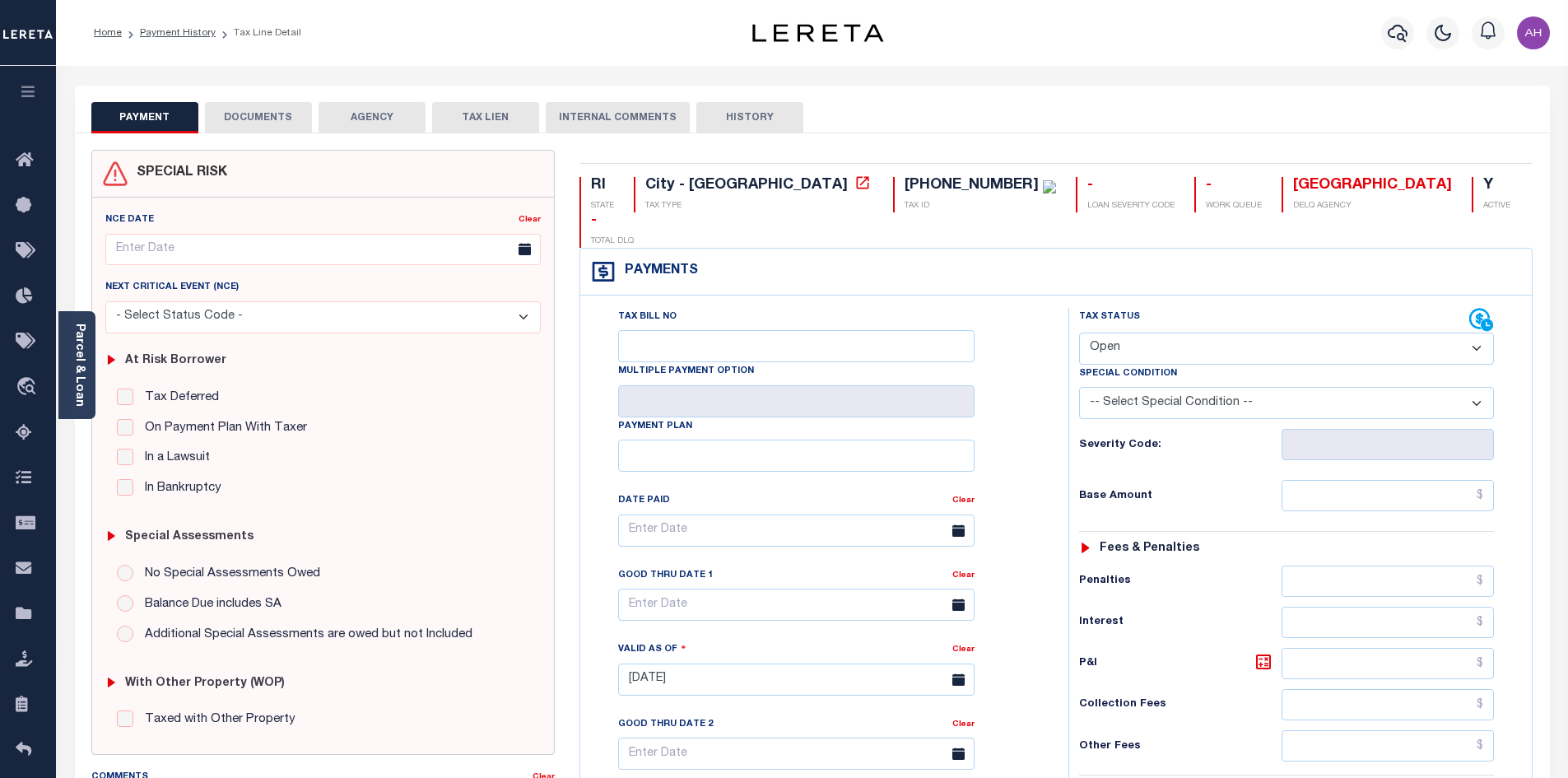
click at [1097, 333] on select "- Select Status Code - Open Due/Unpaid Paid Incomplete No Tax Due Internal Refu…" at bounding box center [1286, 349] width 415 height 32
select select "PYD"
click at [1079, 333] on select "- Select Status Code - Open Due/Unpaid Paid Incomplete No Tax Due Internal Refu…" at bounding box center [1286, 349] width 415 height 32
type input "[DATE]"
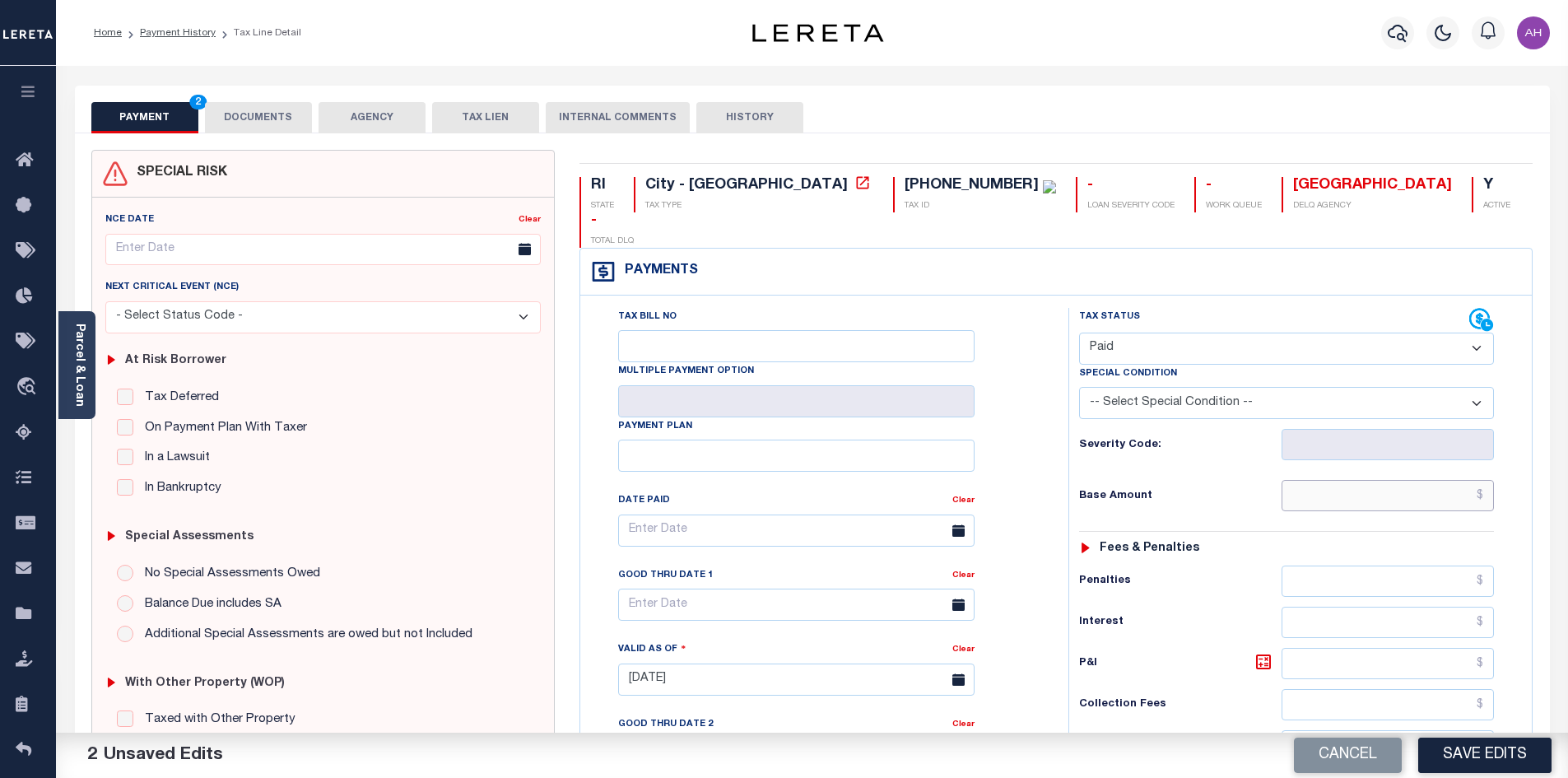
click at [1329, 480] on input "text" at bounding box center [1388, 496] width 213 height 32
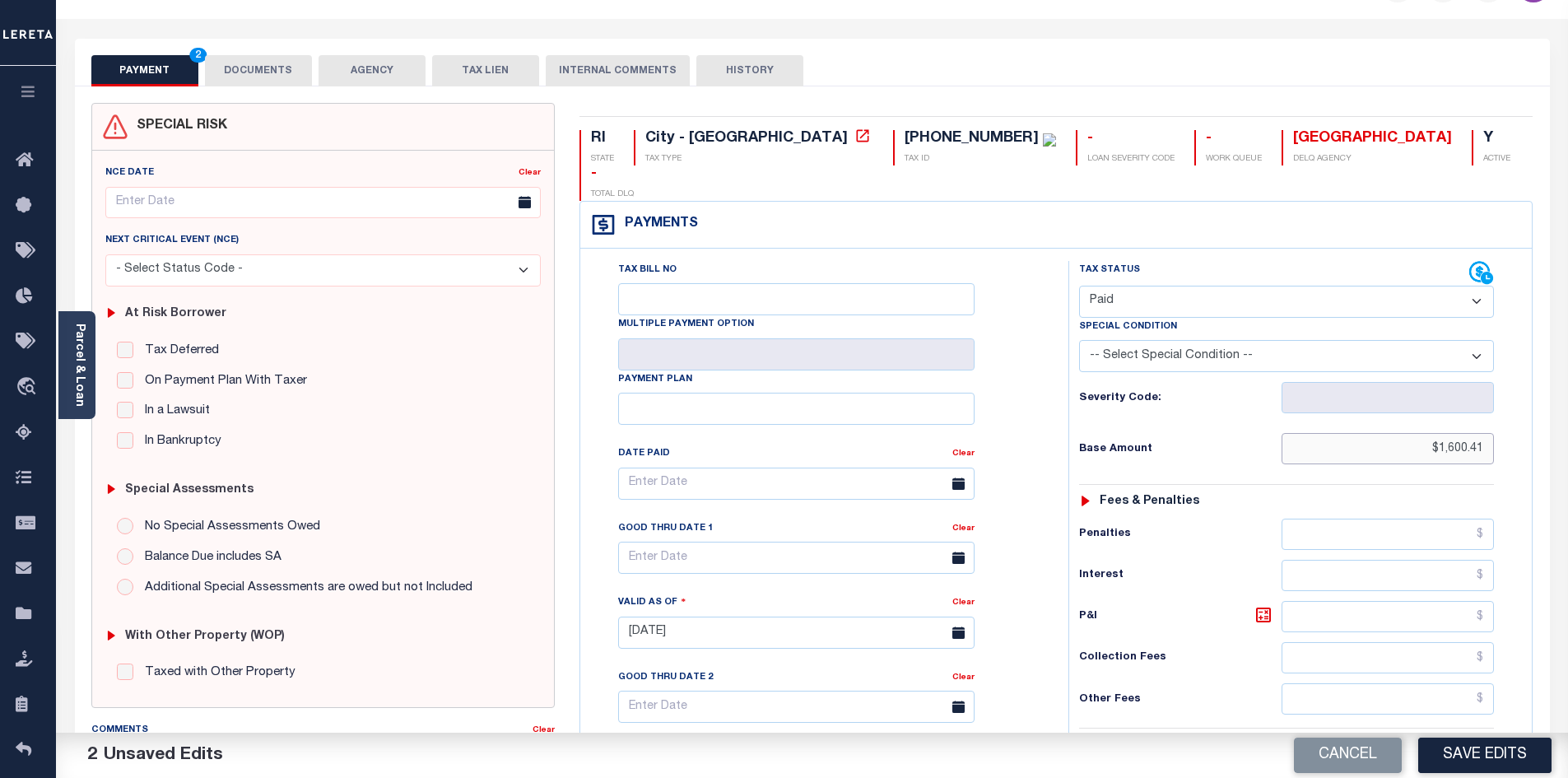
scroll to position [329, 0]
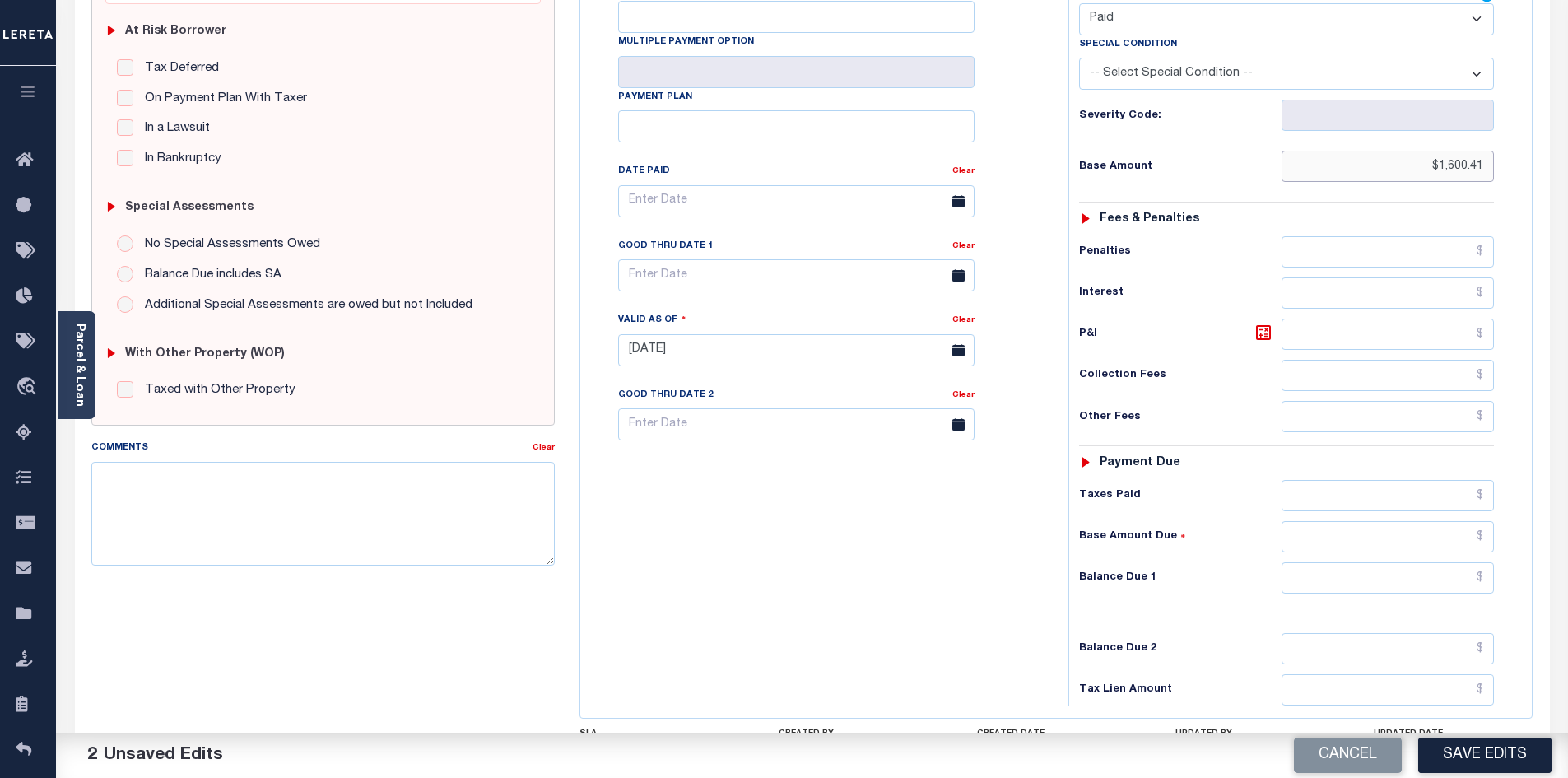
type input "$1,600.41"
click at [1351, 562] on input "text" at bounding box center [1388, 578] width 213 height 32
type input "$0.00"
click at [1467, 756] on button "Save Edits" at bounding box center [1485, 756] width 133 height 35
checkbox input "false"
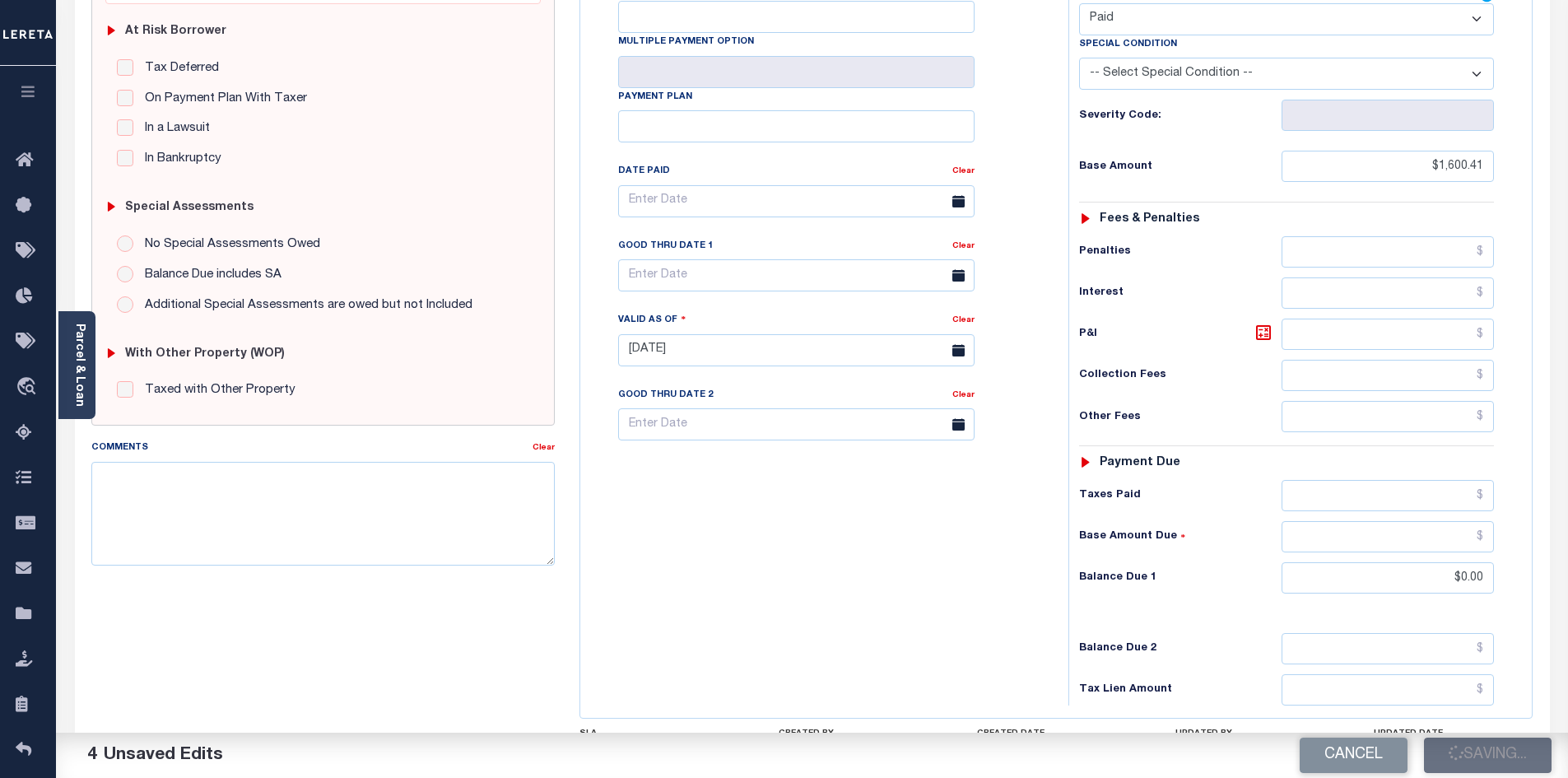
type input "$1,600.41"
type input "$0"
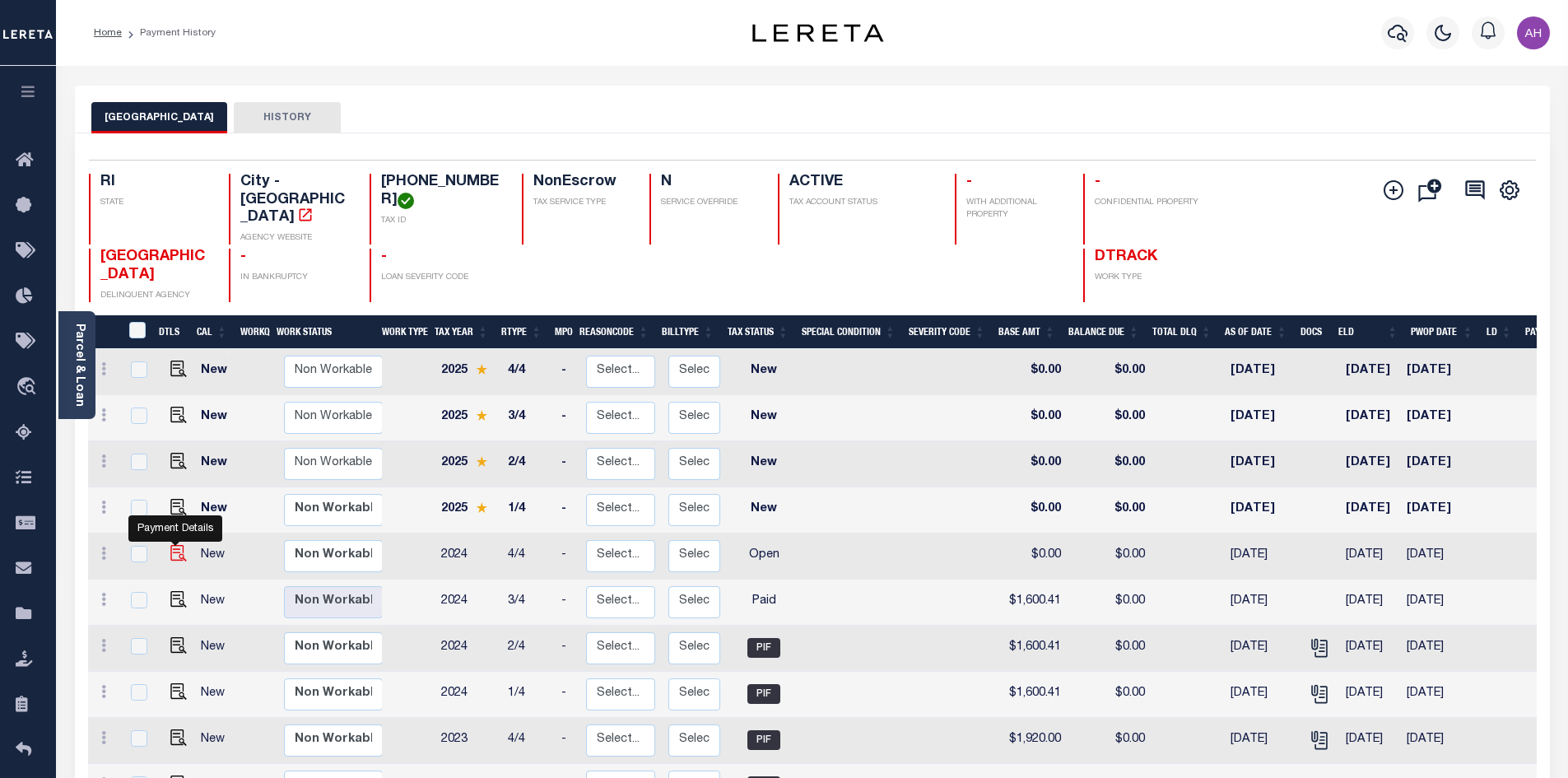
click at [176, 545] on img "" at bounding box center [179, 554] width 17 height 17
checkbox input "true"
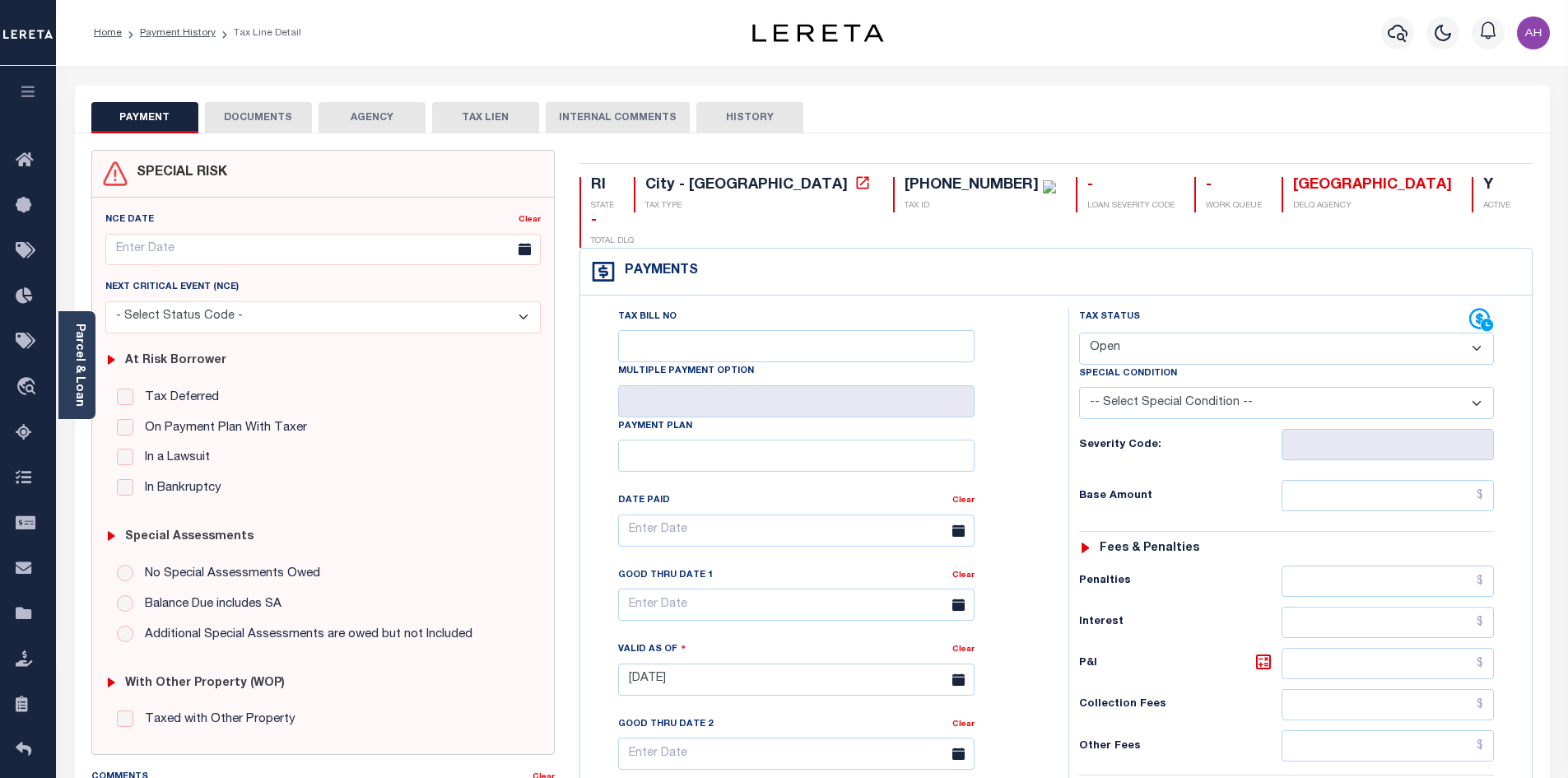
click at [1166, 333] on select "- Select Status Code - Open Due/Unpaid Paid Incomplete No Tax Due Internal Refu…" at bounding box center [1286, 349] width 415 height 32
select select "PYD"
click at [1079, 333] on select "- Select Status Code - Open Due/Unpaid Paid Incomplete No Tax Due Internal Refu…" at bounding box center [1286, 349] width 415 height 32
type input "[DATE]"
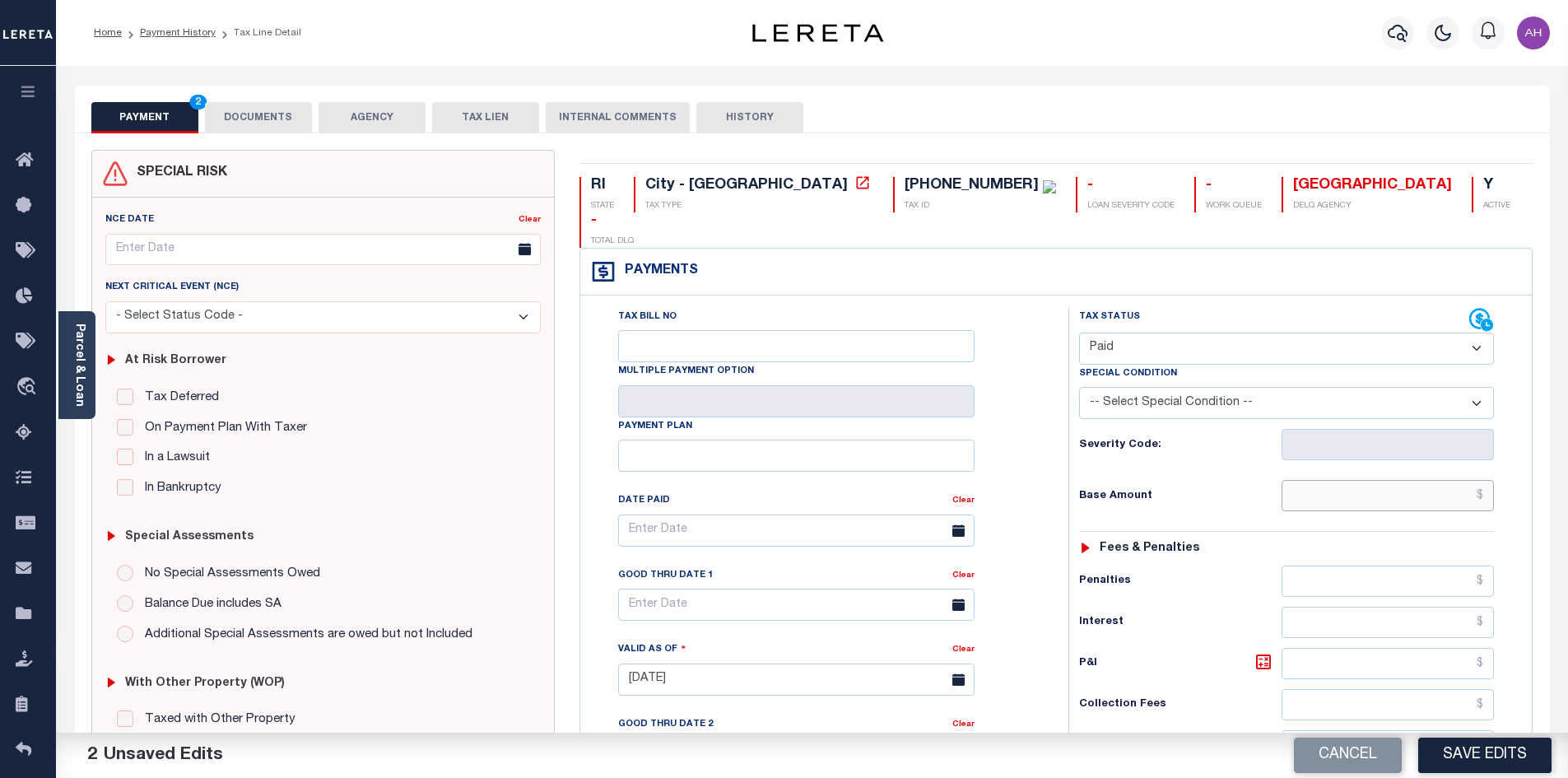
click at [1352, 480] on input "text" at bounding box center [1388, 496] width 213 height 32
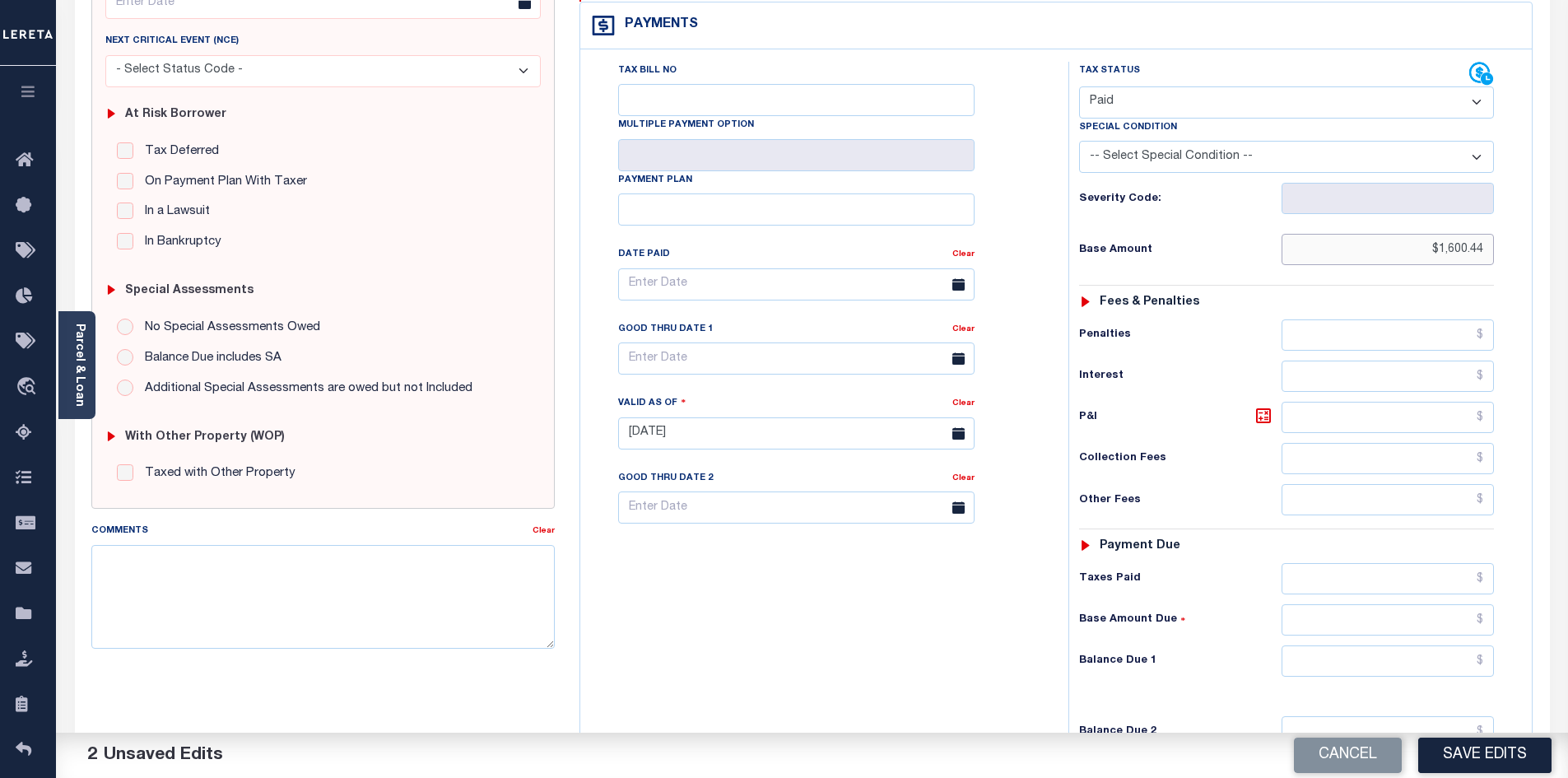
scroll to position [247, 0]
type input "$1,600.44"
click at [1391, 644] on input "text" at bounding box center [1388, 660] width 213 height 32
type input "$0.00"
click at [1474, 752] on button "Save Edits" at bounding box center [1485, 756] width 133 height 35
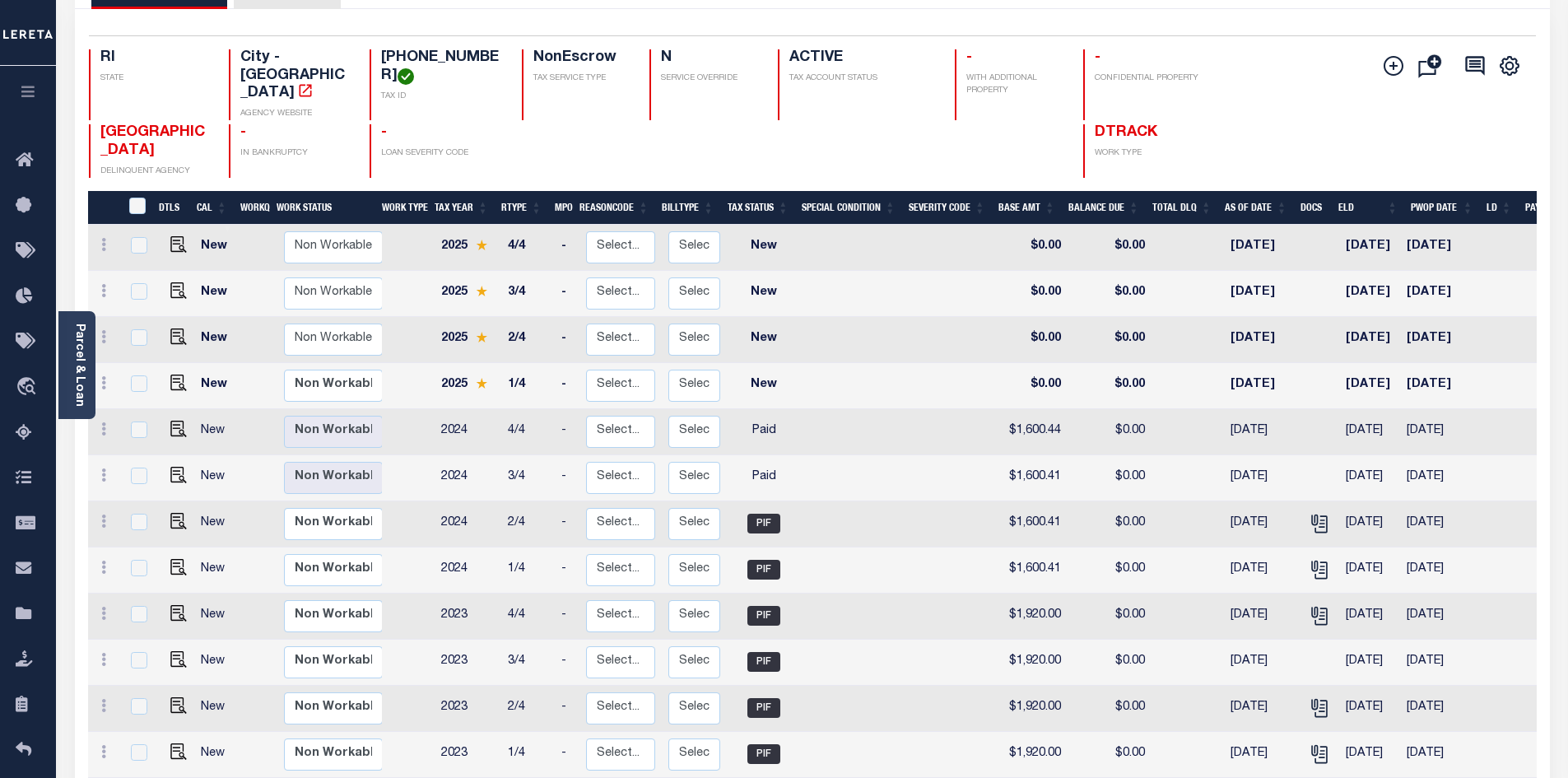
scroll to position [165, 0]
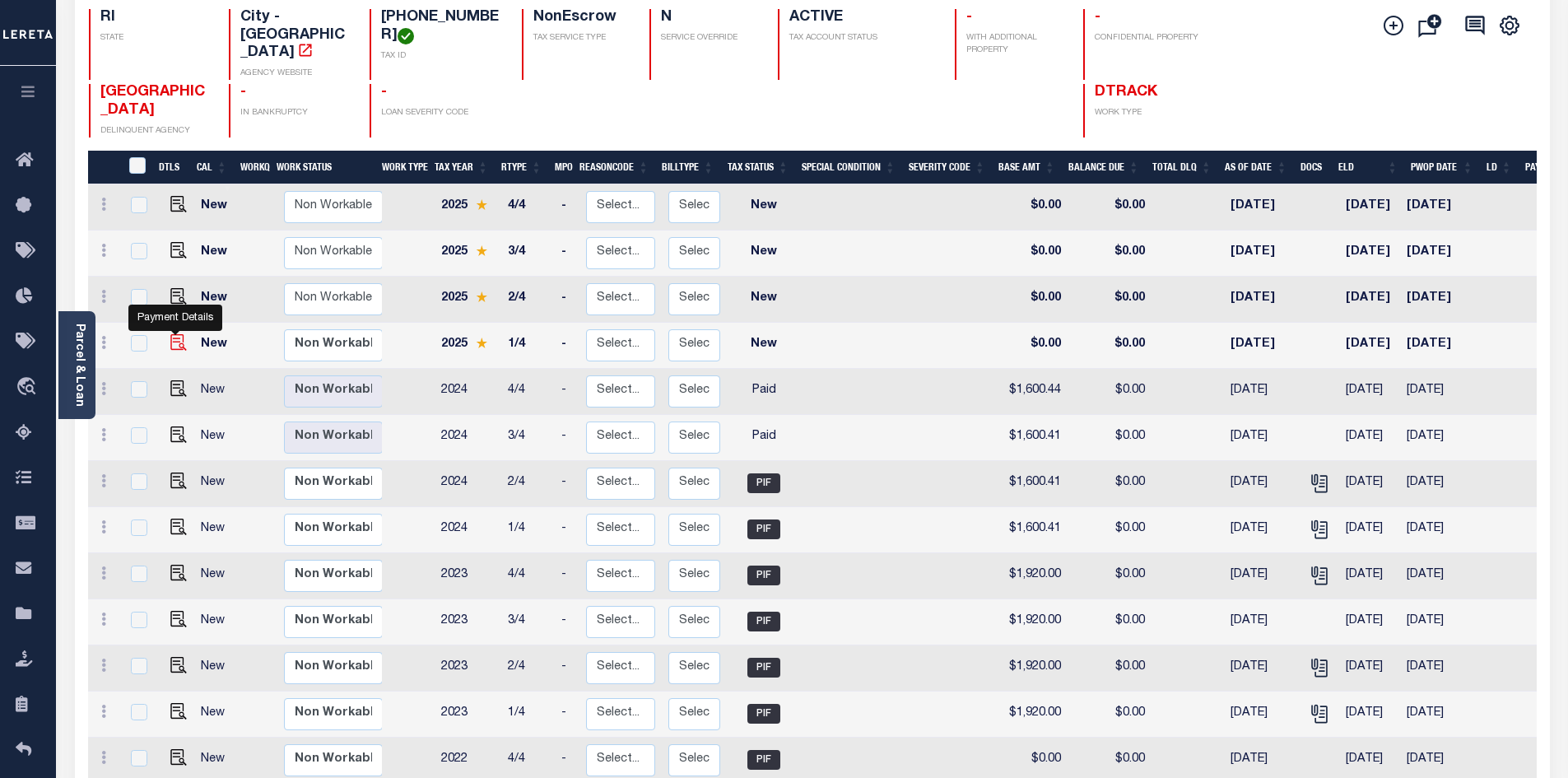
click at [175, 335] on img "" at bounding box center [179, 343] width 17 height 17
checkbox input "true"
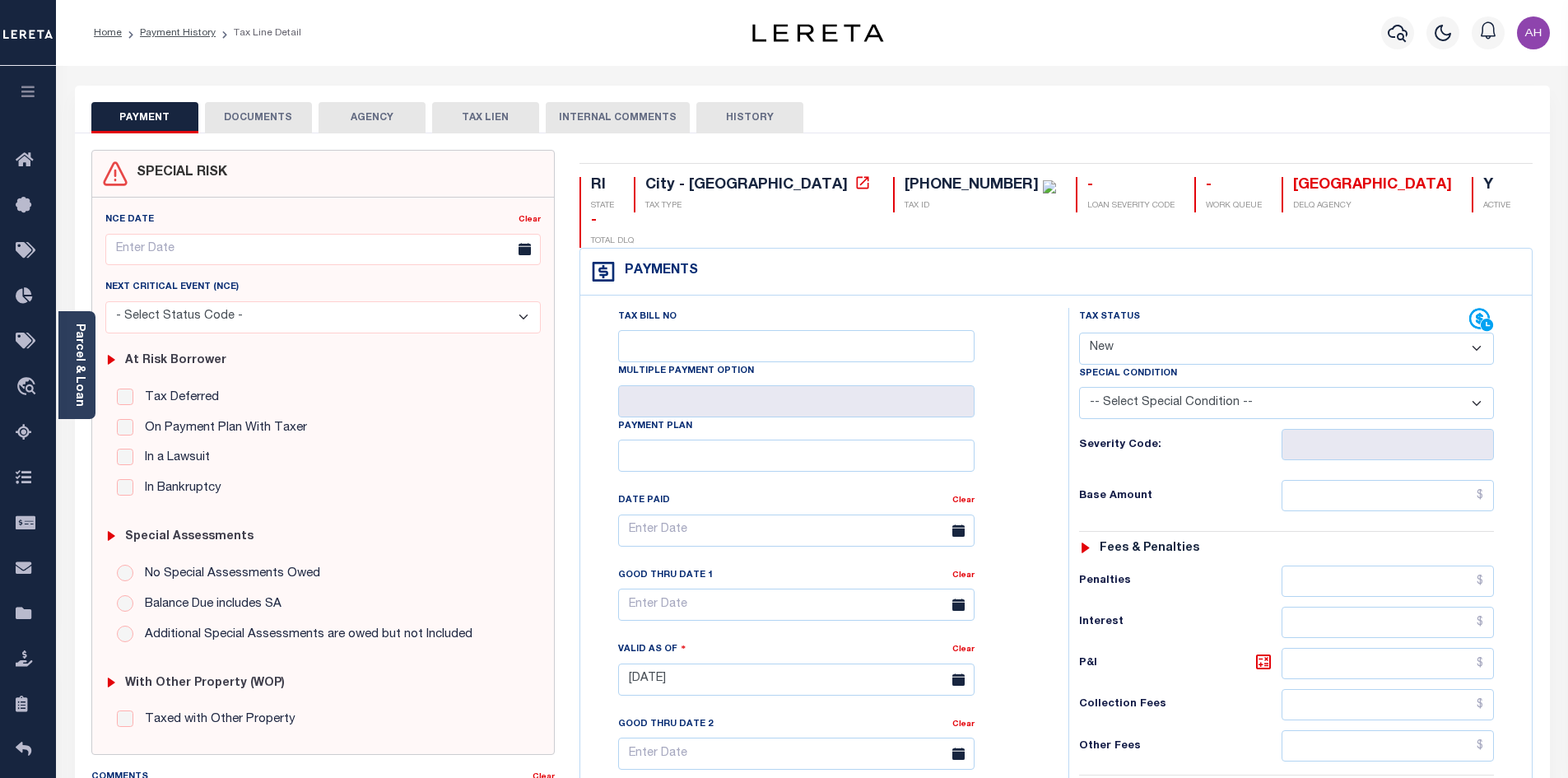
click at [1093, 333] on select "- Select Status Code - Open Due/Unpaid Paid Incomplete No Tax Due Internal Refu…" at bounding box center [1286, 349] width 415 height 32
select select "PYD"
click at [1079, 333] on select "- Select Status Code - Open Due/Unpaid Paid Incomplete No Tax Due Internal Refu…" at bounding box center [1286, 349] width 415 height 32
type input "10/13/2025"
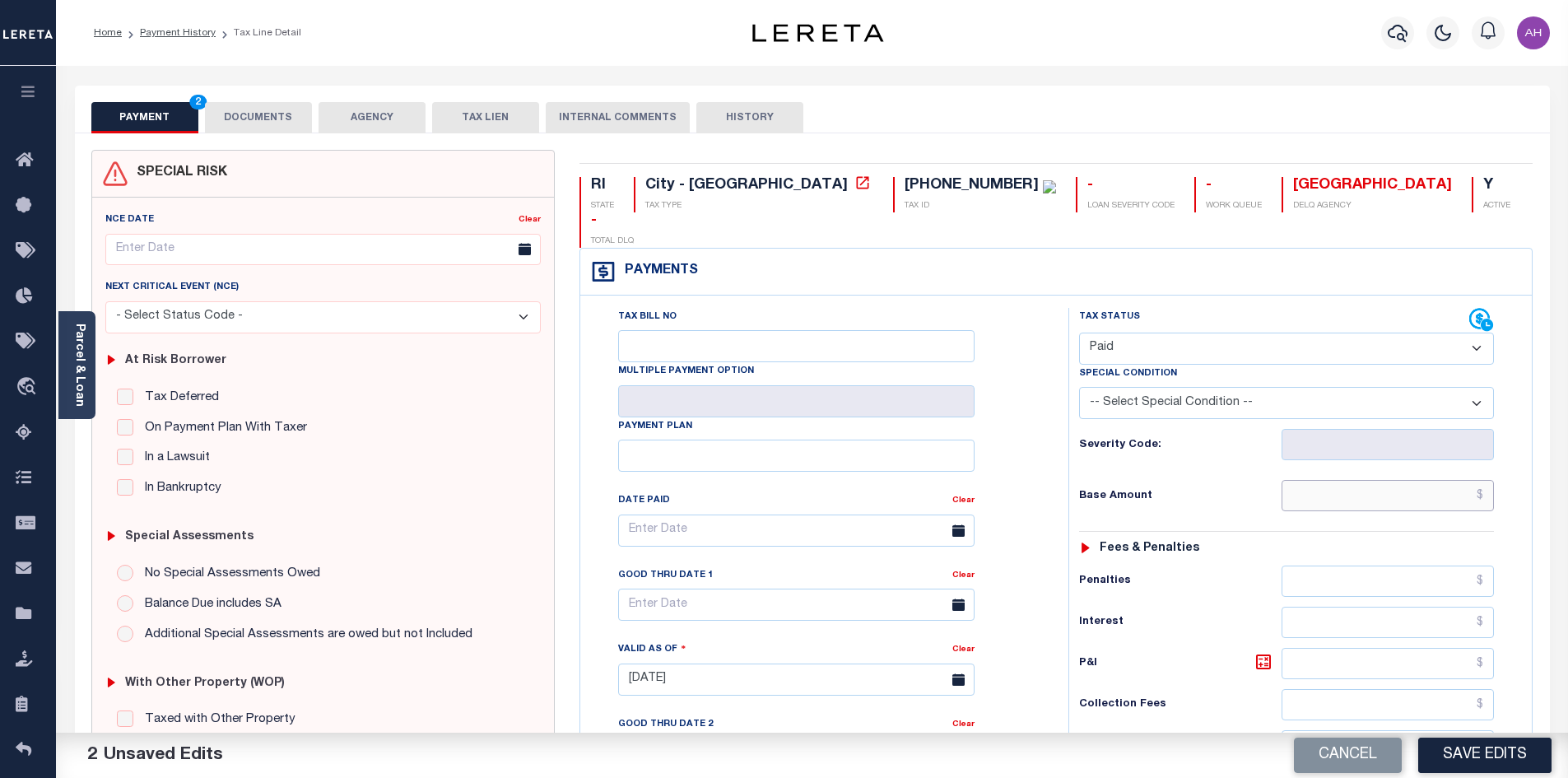
click at [1372, 480] on input "text" at bounding box center [1388, 496] width 213 height 32
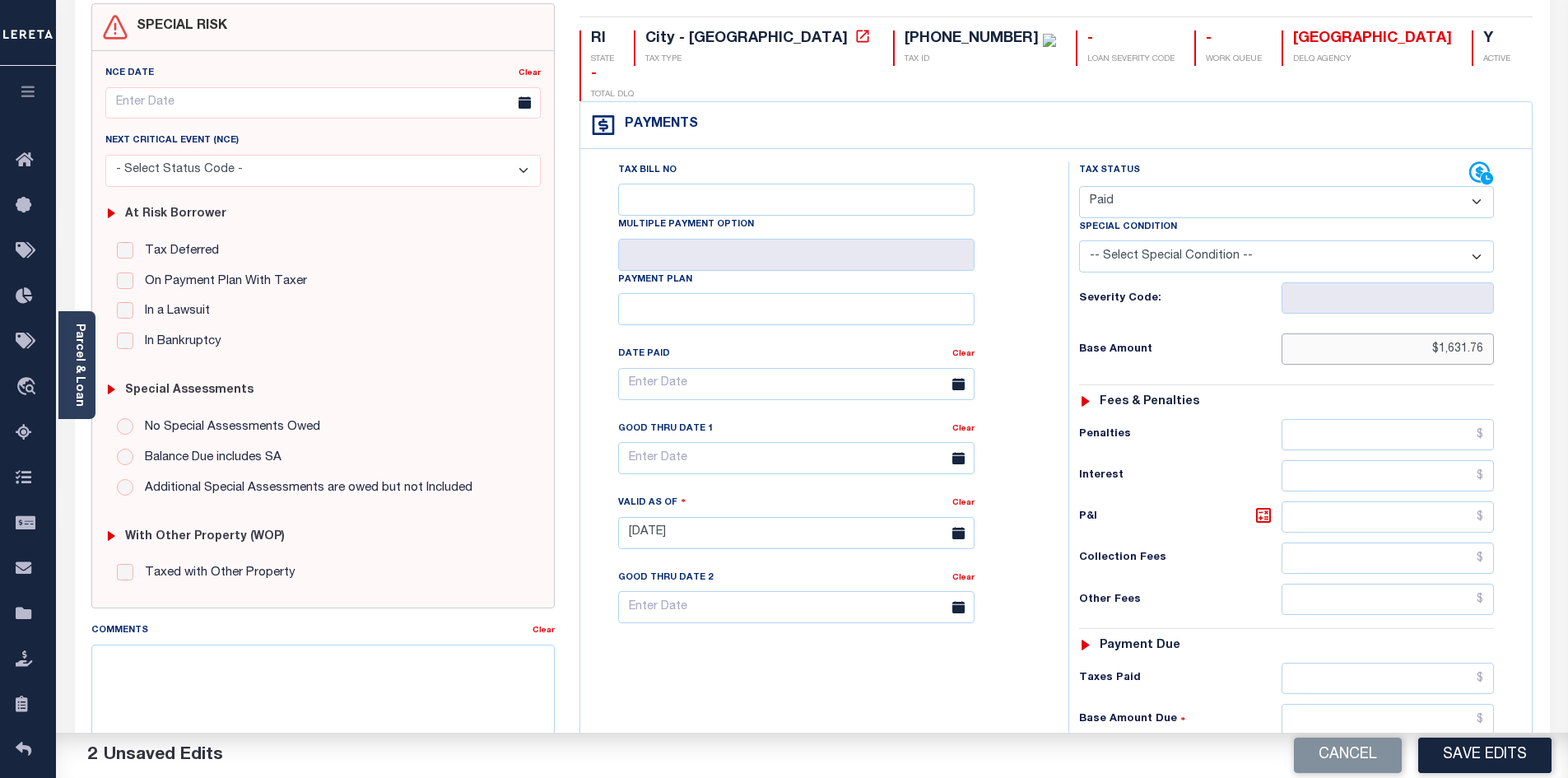
scroll to position [444, 0]
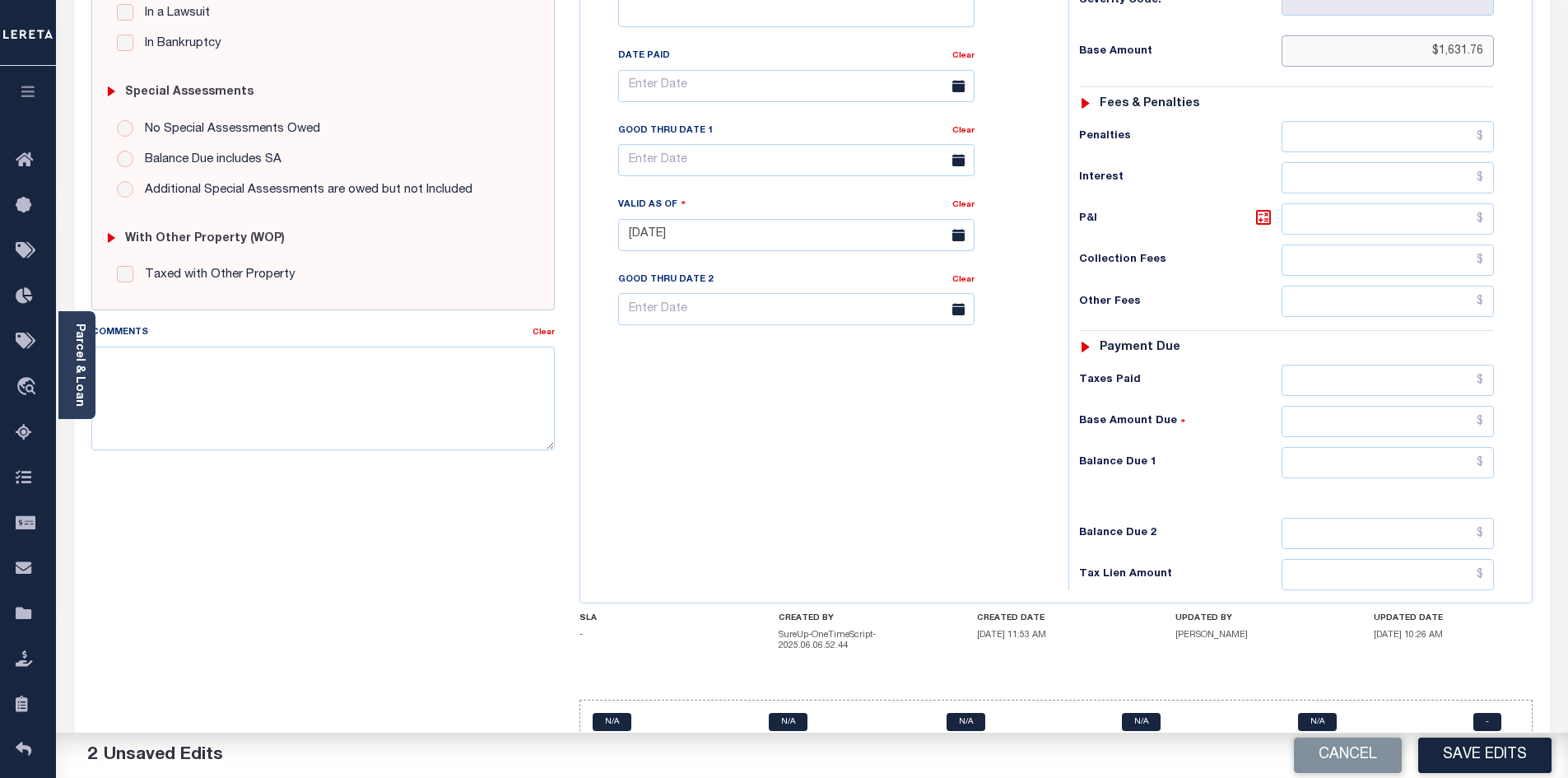
type input "$1,631.76"
click at [1347, 447] on input "text" at bounding box center [1388, 463] width 213 height 32
type input "$0"
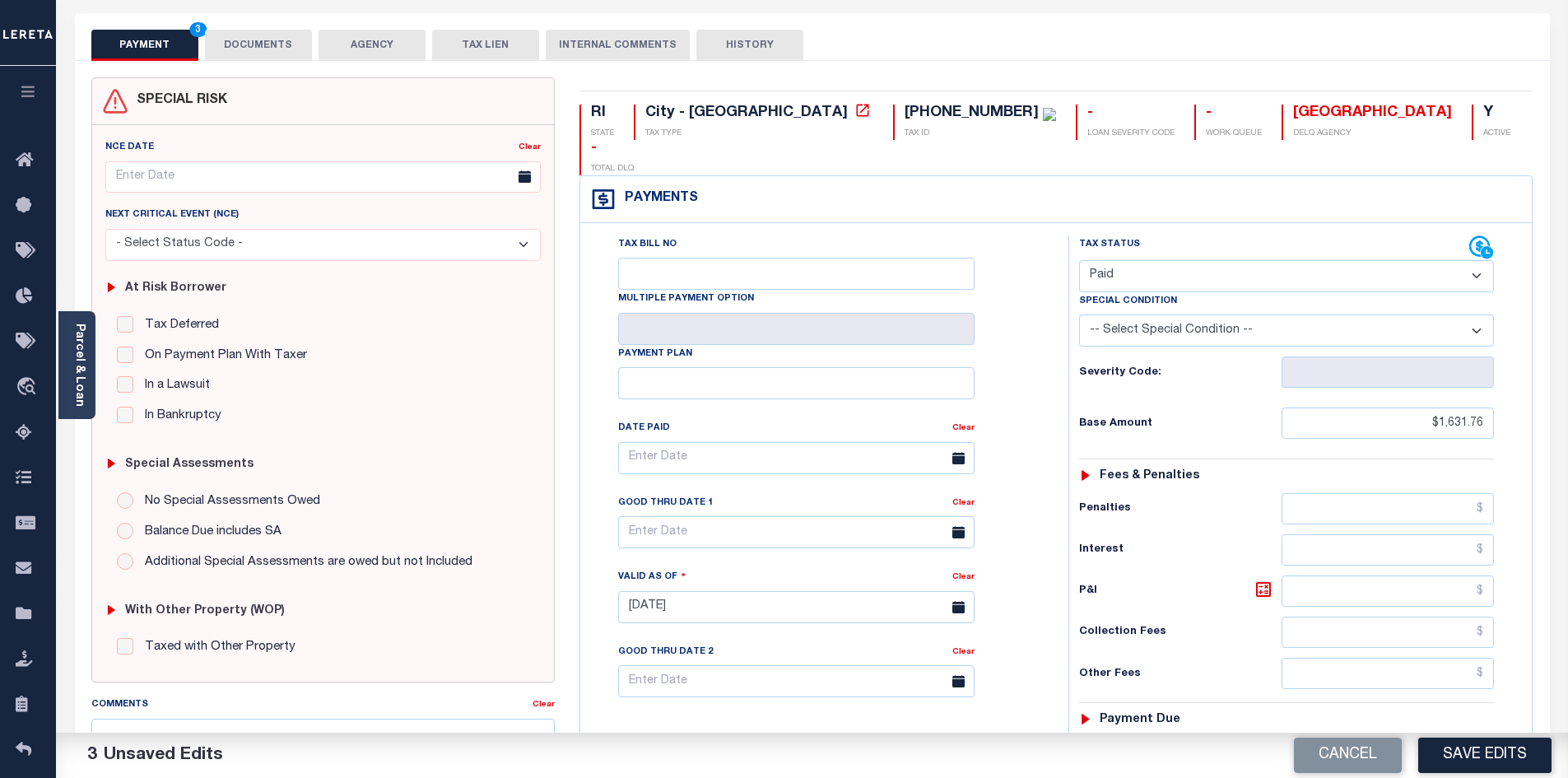
scroll to position [33, 0]
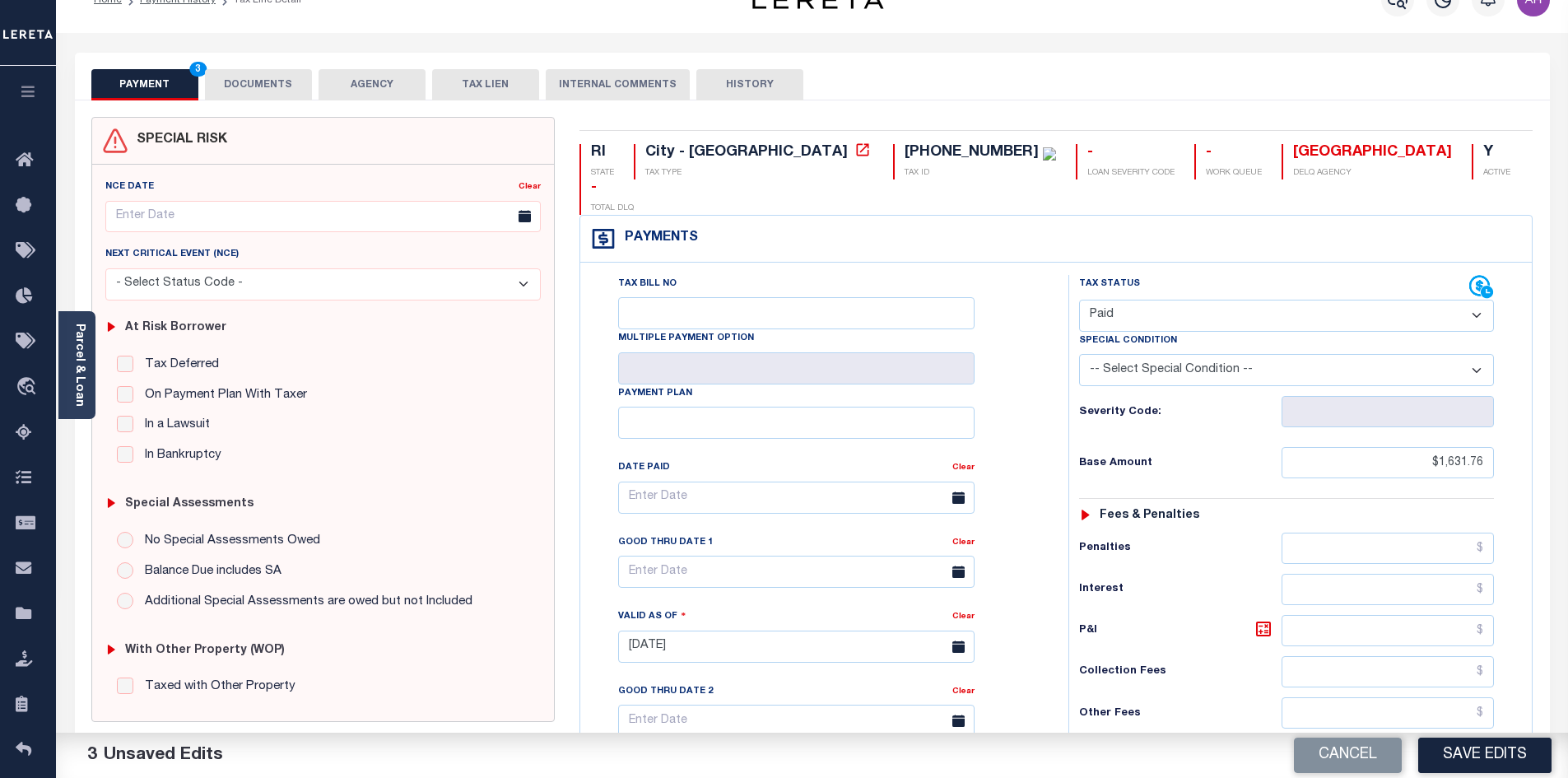
click at [255, 82] on button "DOCUMENTS" at bounding box center [258, 85] width 107 height 32
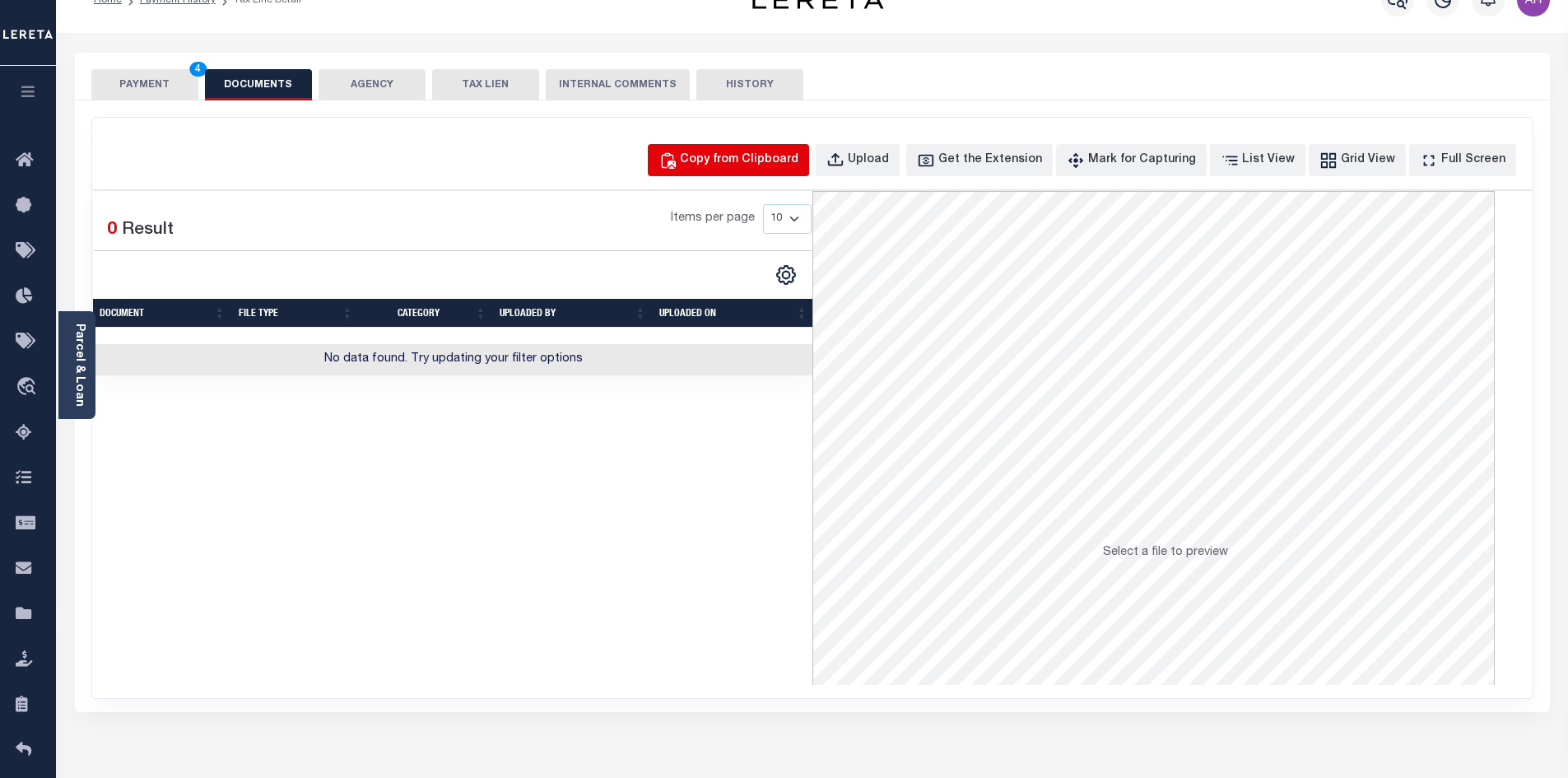
click at [756, 161] on div "Copy from Clipboard" at bounding box center [739, 160] width 119 height 19
select select "POP"
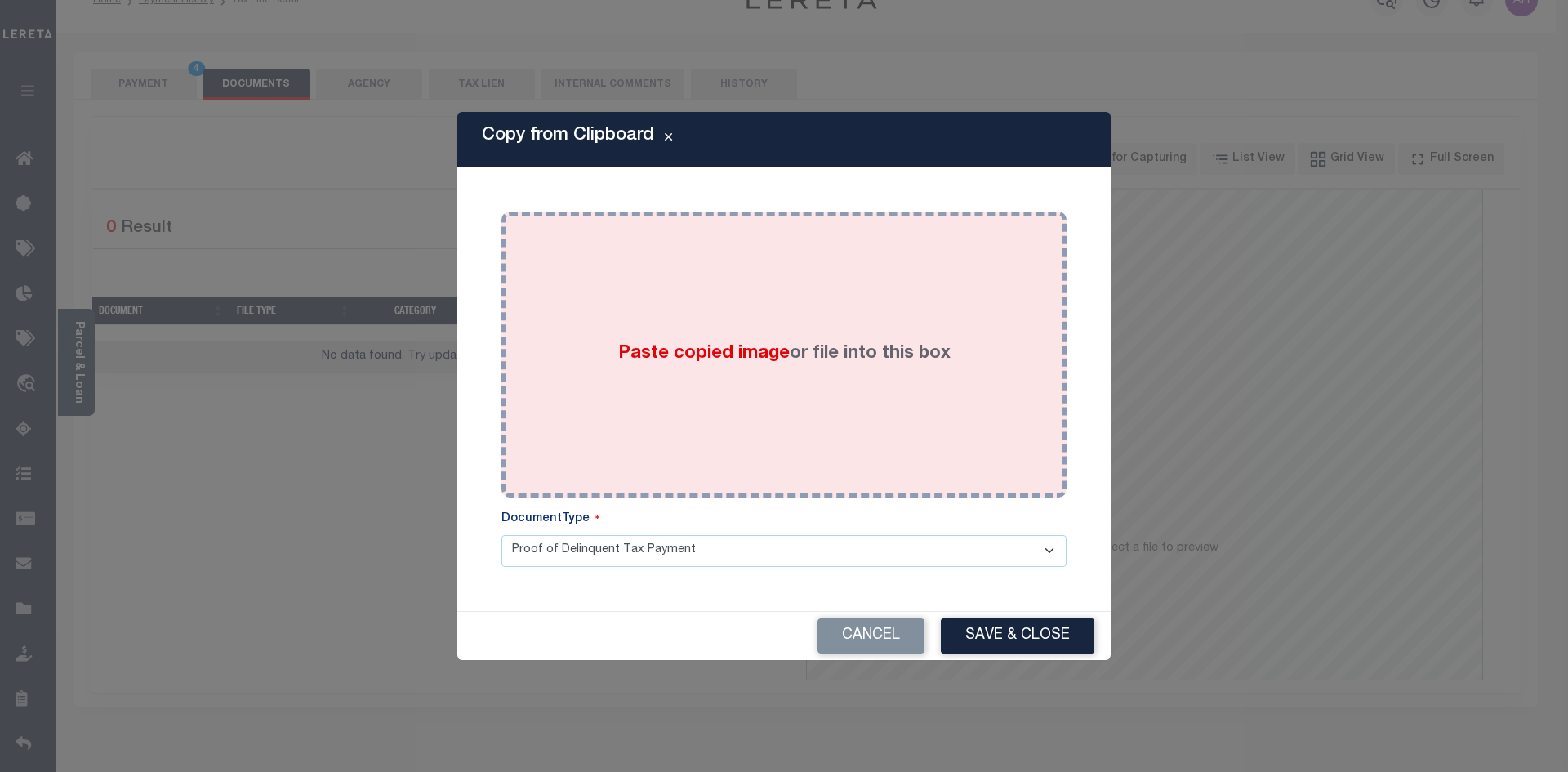
click at [631, 345] on span "Paste copied image" at bounding box center [704, 354] width 171 height 18
click at [645, 345] on span "Paste copied image" at bounding box center [704, 354] width 171 height 18
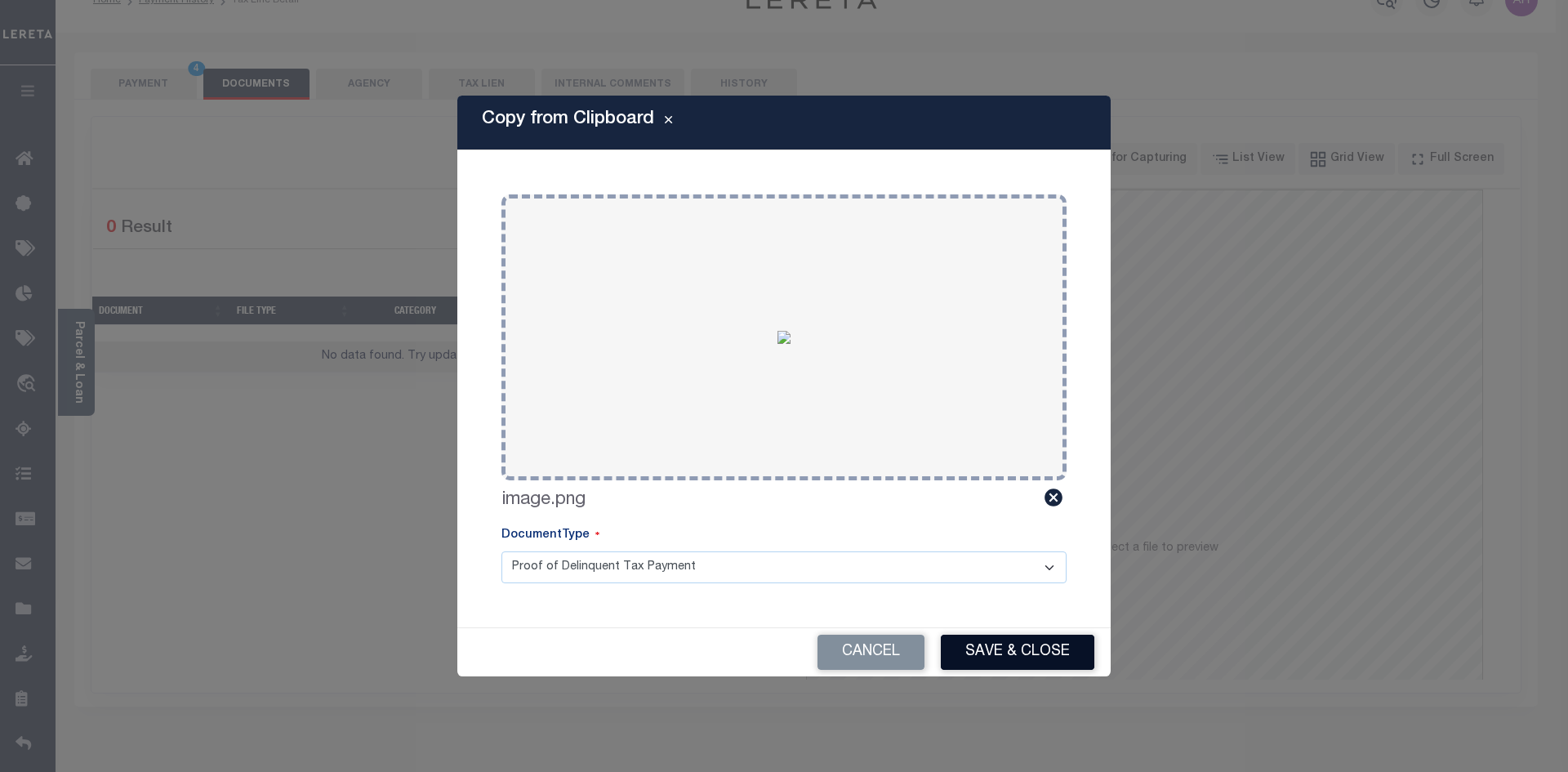
click at [1017, 644] on button "Save & Close" at bounding box center [1017, 652] width 154 height 35
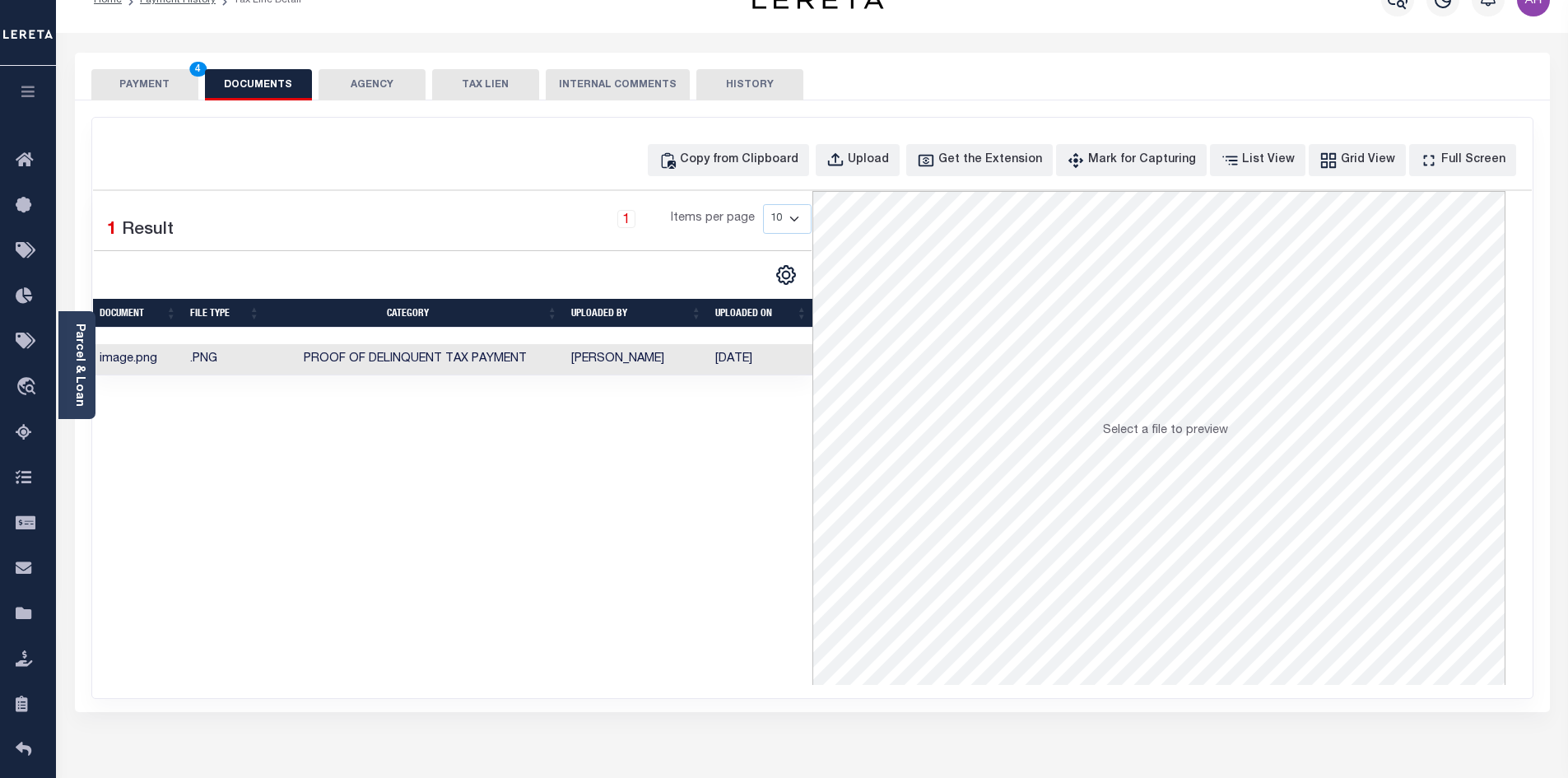
click at [148, 87] on button "PAYMENT 4" at bounding box center [145, 85] width 107 height 32
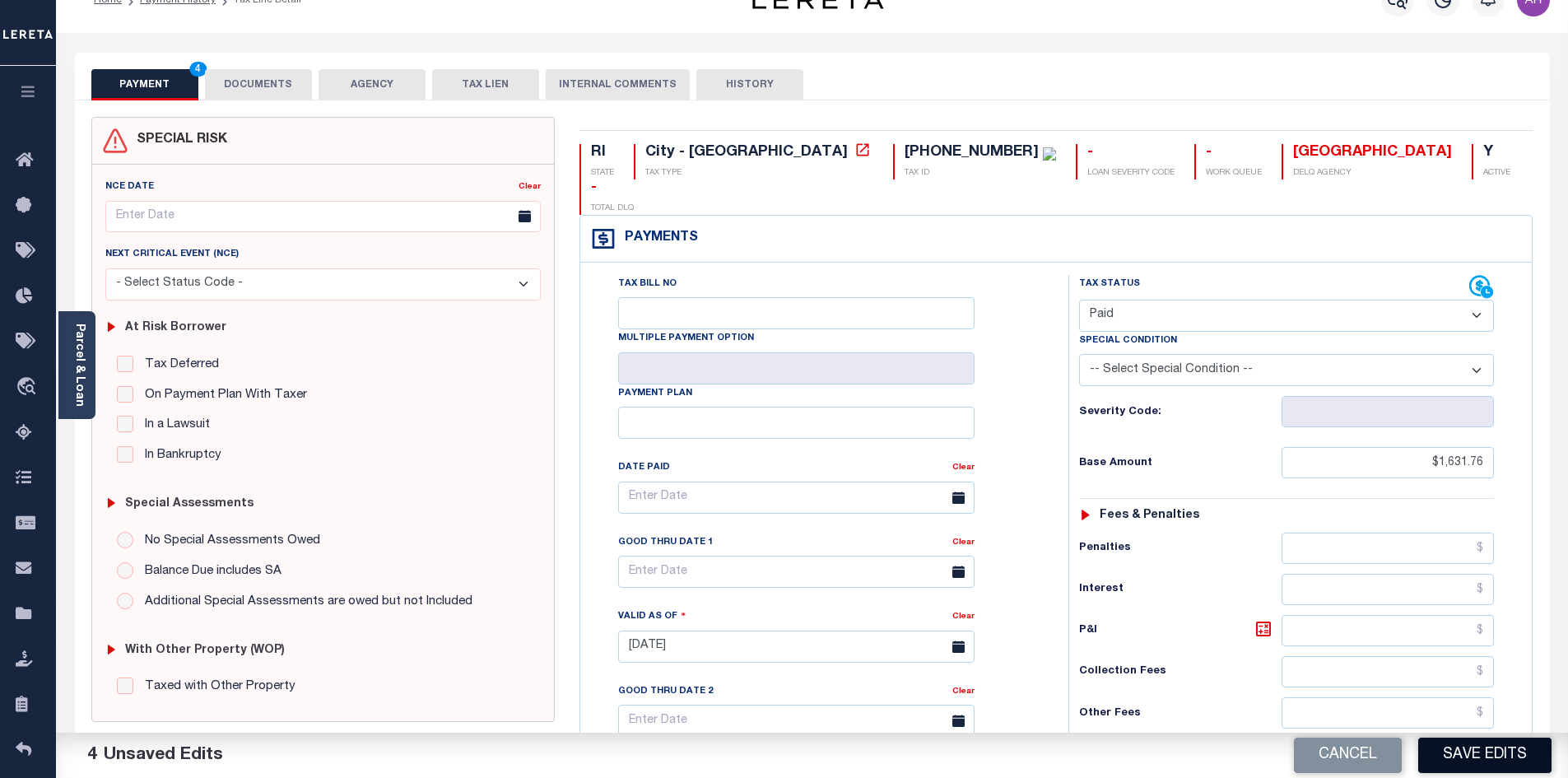
click at [1504, 760] on button "Save Edits" at bounding box center [1485, 756] width 133 height 35
checkbox input "false"
type input "$1,631.76"
type input "$0"
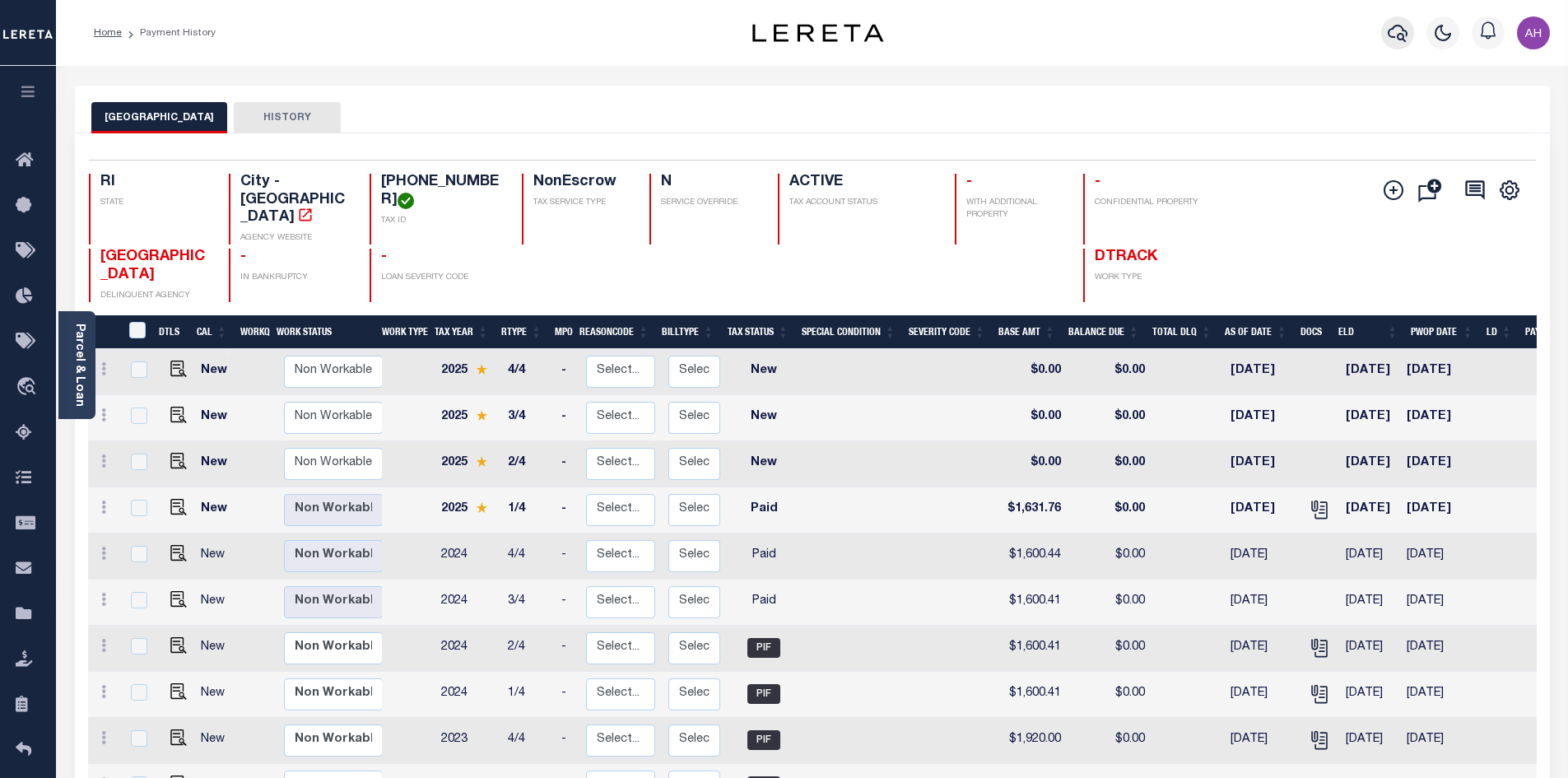
click at [1391, 36] on icon "button" at bounding box center [1397, 32] width 19 height 19
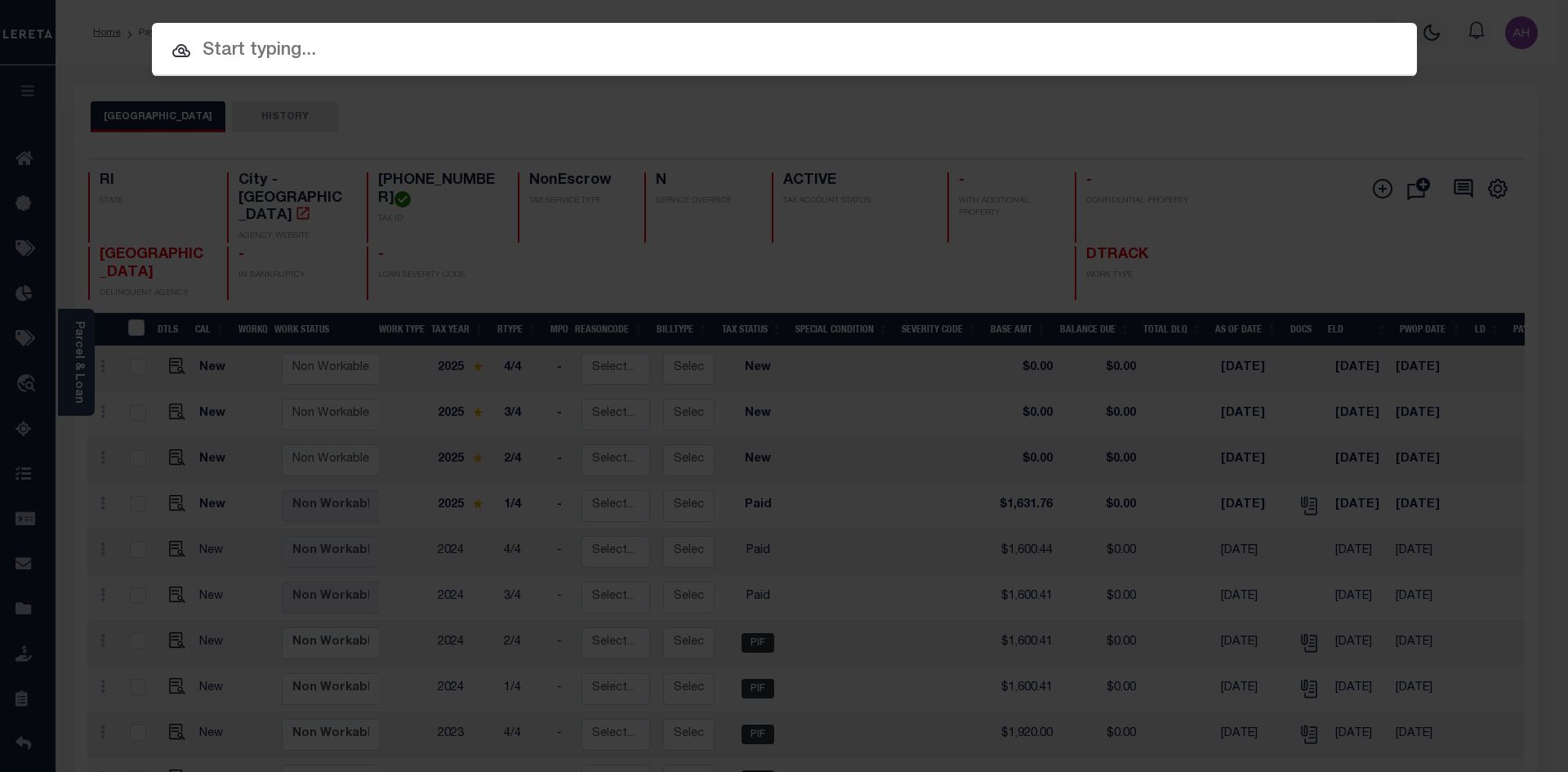
paste input "530028126"
type input "530028126"
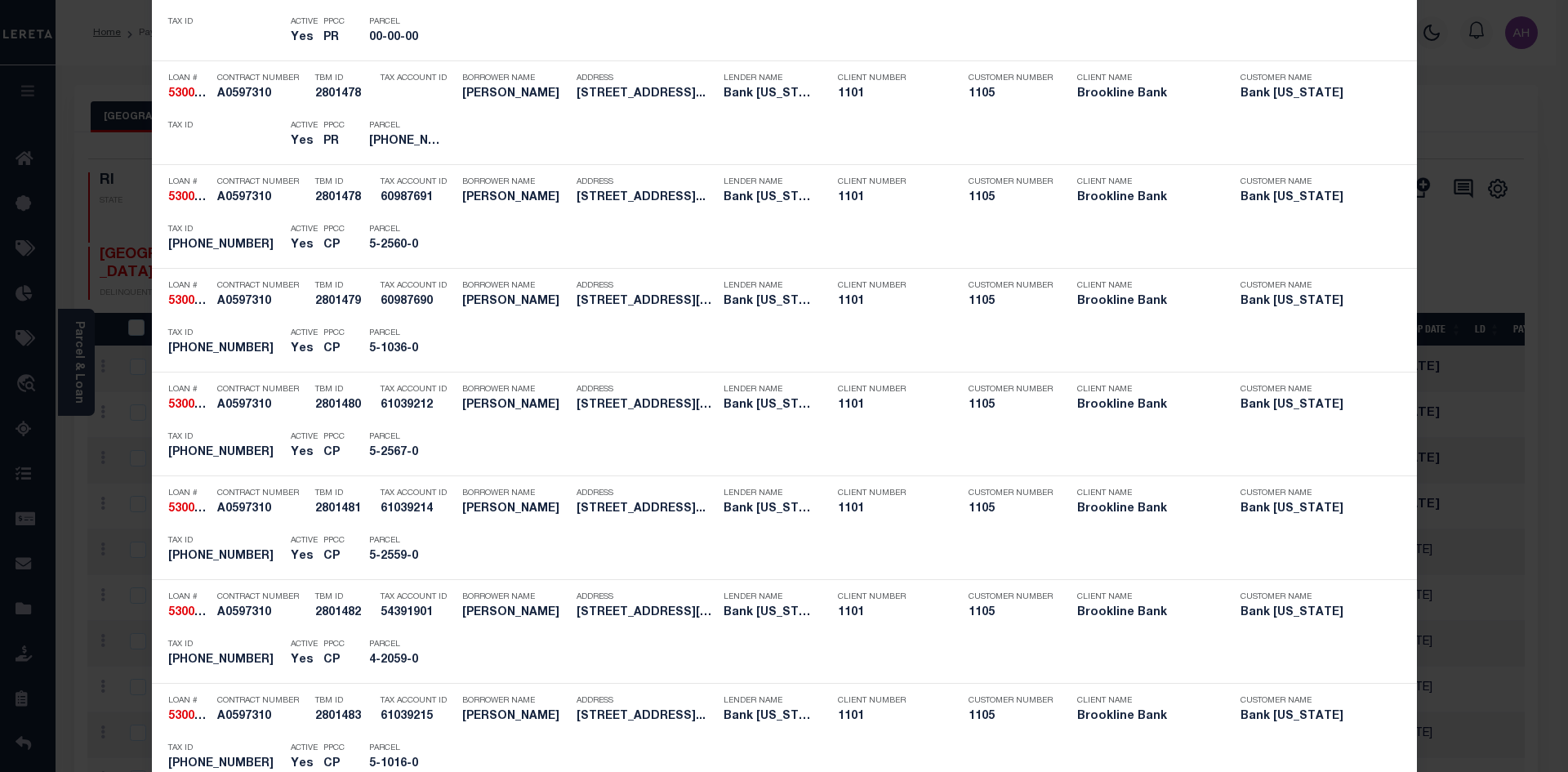
scroll to position [981, 0]
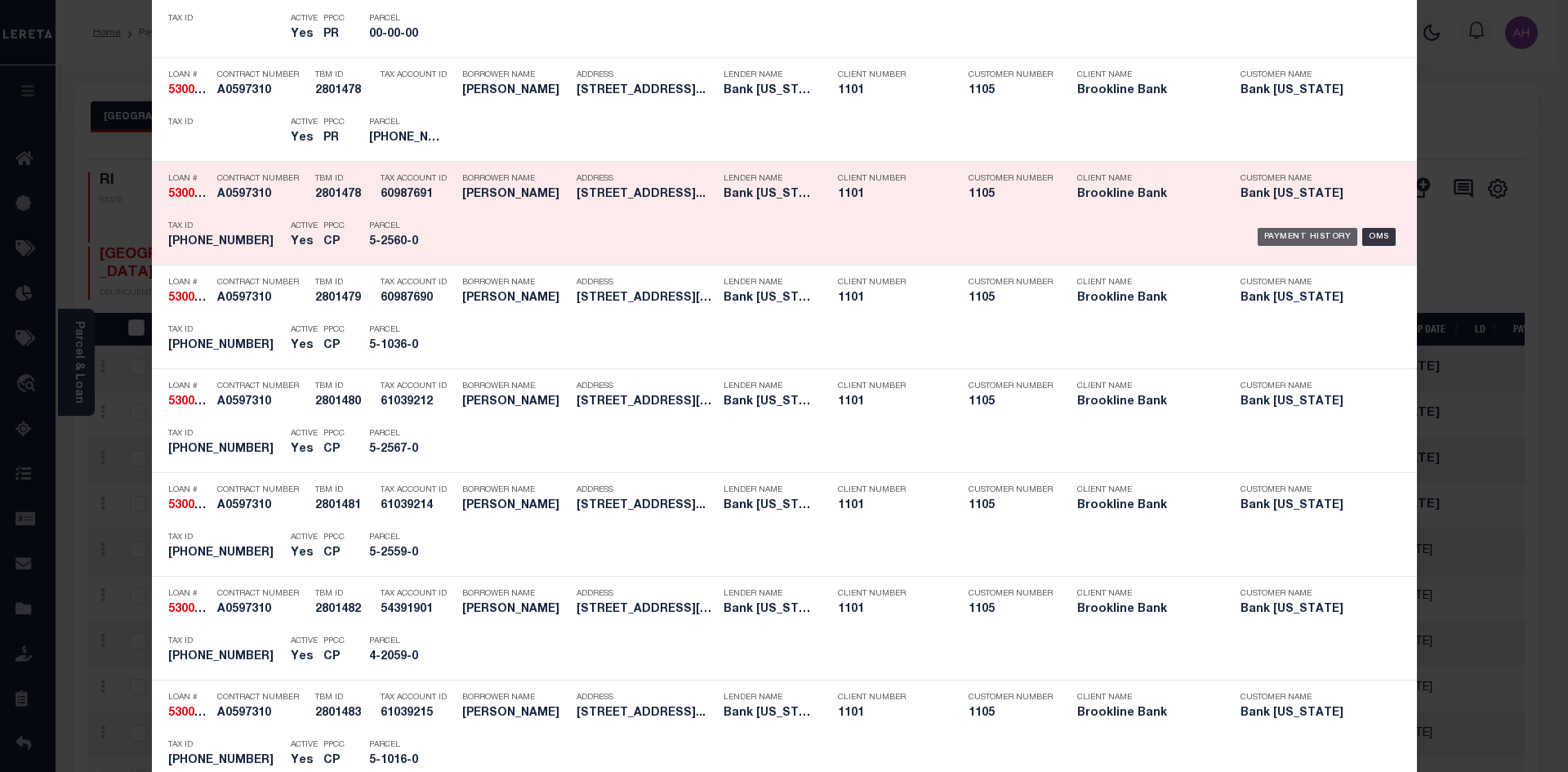
click at [1303, 236] on div "Payment History" at bounding box center [1307, 237] width 100 height 18
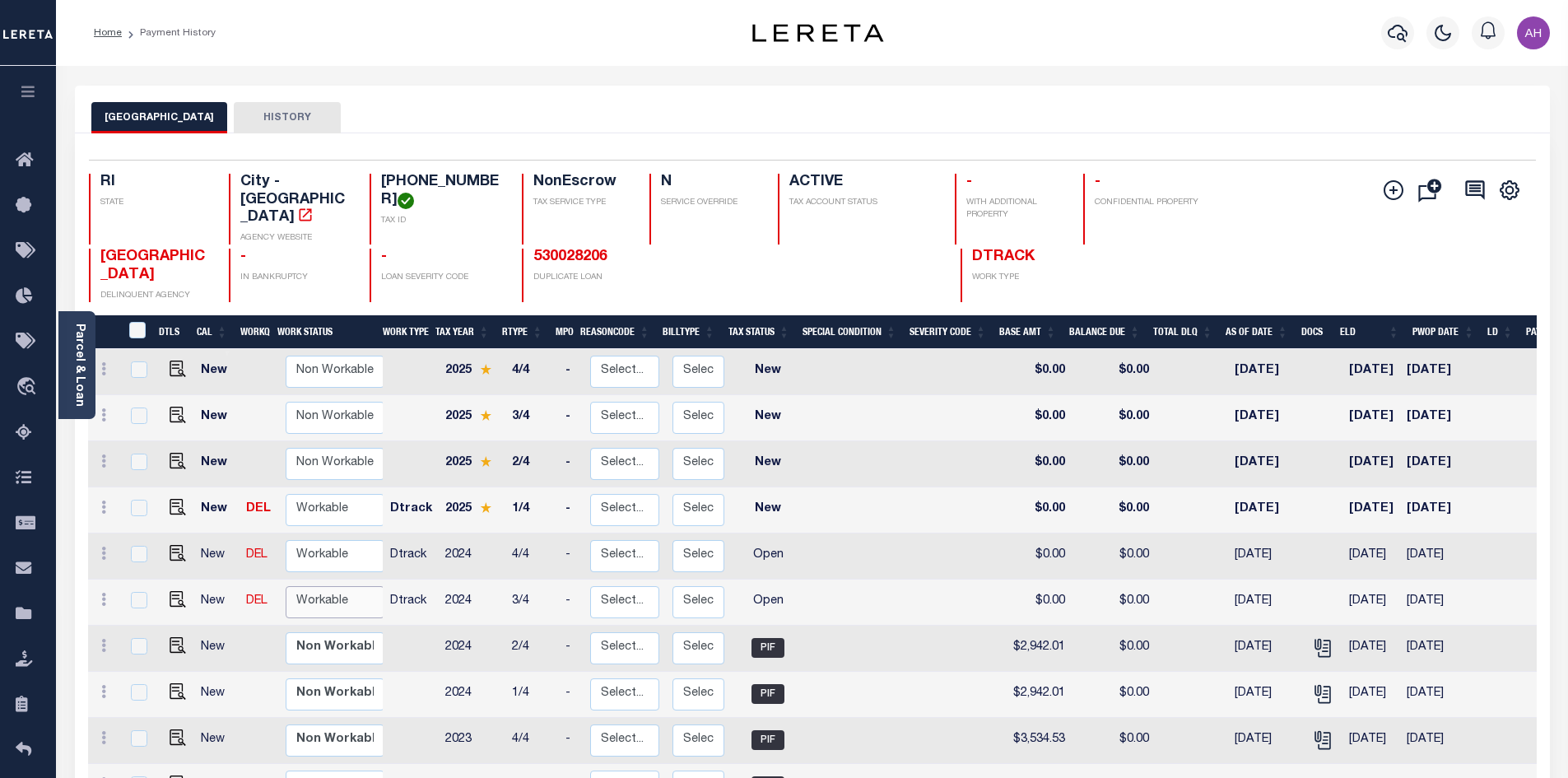
click at [327, 586] on select "Non Workable Workable" at bounding box center [335, 602] width 99 height 32
checkbox input "true"
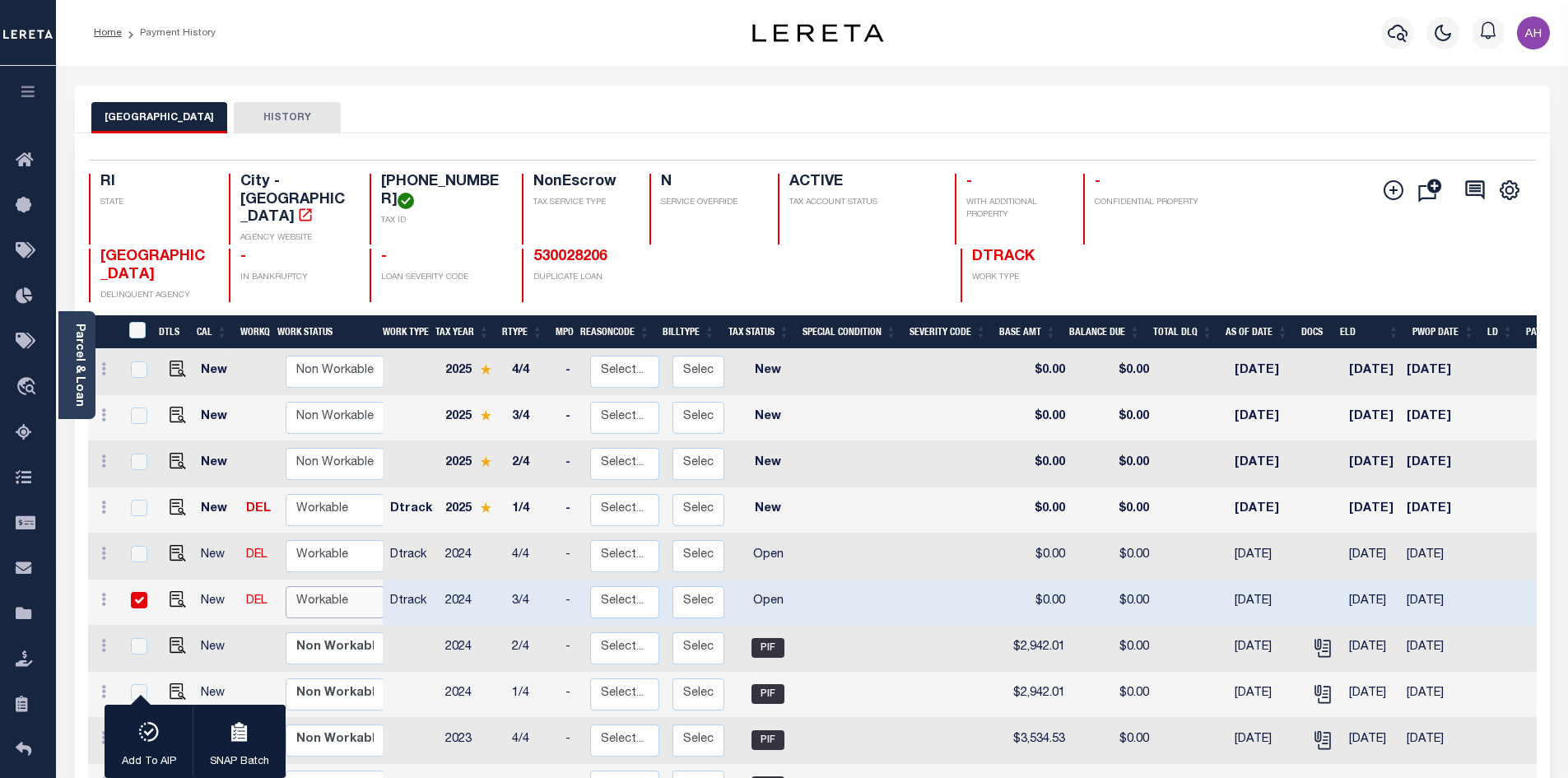
select select "true"
click at [285, 586] on select "Non Workable Workable" at bounding box center [335, 602] width 99 height 32
checkbox input "false"
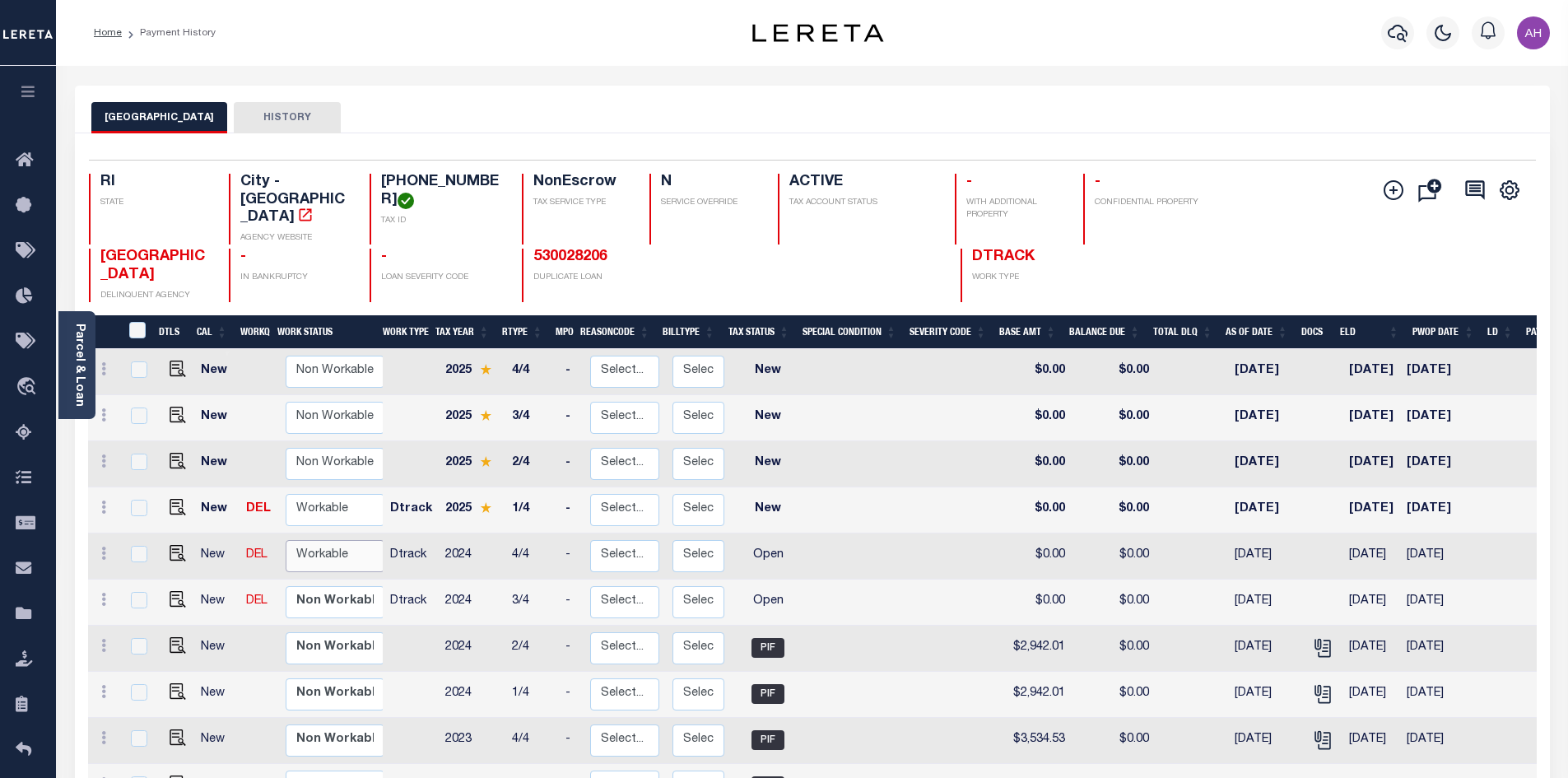
click at [318, 540] on select "Non Workable Workable" at bounding box center [335, 555] width 99 height 32
checkbox input "true"
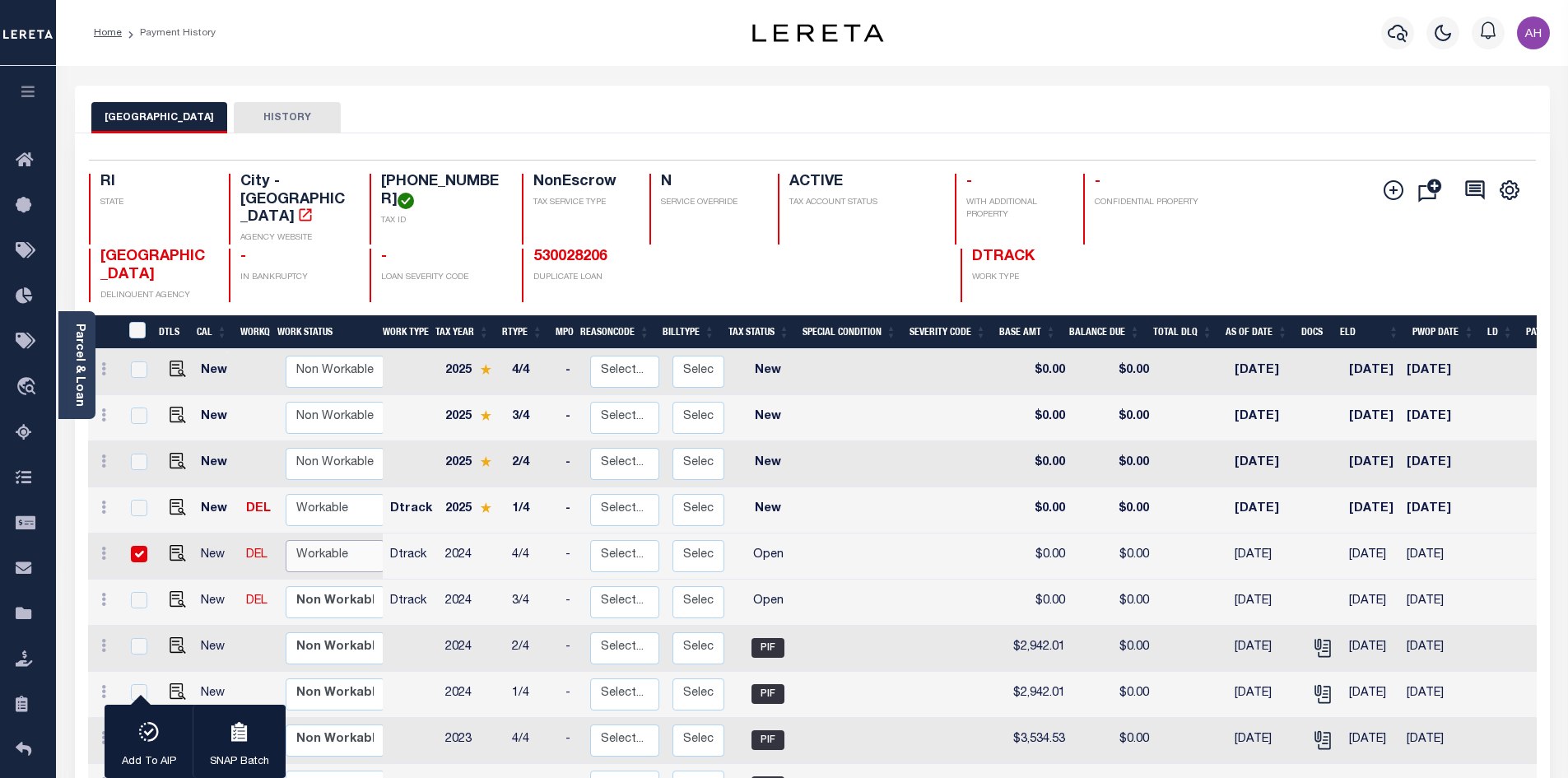
select select "true"
click at [285, 540] on select "Non Workable Workable" at bounding box center [335, 555] width 99 height 32
checkbox input "false"
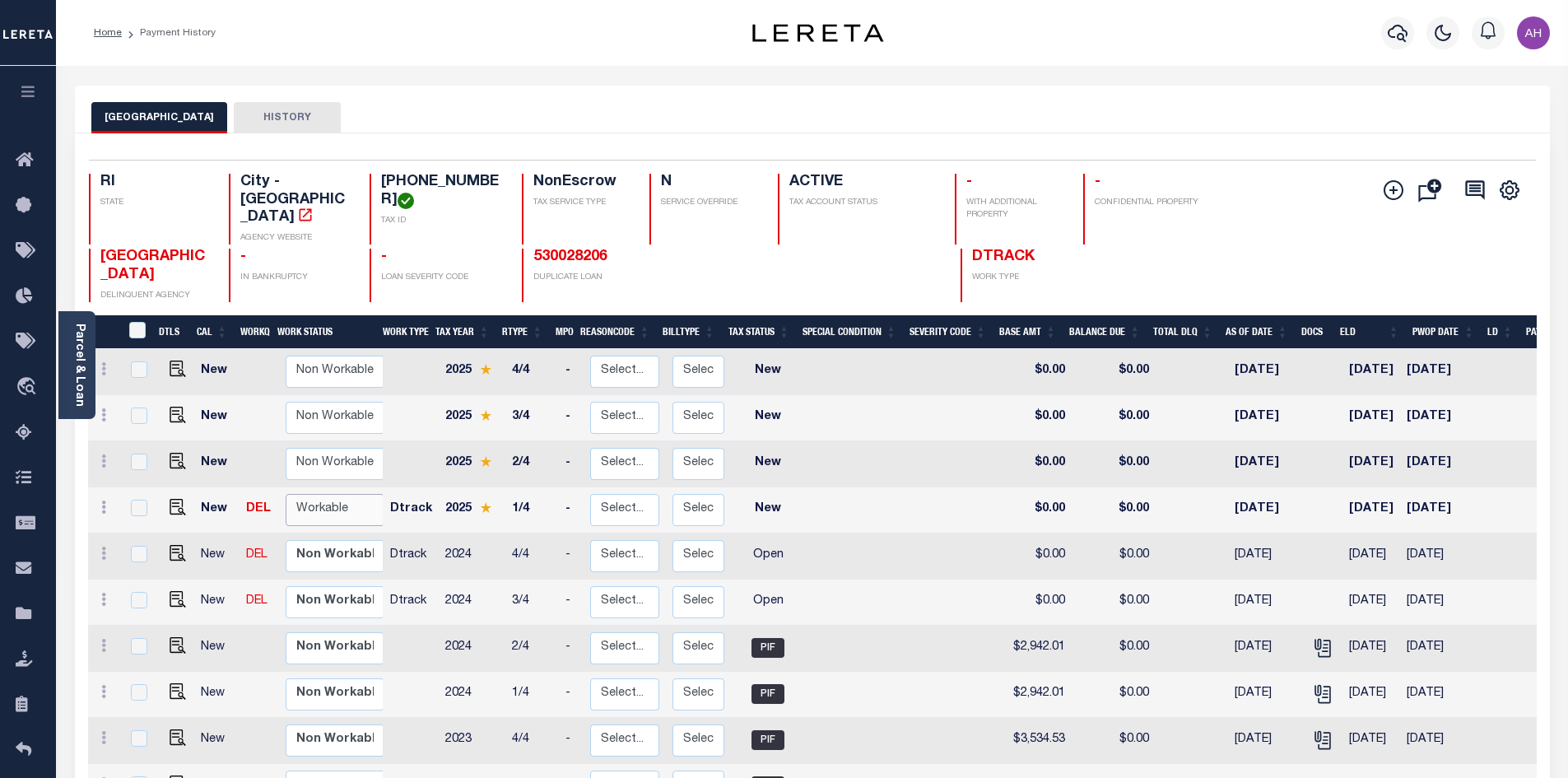
click at [312, 494] on select "Non Workable Workable" at bounding box center [335, 510] width 99 height 32
checkbox input "true"
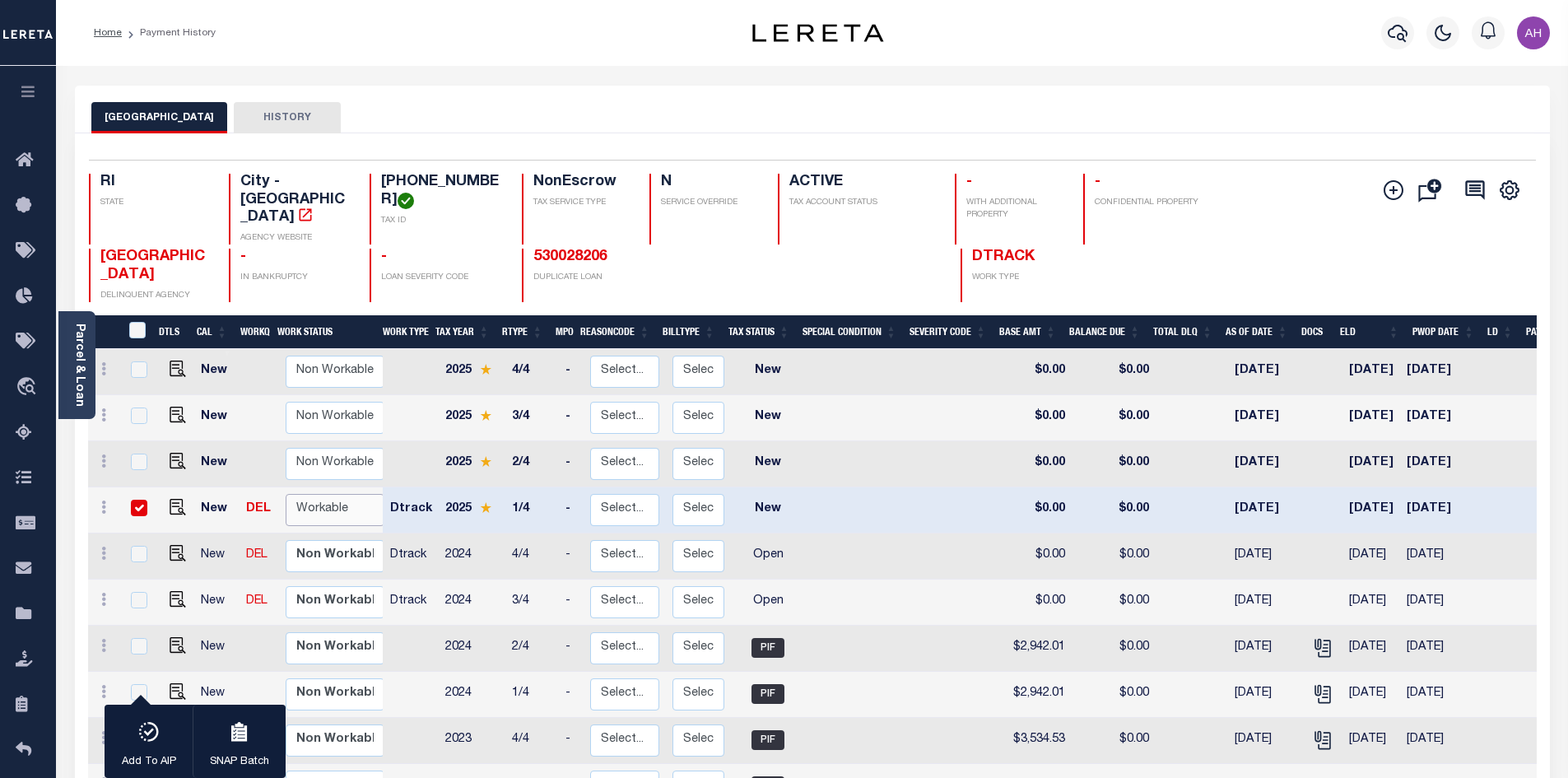
select select "true"
click at [285, 494] on select "Non Workable Workable" at bounding box center [335, 510] width 99 height 32
checkbox input "false"
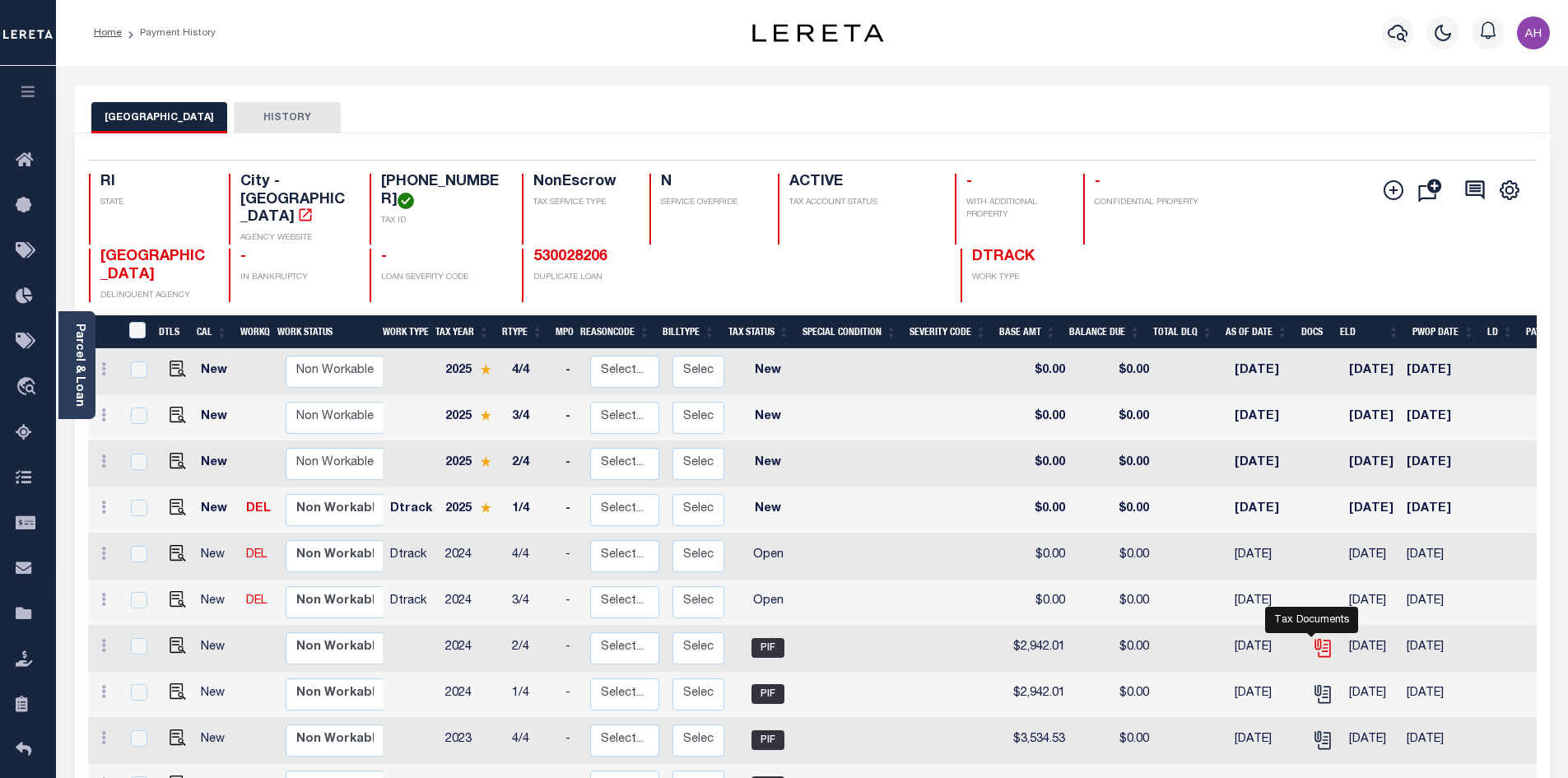
click at [1315, 639] on icon "" at bounding box center [1321, 645] width 13 height 13
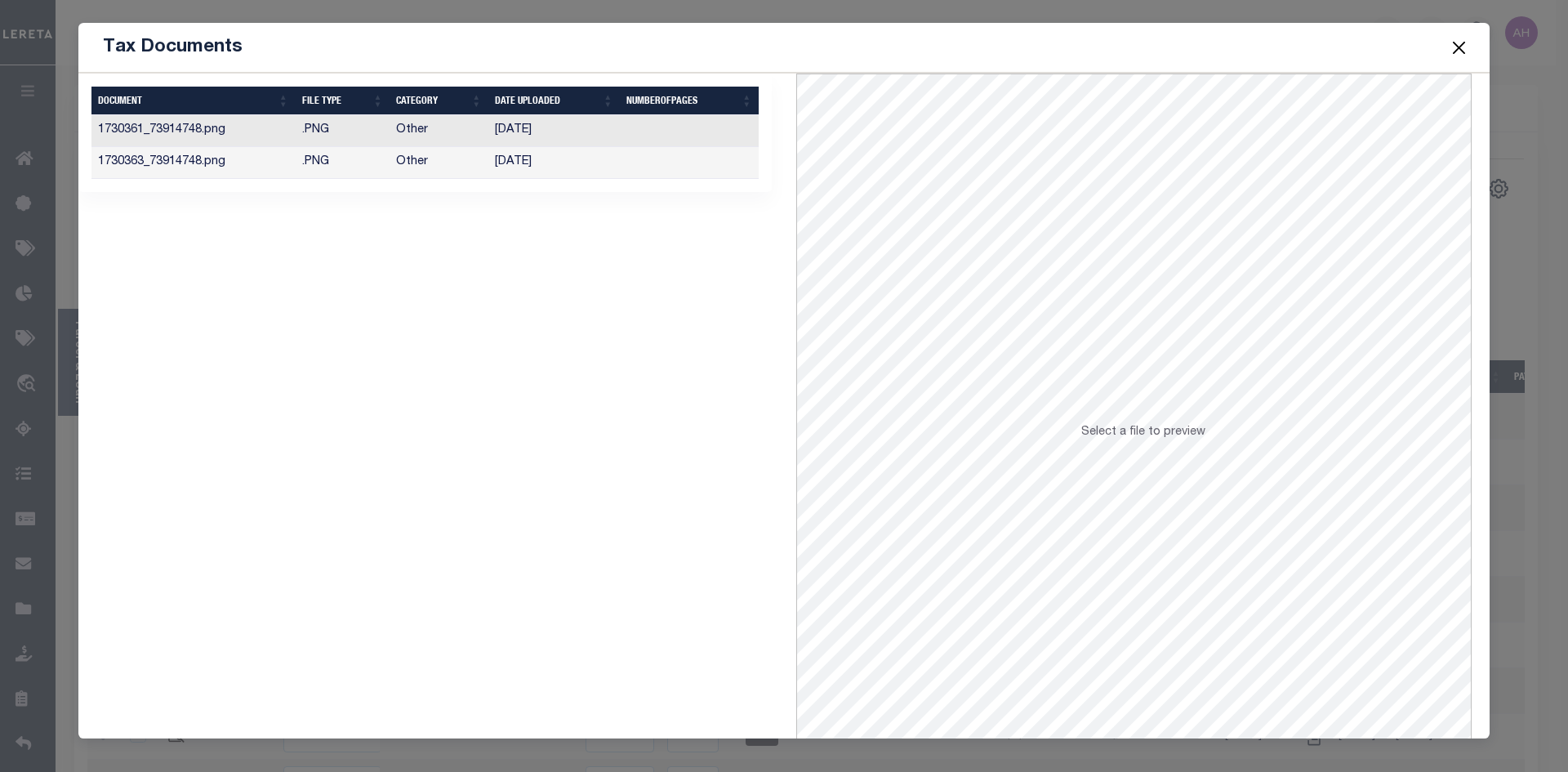
click at [485, 129] on td "Other" at bounding box center [439, 131] width 98 height 32
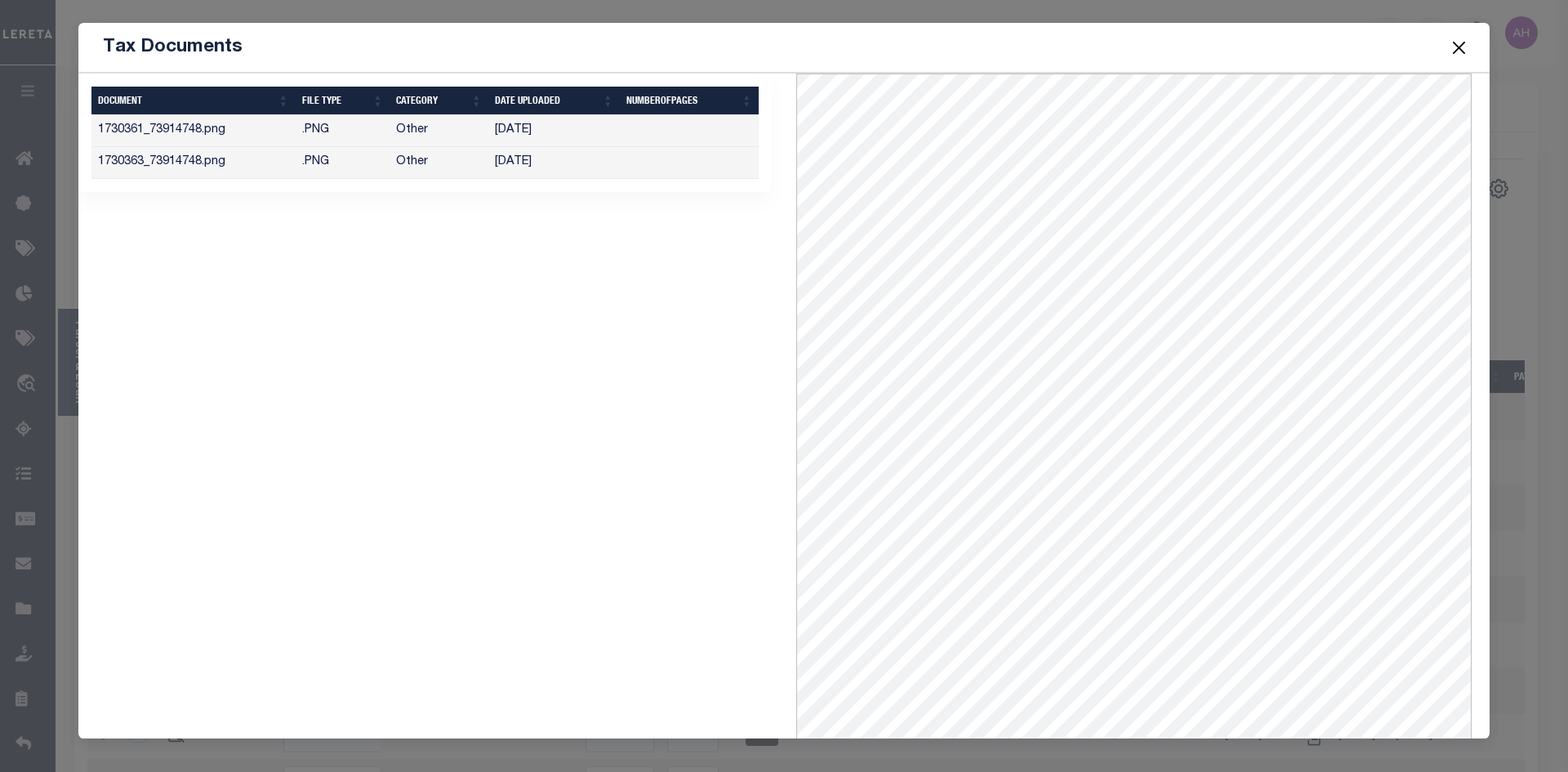
click at [1455, 46] on button "Close" at bounding box center [1459, 47] width 21 height 21
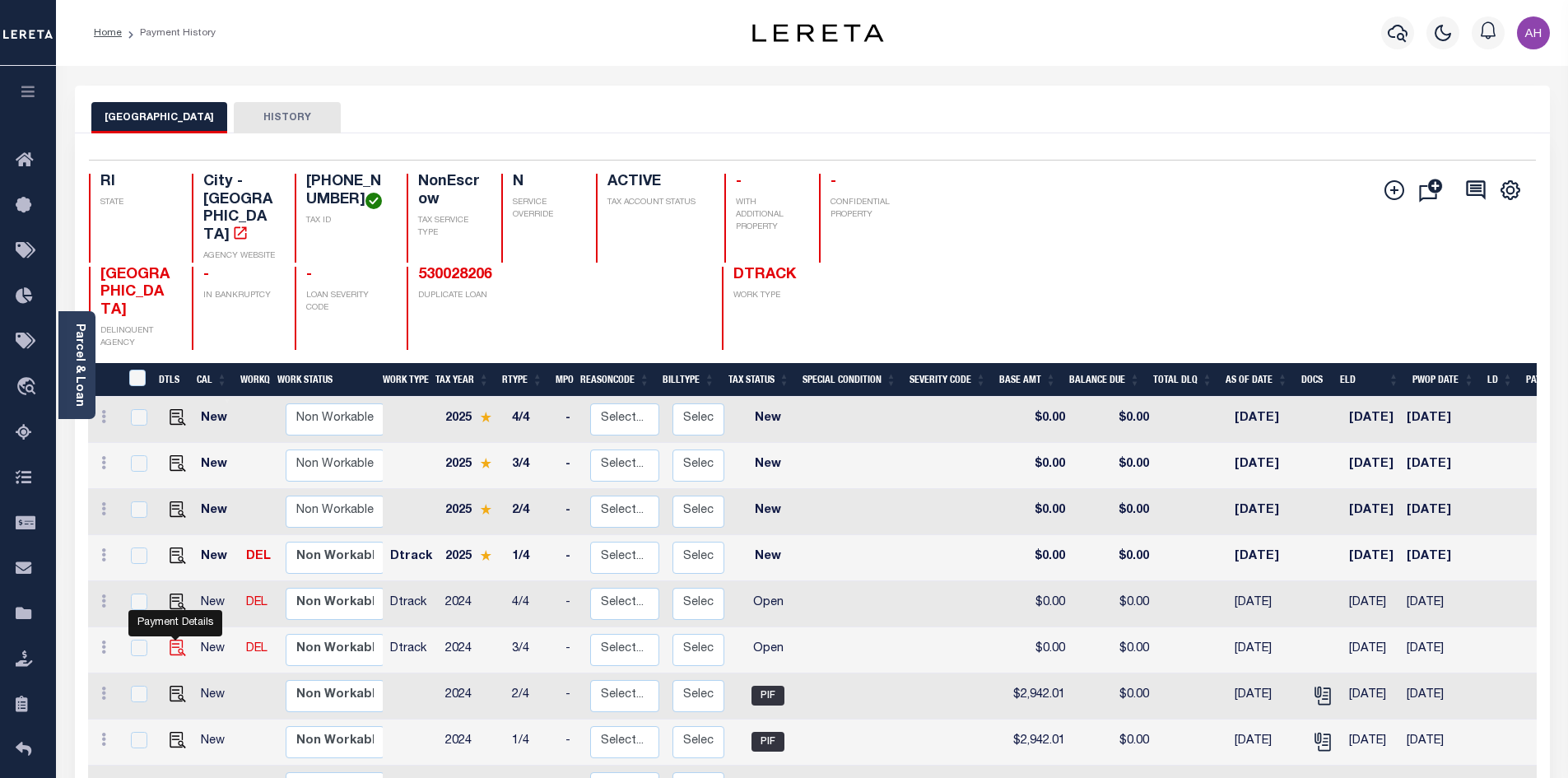
click at [171, 640] on img "" at bounding box center [178, 648] width 17 height 17
checkbox input "true"
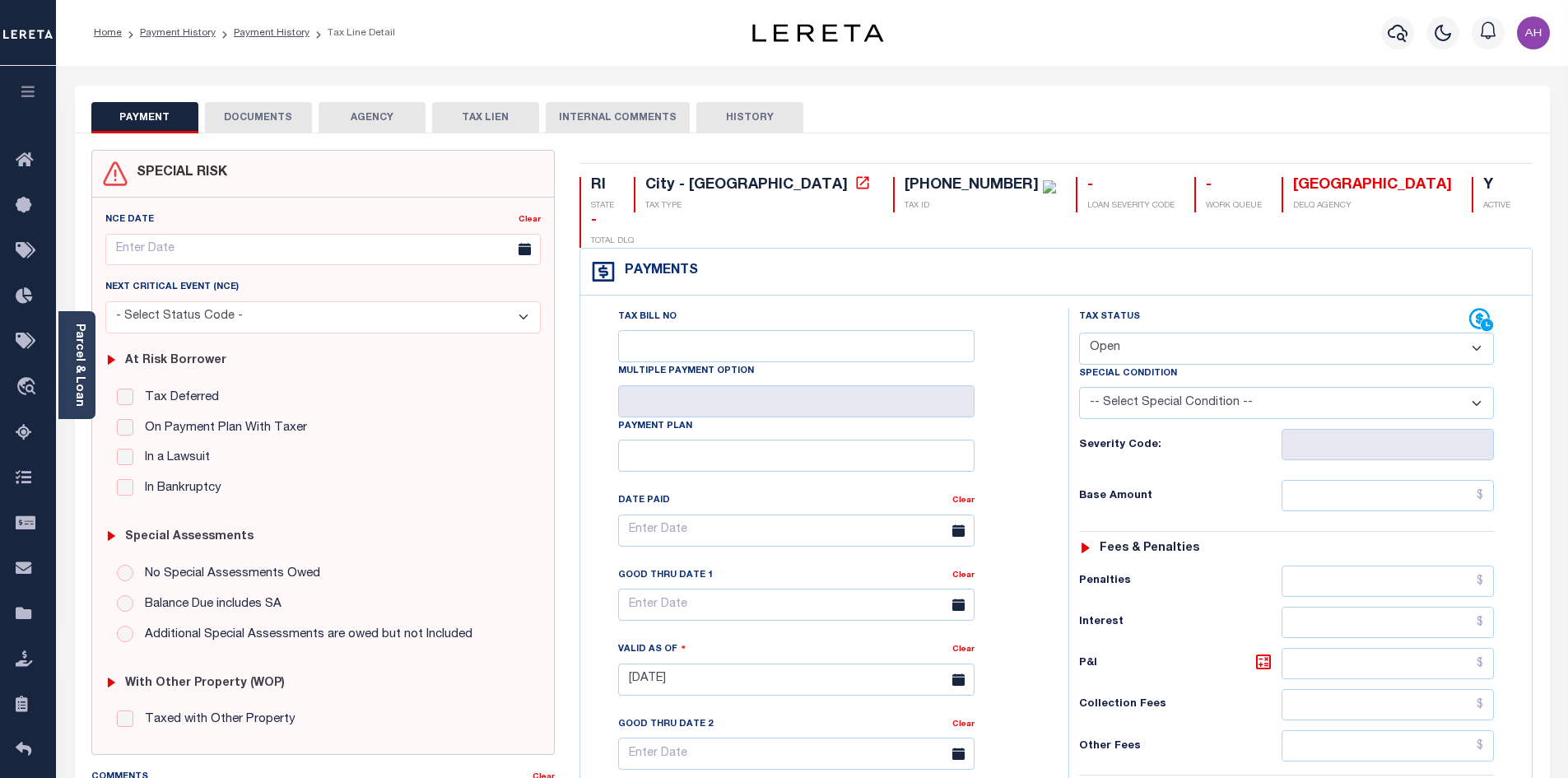
click at [1132, 333] on select "- Select Status Code - Open Due/Unpaid Paid Incomplete No Tax Due Internal Refu…" at bounding box center [1286, 349] width 415 height 32
select select "PYD"
click at [1079, 333] on select "- Select Status Code - Open Due/Unpaid Paid Incomplete No Tax Due Internal Refu…" at bounding box center [1286, 349] width 415 height 32
type input "[DATE]"
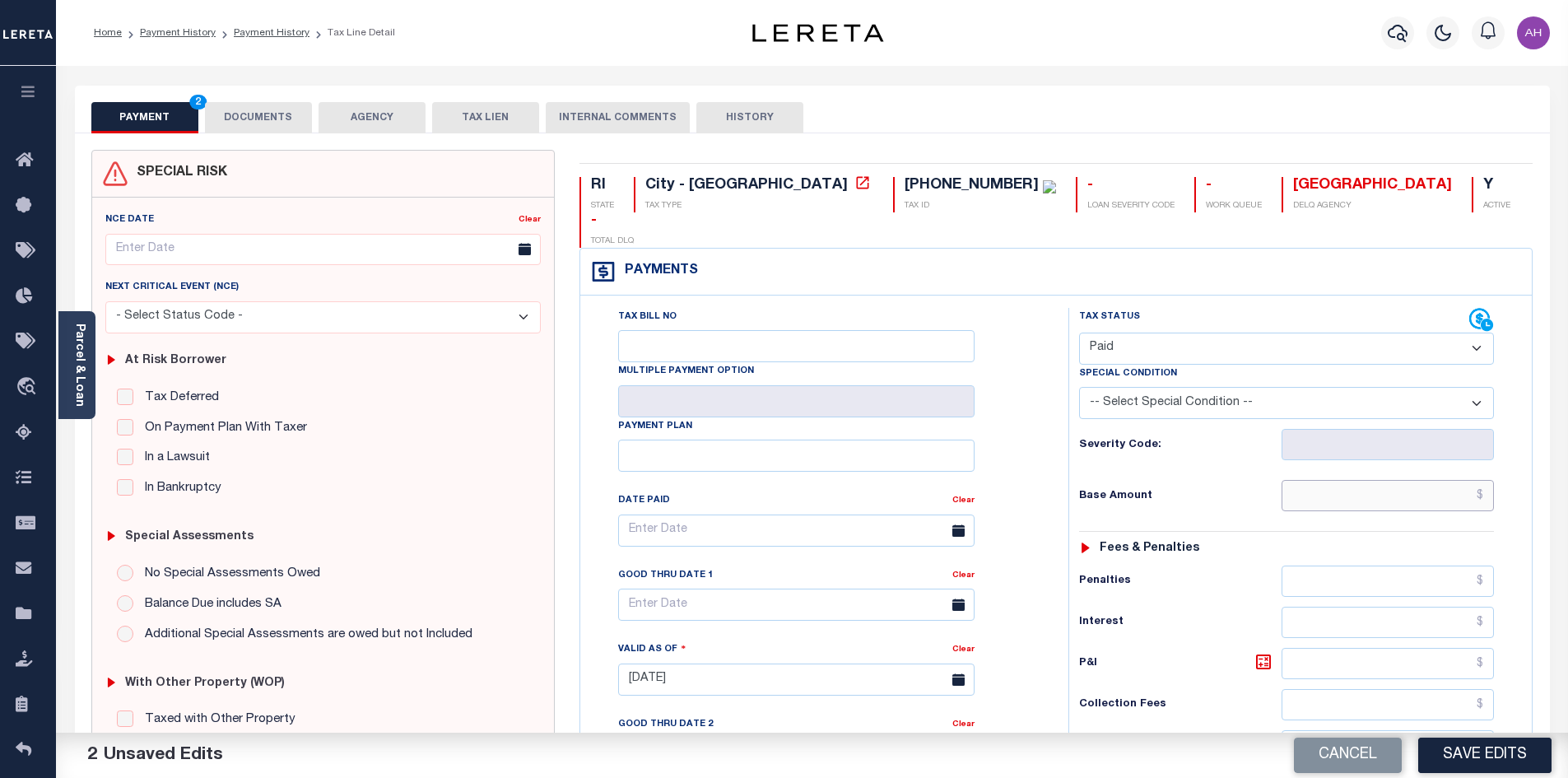
click at [1339, 480] on input "text" at bounding box center [1388, 496] width 213 height 32
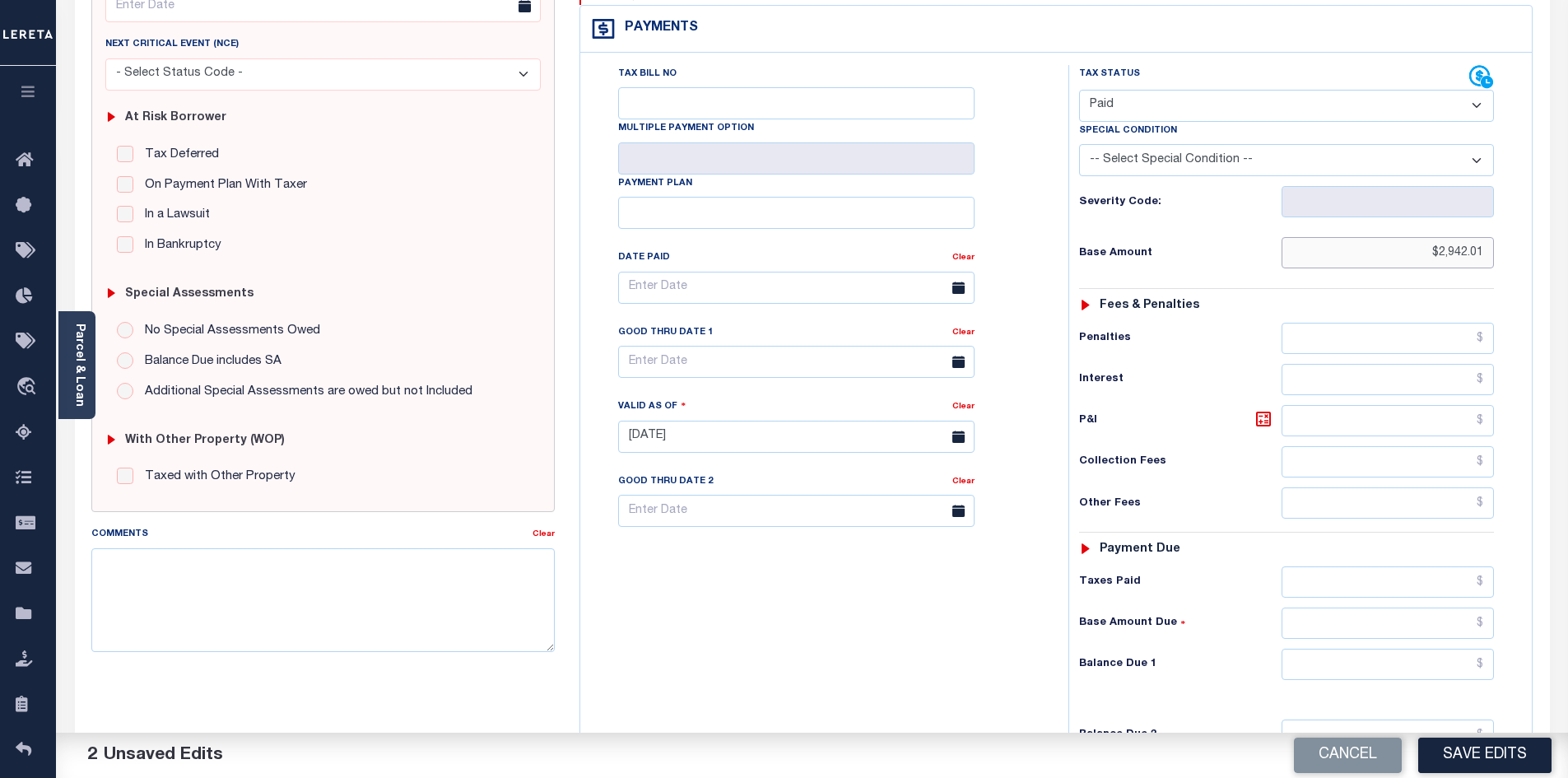
scroll to position [247, 0]
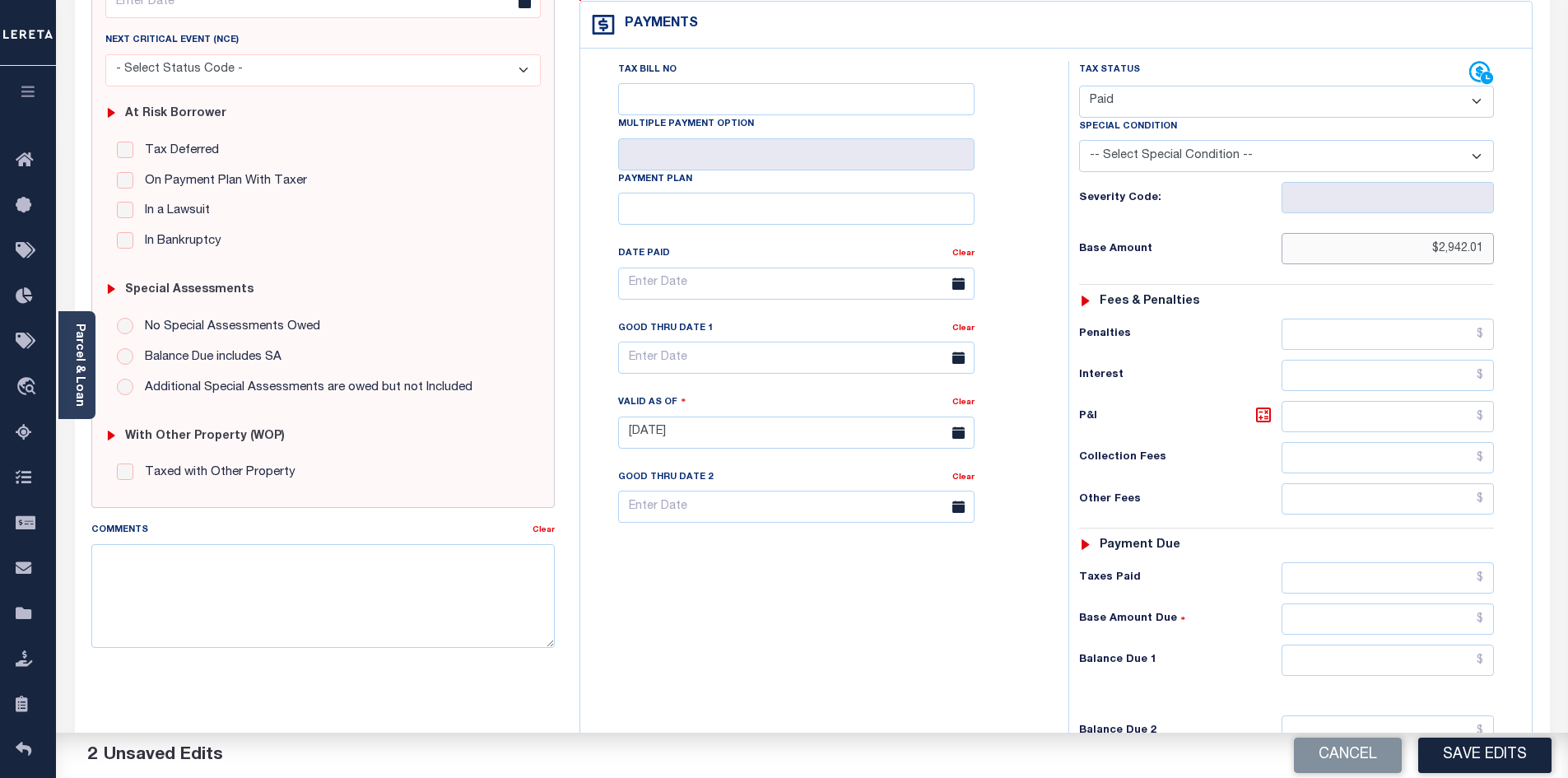
type input "$2,942.01"
click at [1378, 644] on input "text" at bounding box center [1388, 660] width 213 height 32
type input "$0.00"
click at [1501, 759] on button "Save Edits" at bounding box center [1485, 756] width 133 height 35
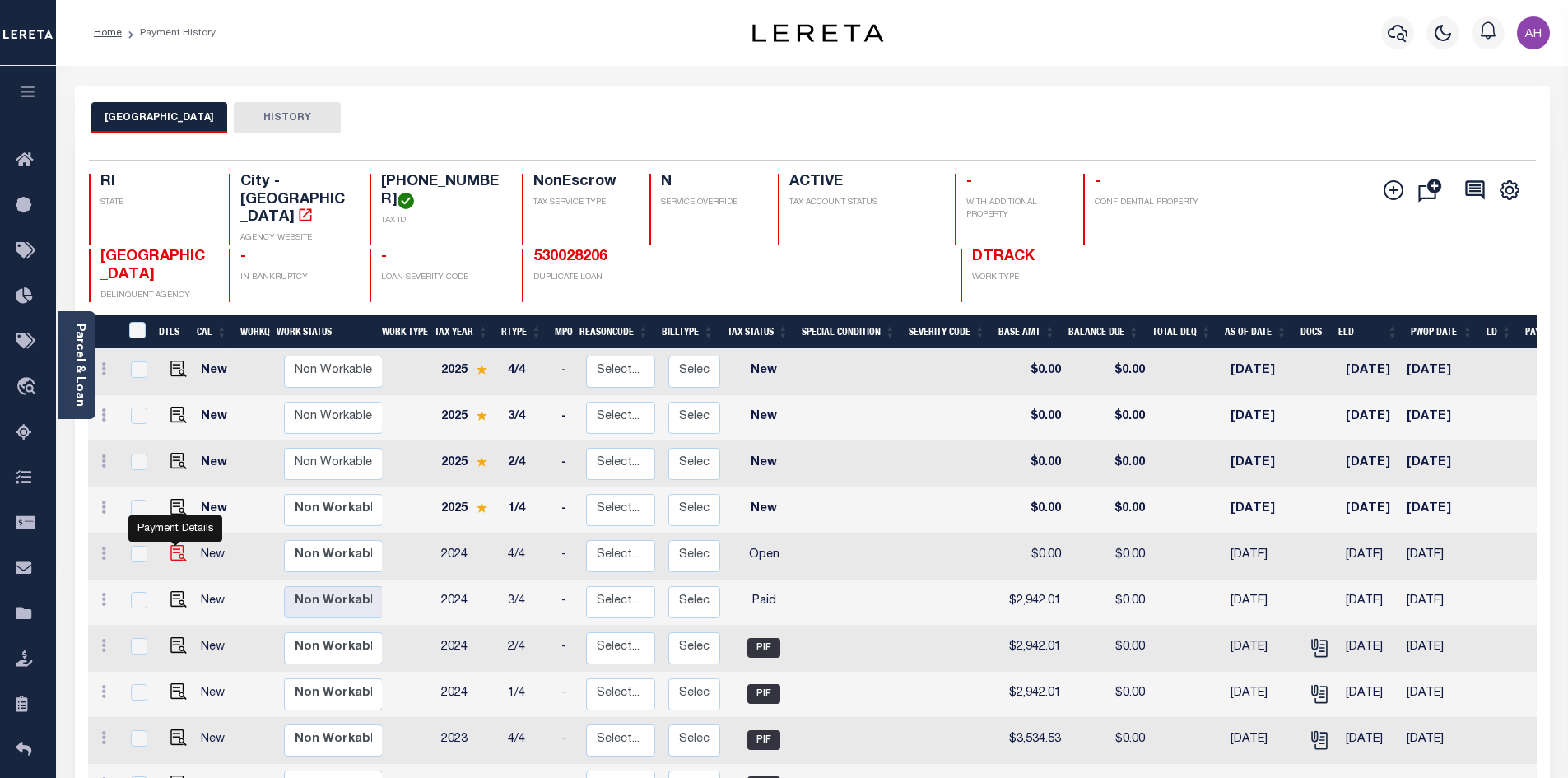
click at [180, 545] on img "" at bounding box center [179, 554] width 17 height 17
checkbox input "true"
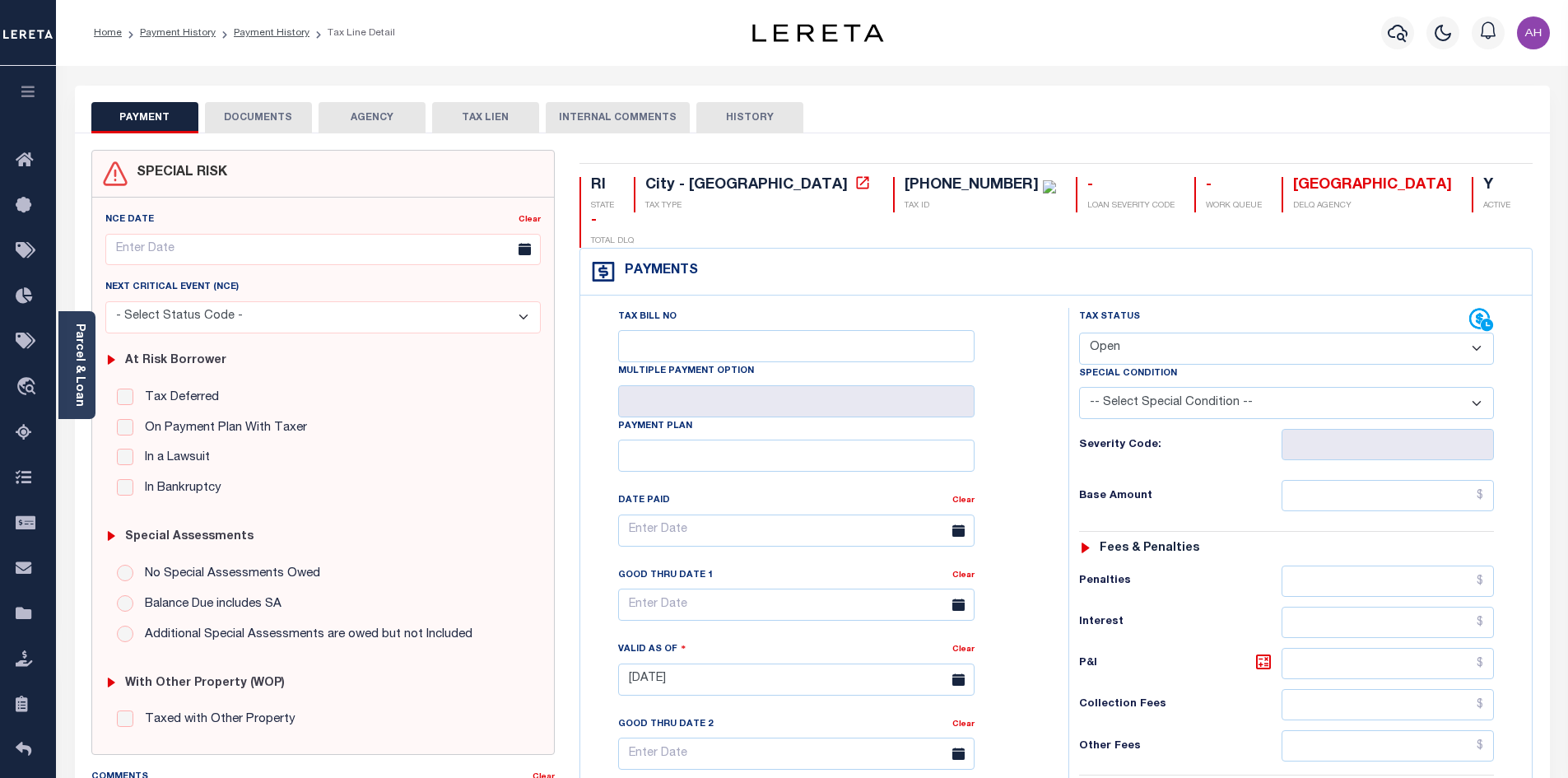
click at [1178, 333] on select "- Select Status Code - Open Due/Unpaid Paid Incomplete No Tax Due Internal Refu…" at bounding box center [1286, 349] width 415 height 32
select select "PYD"
click at [1079, 333] on select "- Select Status Code - Open Due/Unpaid Paid Incomplete No Tax Due Internal Refu…" at bounding box center [1286, 349] width 415 height 32
type input "[DATE]"
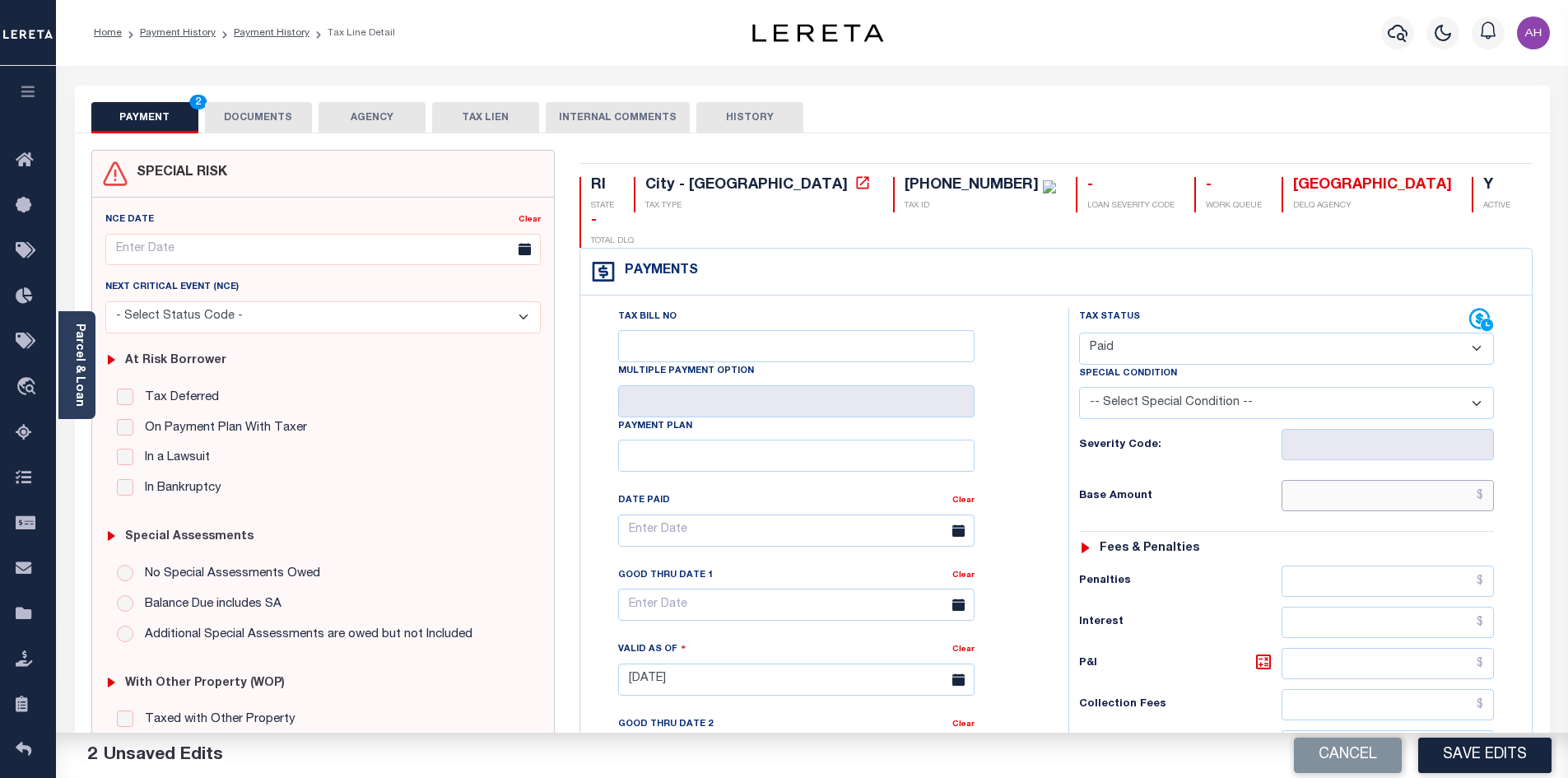
click at [1338, 480] on input "text" at bounding box center [1388, 496] width 213 height 32
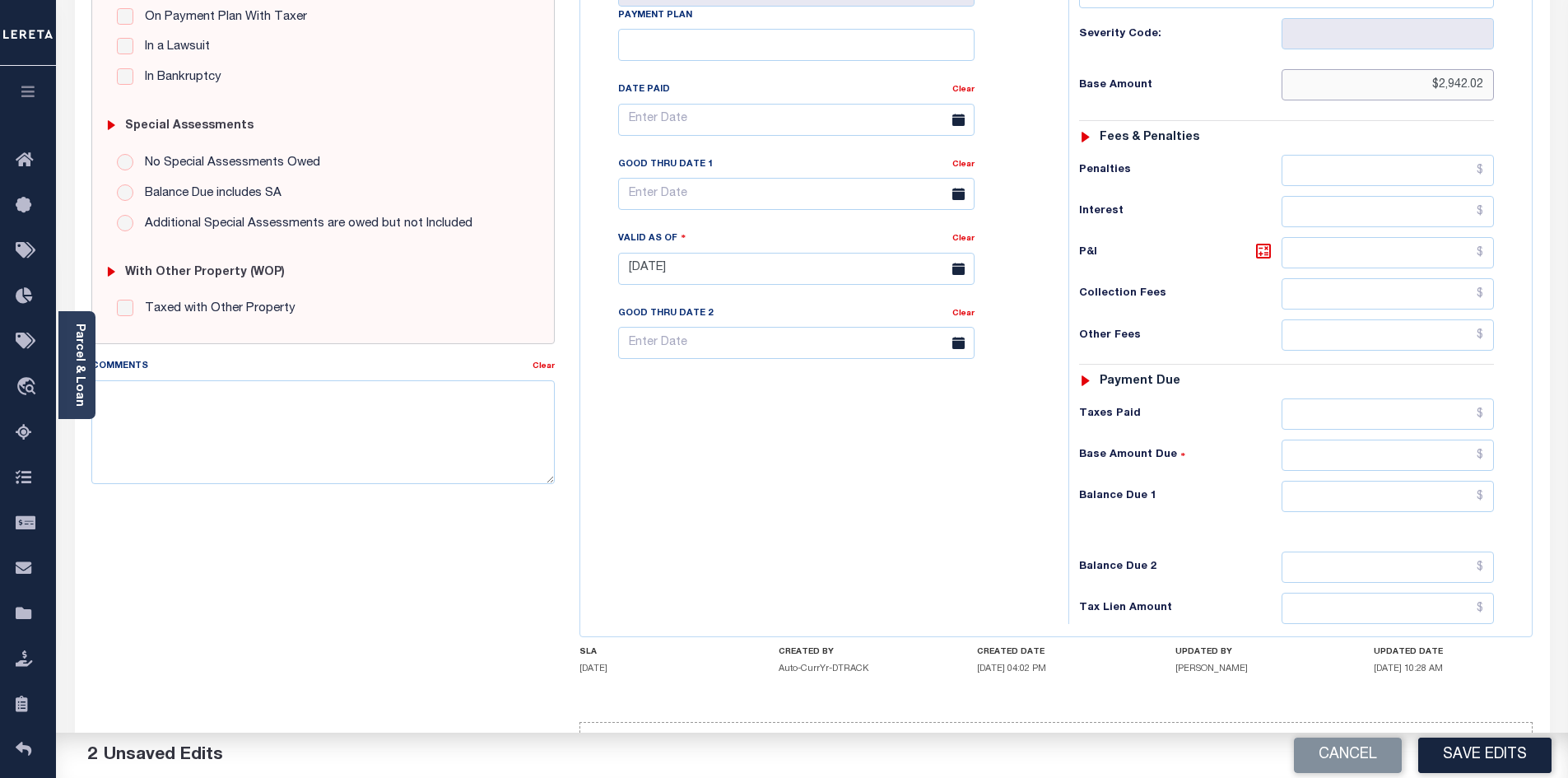
scroll to position [412, 0]
type input "$2,942.02"
click at [1354, 480] on input "text" at bounding box center [1388, 496] width 213 height 32
type input "$0.00"
click at [1498, 754] on button "Save Edits" at bounding box center [1485, 756] width 133 height 35
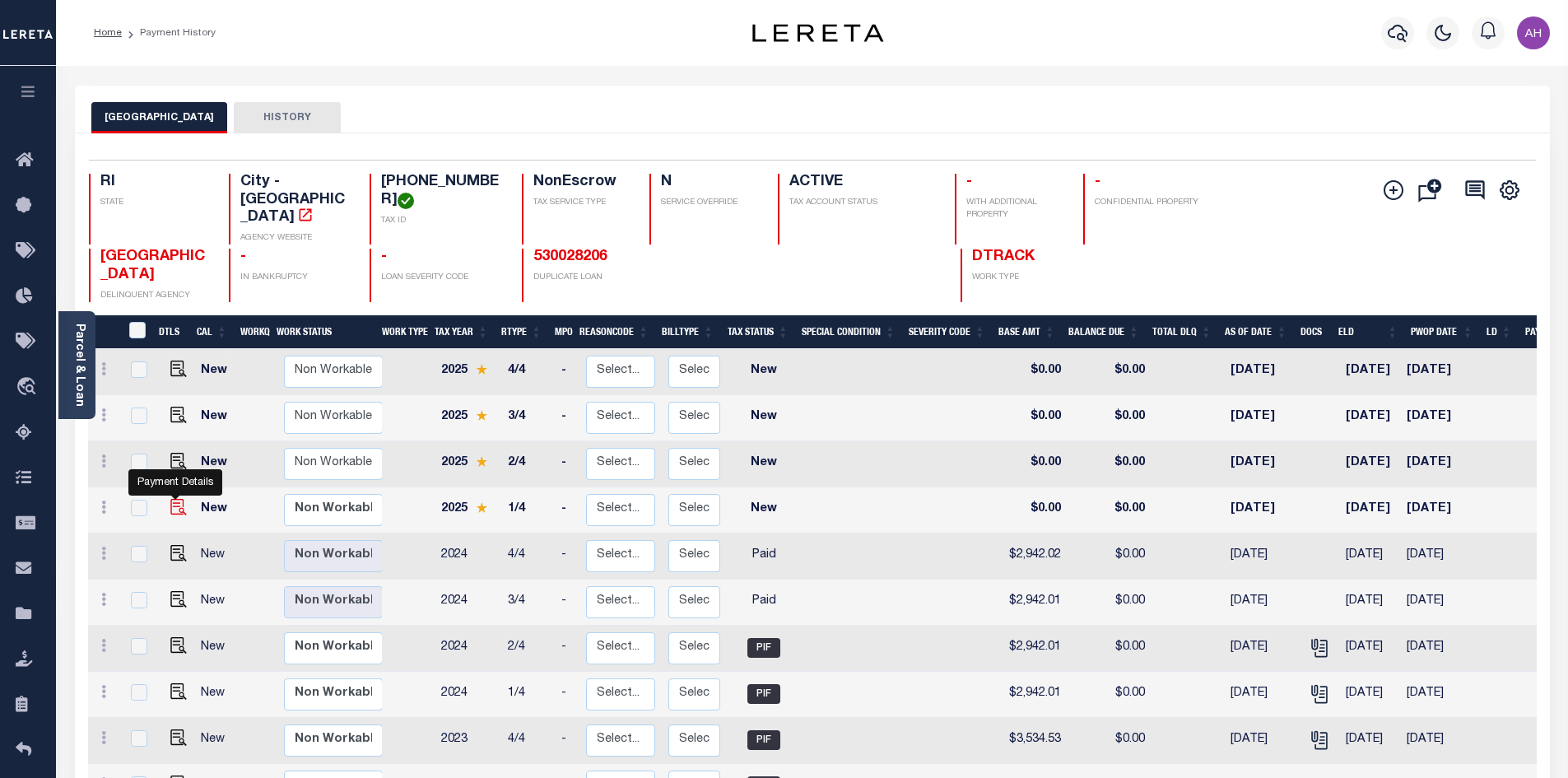
click at [172, 499] on img "" at bounding box center [179, 507] width 17 height 17
checkbox input "true"
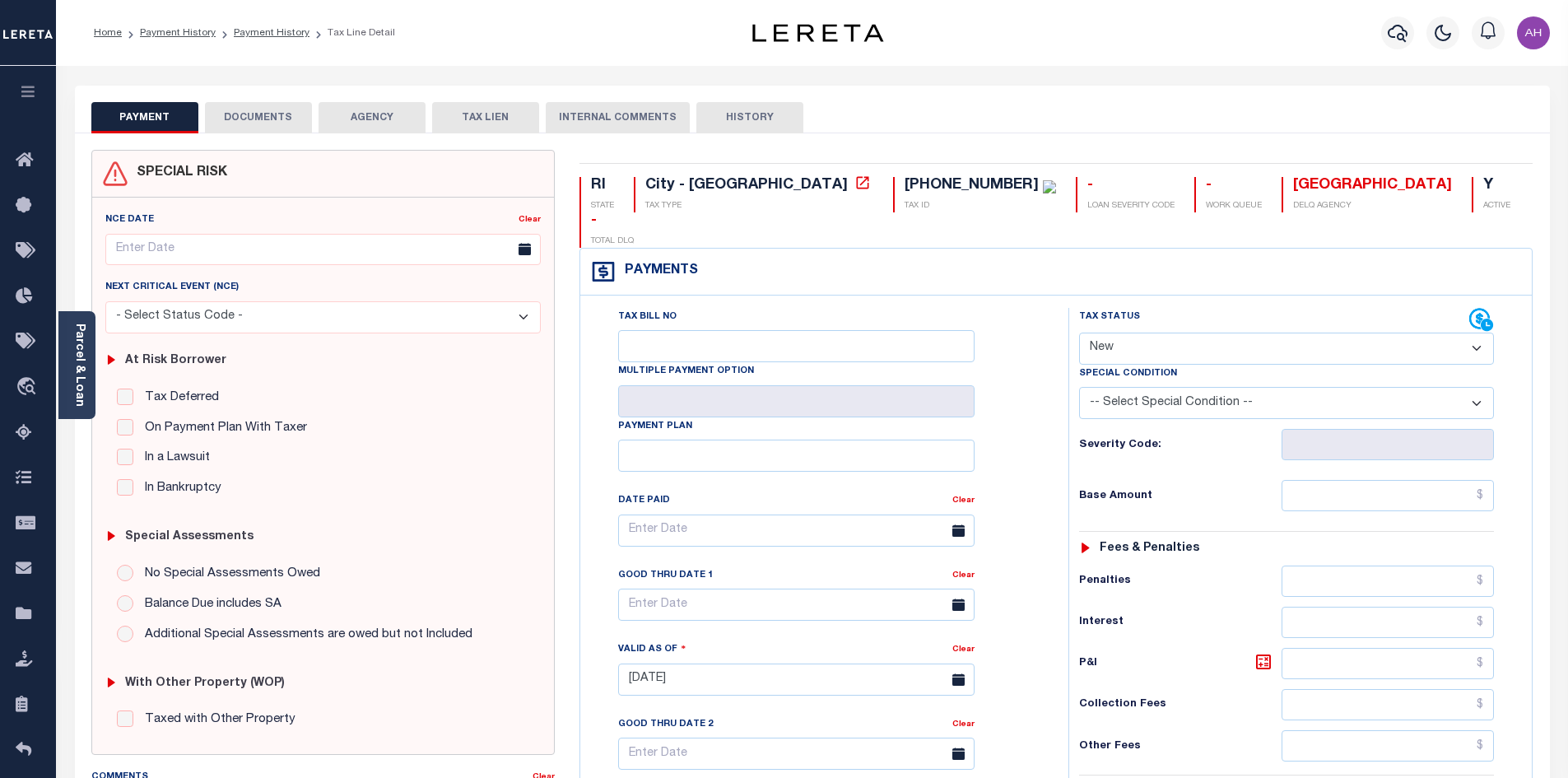
drag, startPoint x: 1119, startPoint y: 315, endPoint x: 1127, endPoint y: 327, distance: 14.4
click at [1119, 333] on select "- Select Status Code - Open Due/Unpaid Paid Incomplete No Tax Due Internal Refu…" at bounding box center [1286, 349] width 415 height 32
select select "PYD"
click at [1079, 333] on select "- Select Status Code - Open Due/Unpaid Paid Incomplete No Tax Due Internal Refu…" at bounding box center [1286, 349] width 415 height 32
type input "[DATE]"
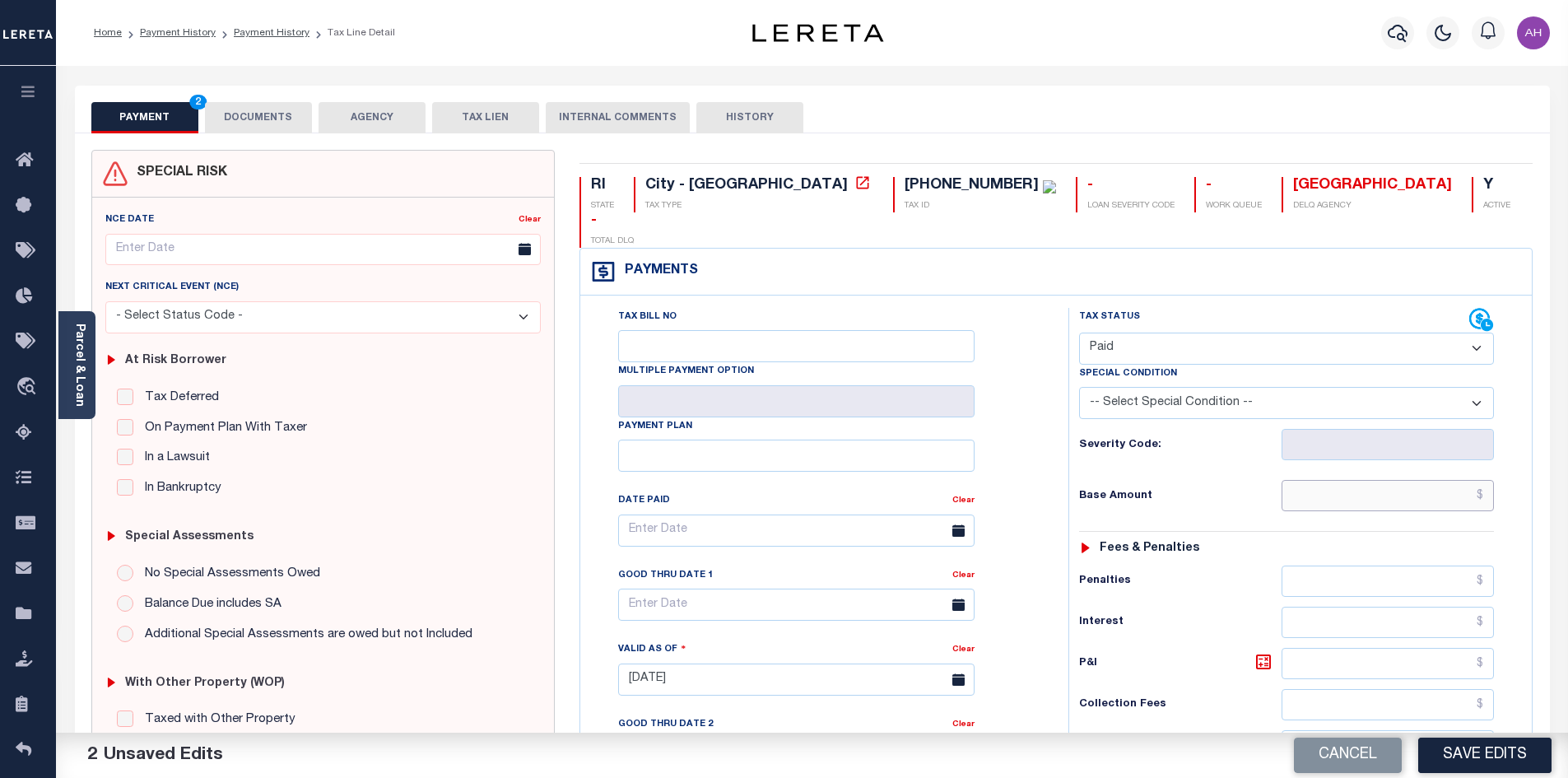
click at [1340, 480] on input "text" at bounding box center [1388, 496] width 213 height 32
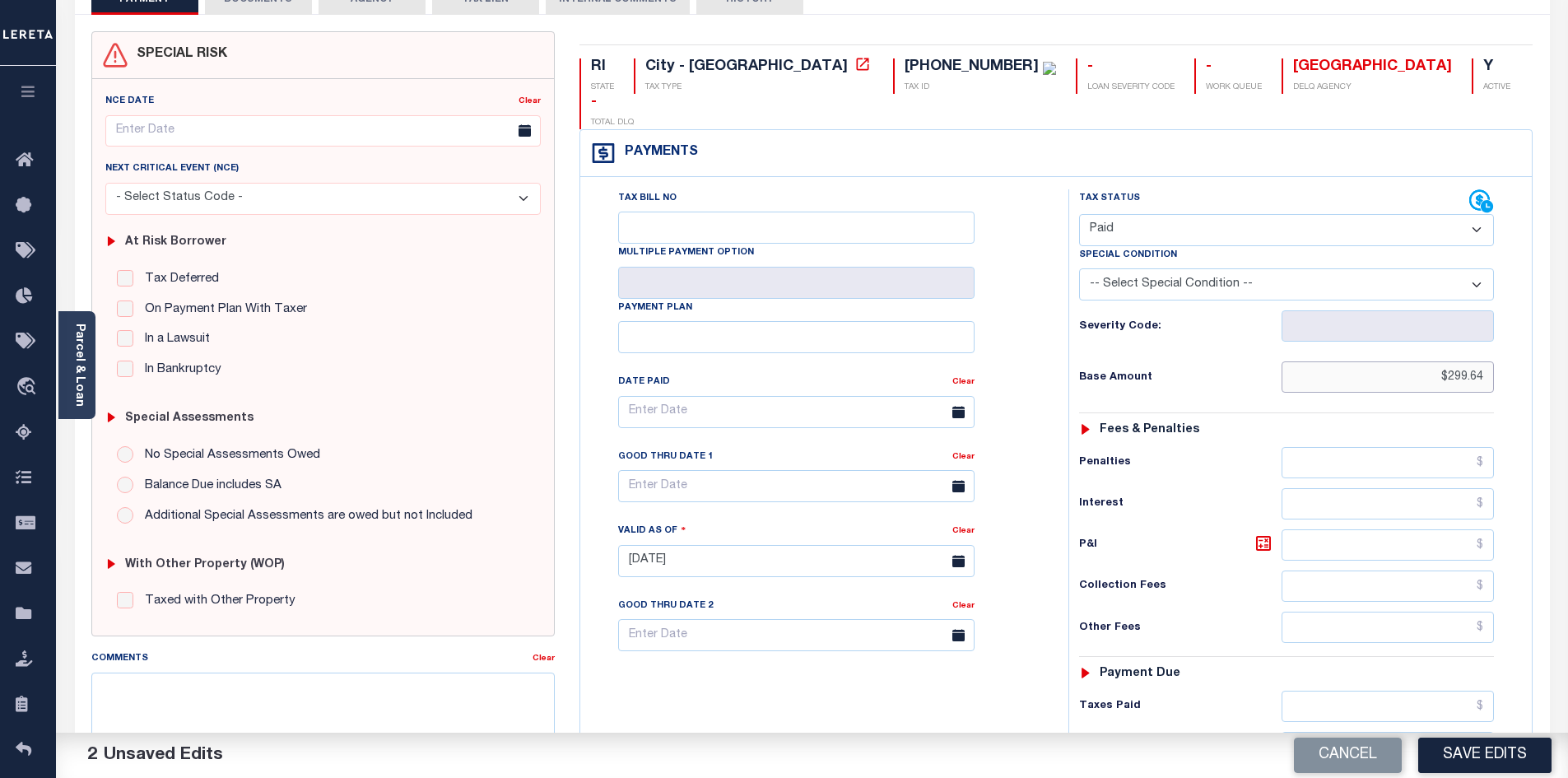
scroll to position [329, 0]
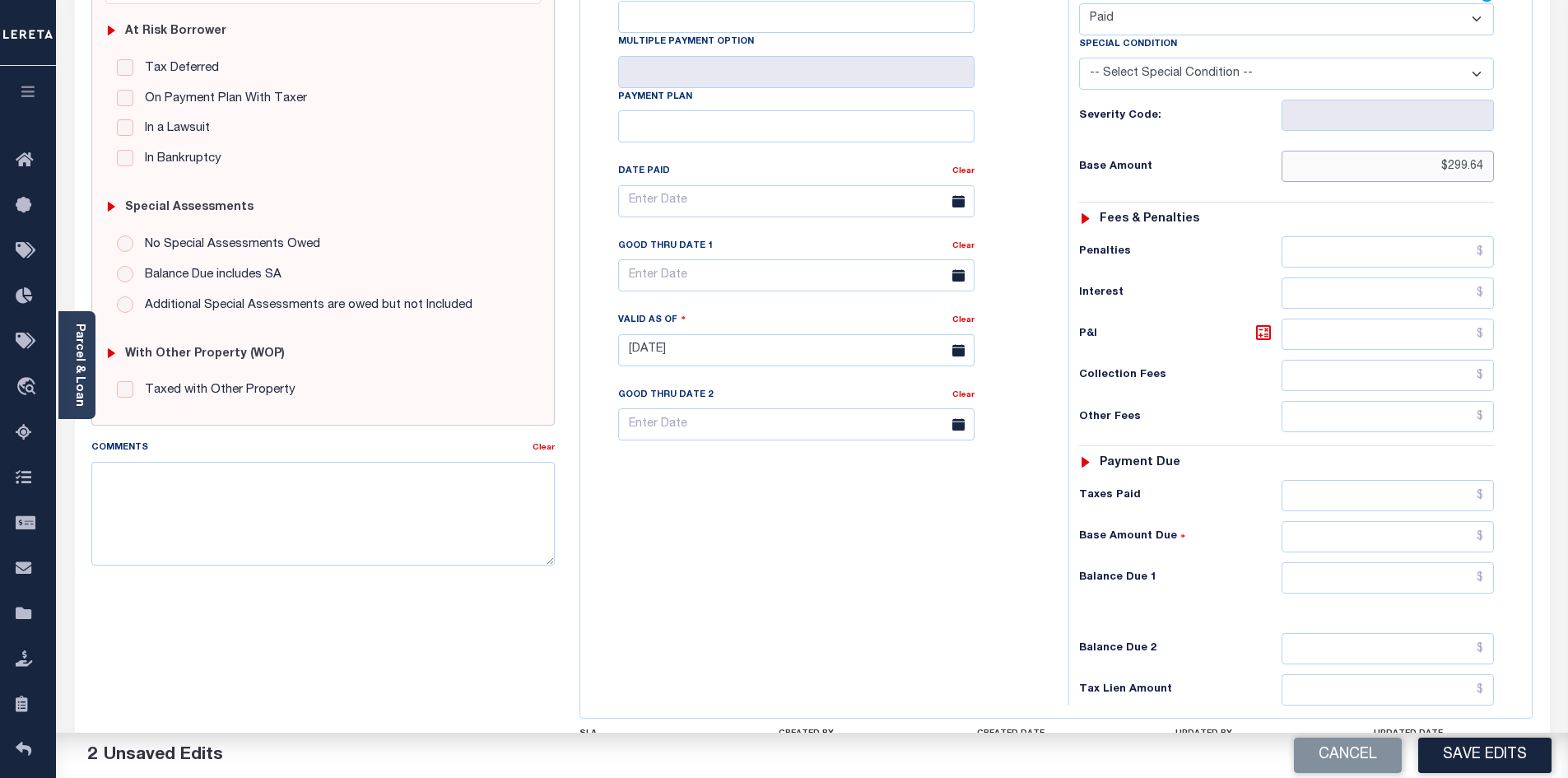
click at [1458, 150] on input "$299.64" at bounding box center [1388, 166] width 213 height 32
type input "$2,999.64"
click at [1393, 562] on input "text" at bounding box center [1388, 578] width 213 height 32
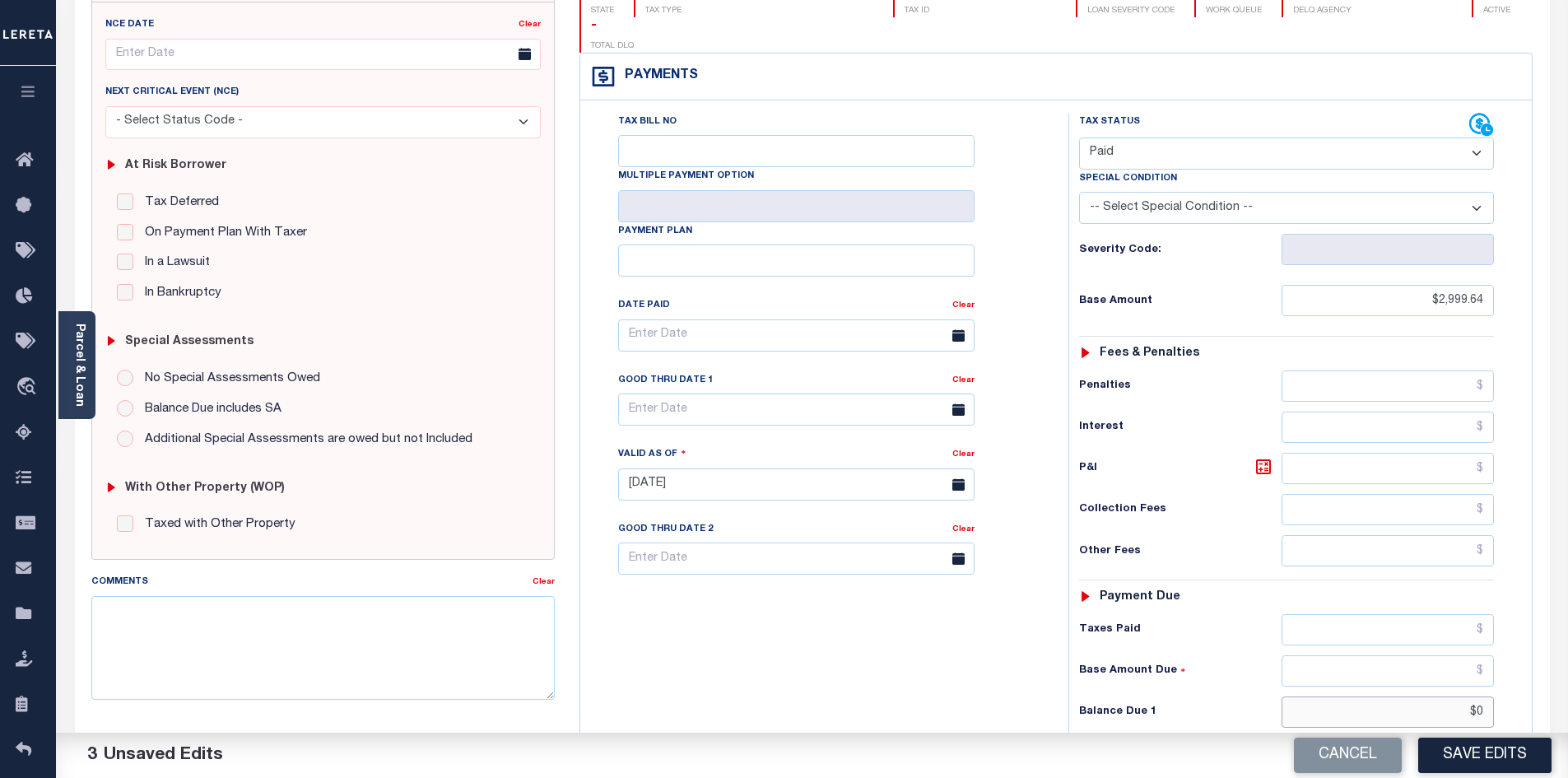
scroll to position [0, 0]
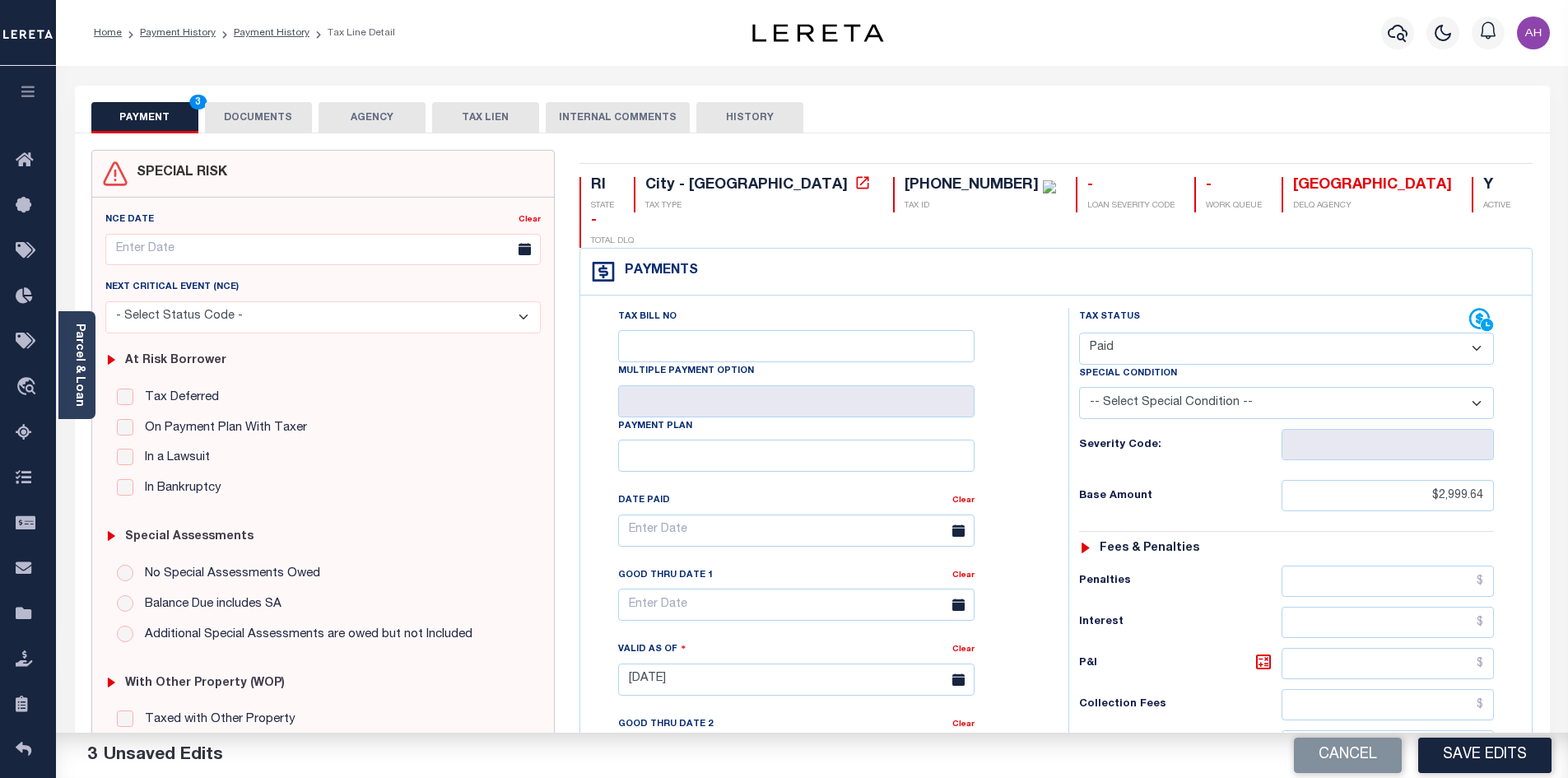
type input "$0.00"
click at [255, 123] on button "DOCUMENTS" at bounding box center [258, 118] width 107 height 32
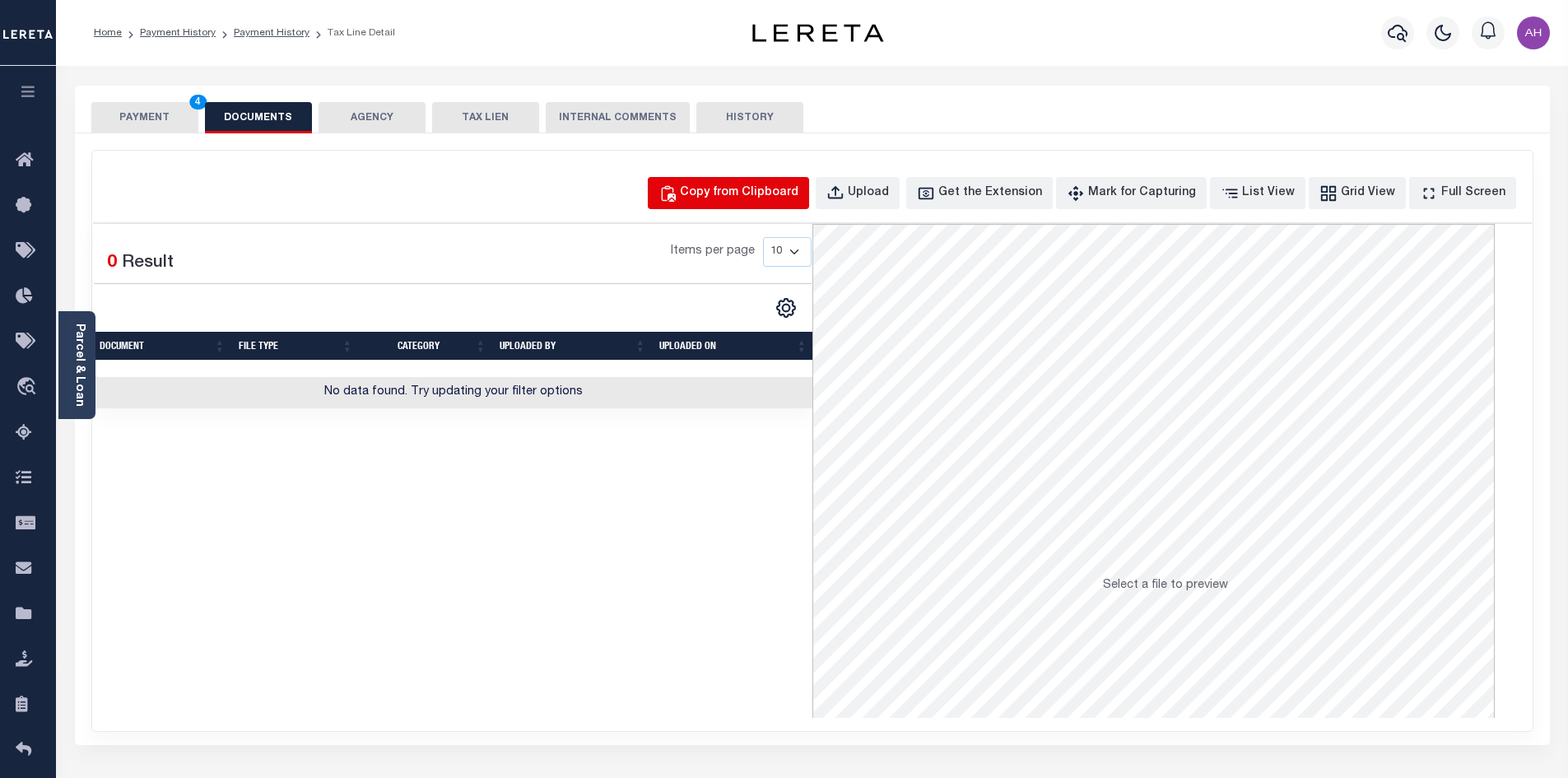
click at [773, 197] on div "Copy from Clipboard" at bounding box center [739, 194] width 119 height 19
select select "POP"
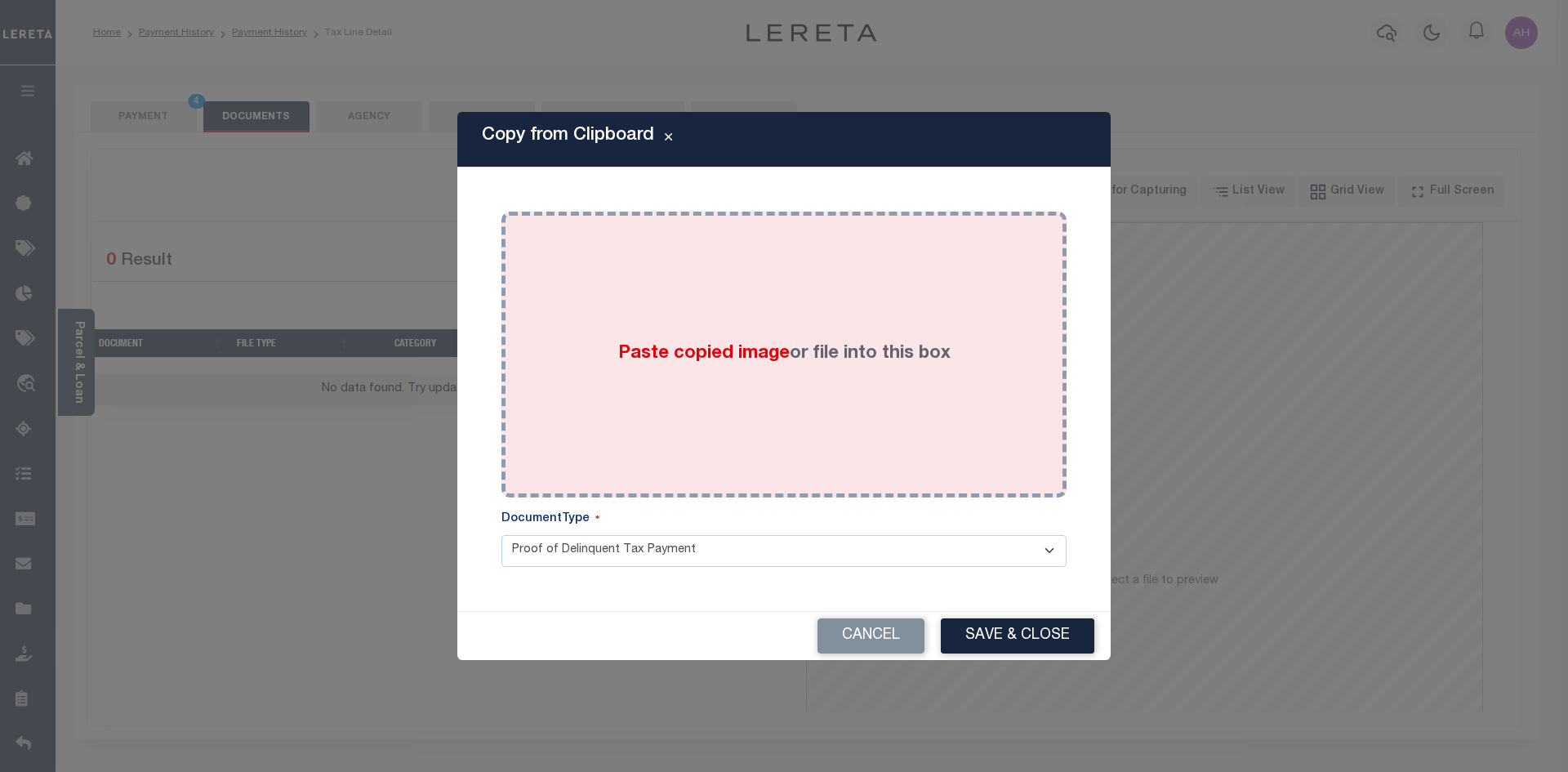
click at [680, 351] on span "Paste copied image" at bounding box center [704, 354] width 171 height 18
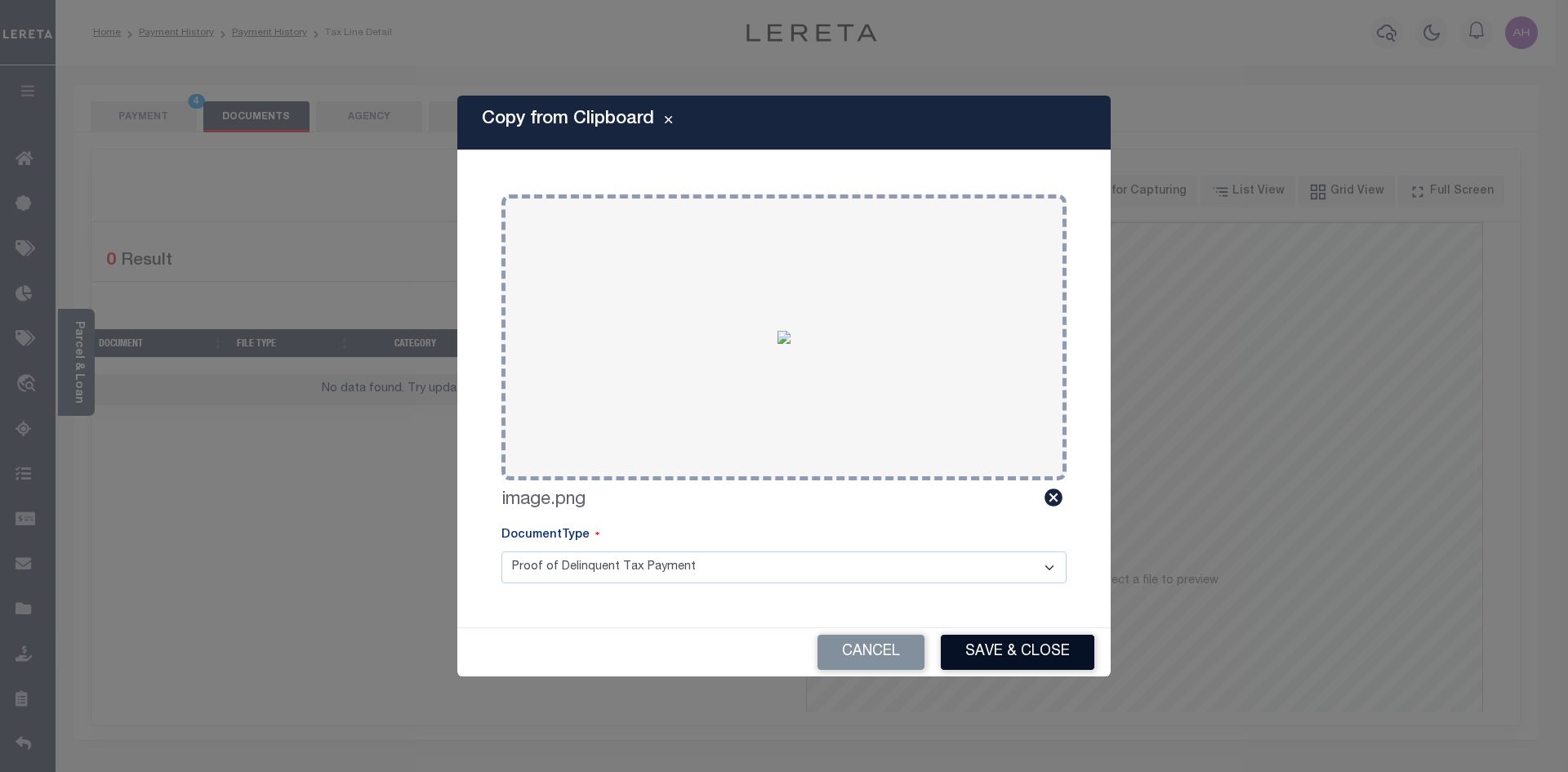
click at [978, 648] on button "Save & Close" at bounding box center [1017, 652] width 154 height 35
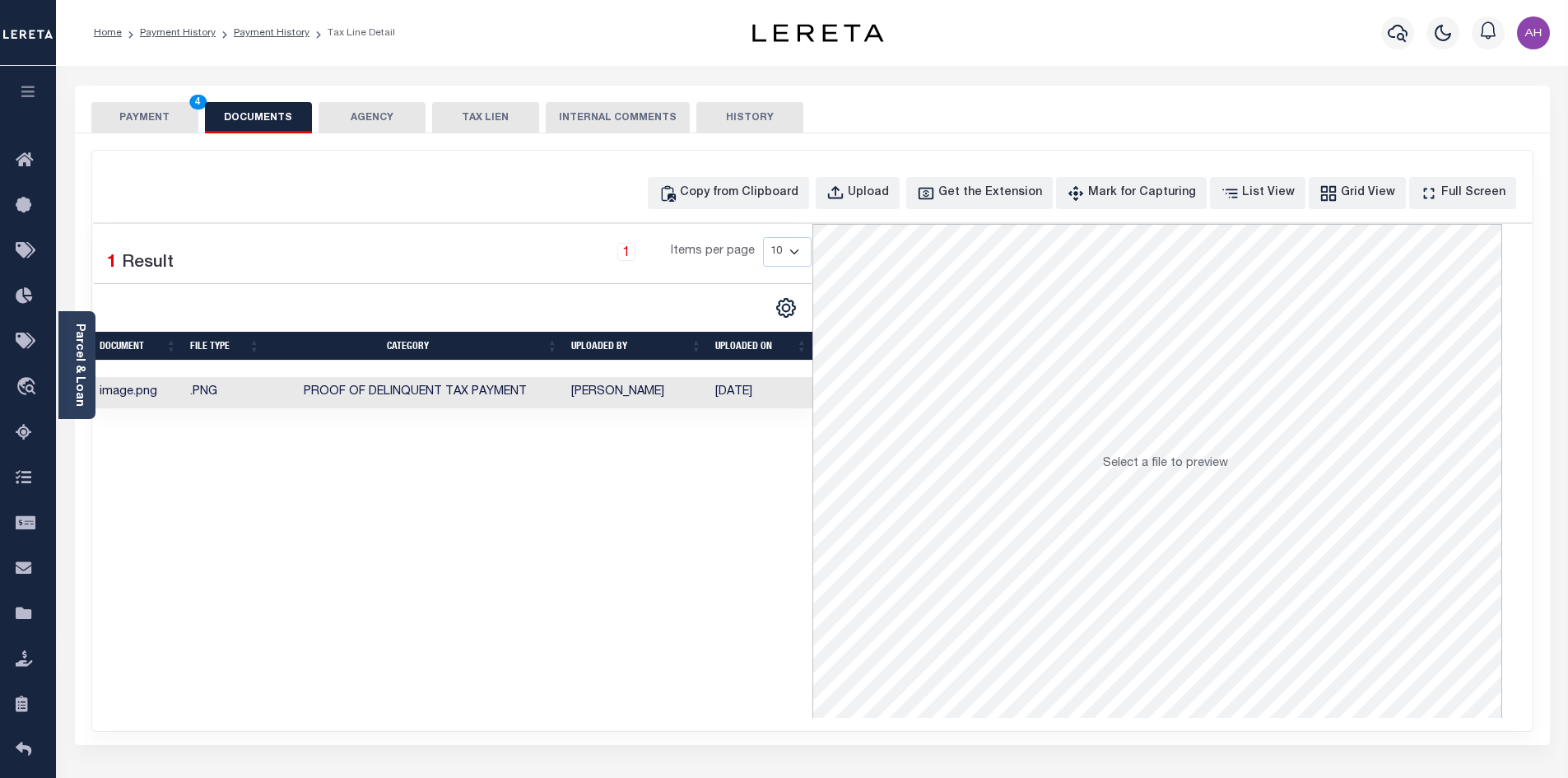
click at [147, 108] on button "PAYMENT 4" at bounding box center [145, 118] width 107 height 32
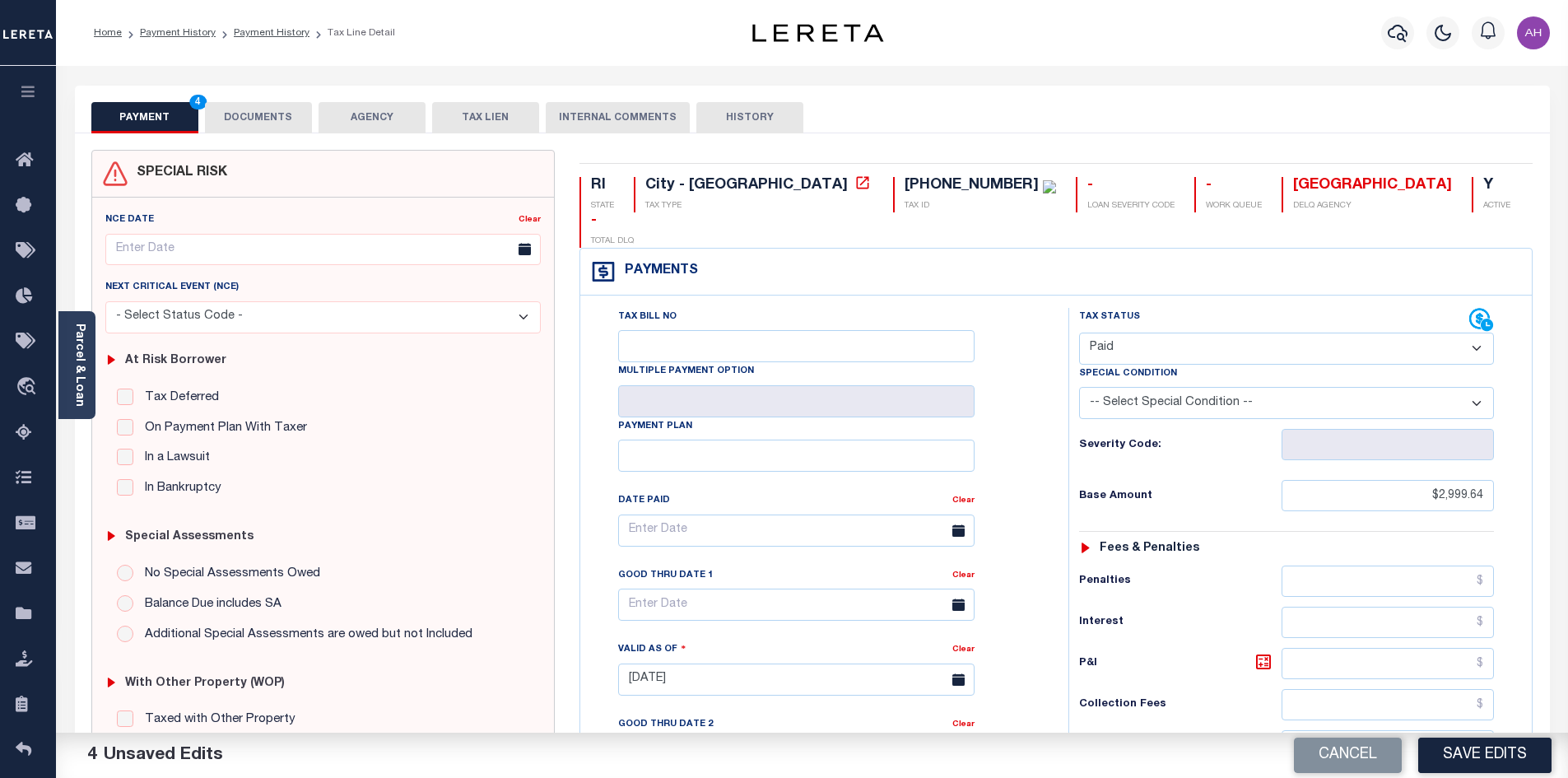
click at [1479, 754] on button "Save Edits" at bounding box center [1485, 756] width 133 height 35
